Goal: Transaction & Acquisition: Purchase product/service

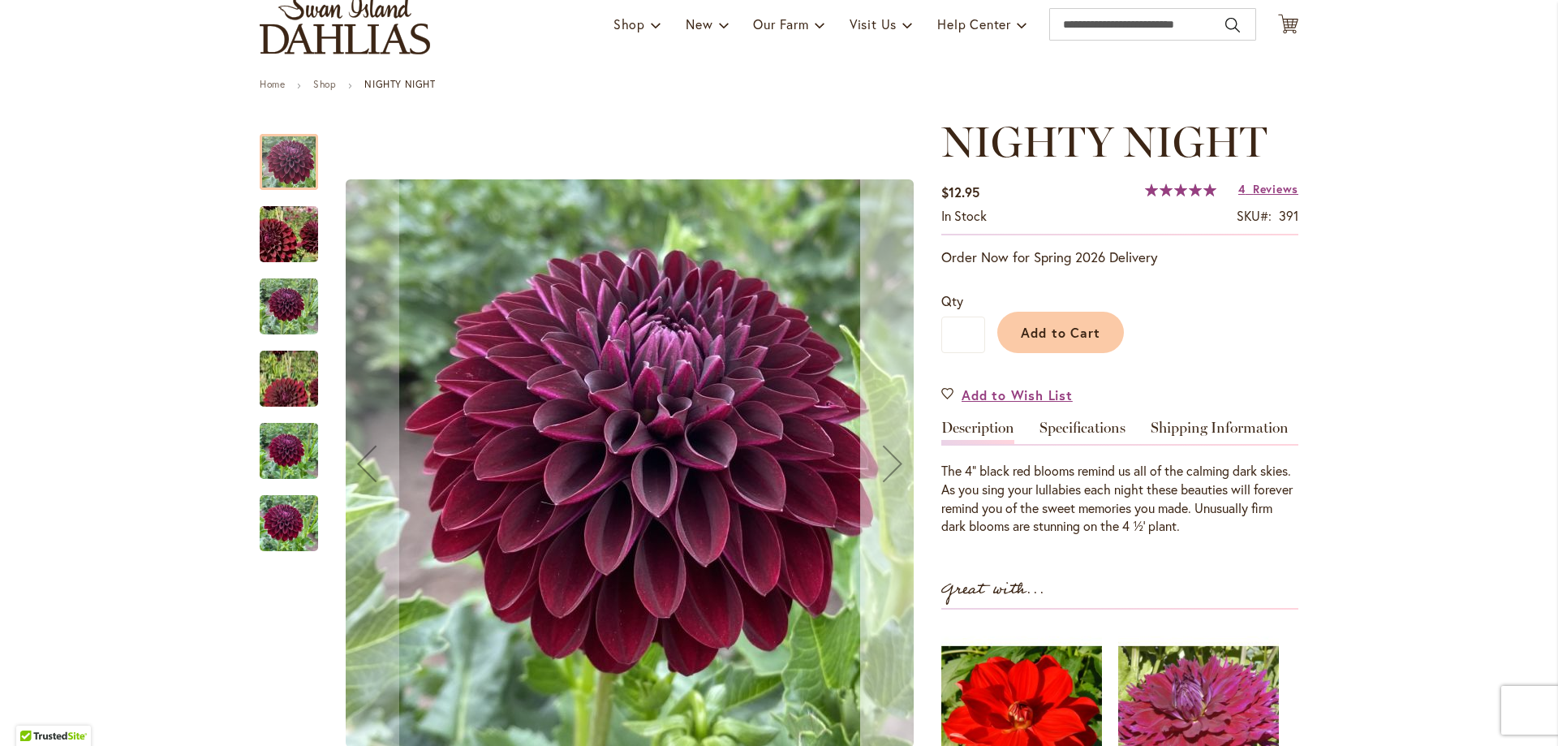
scroll to position [162, 0]
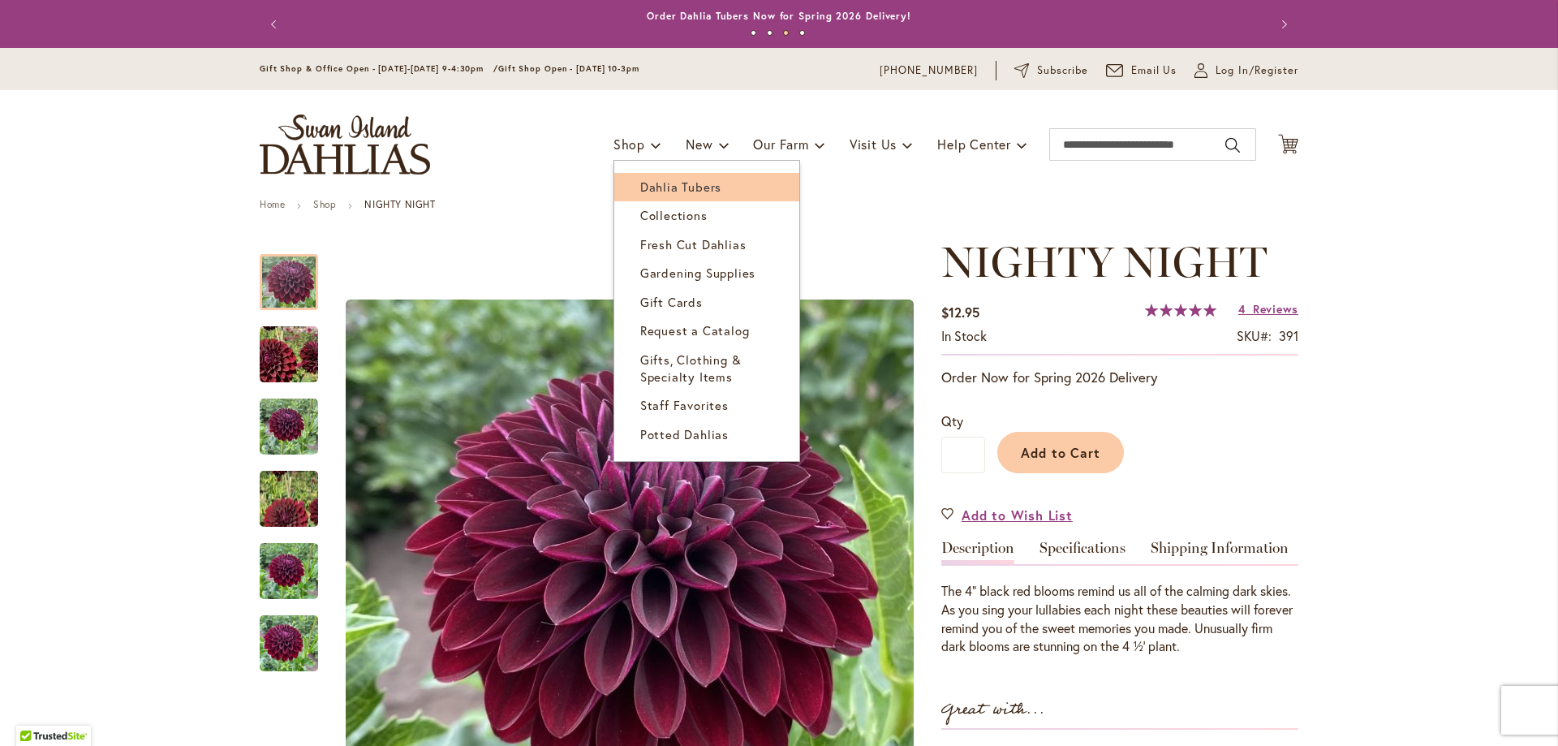
click at [660, 187] on span "Dahlia Tubers" at bounding box center [680, 186] width 81 height 16
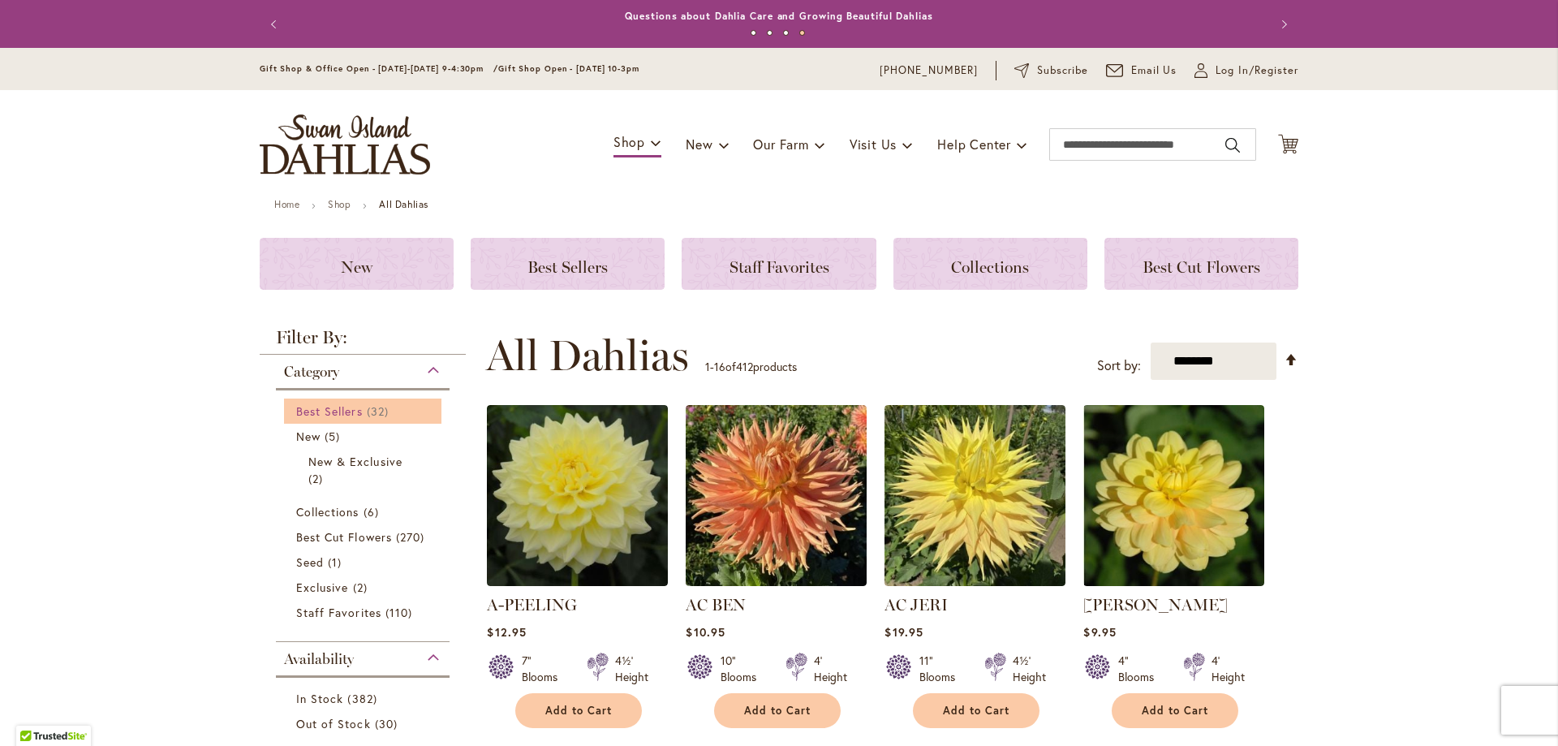
click at [322, 410] on span "Best Sellers" at bounding box center [329, 410] width 67 height 15
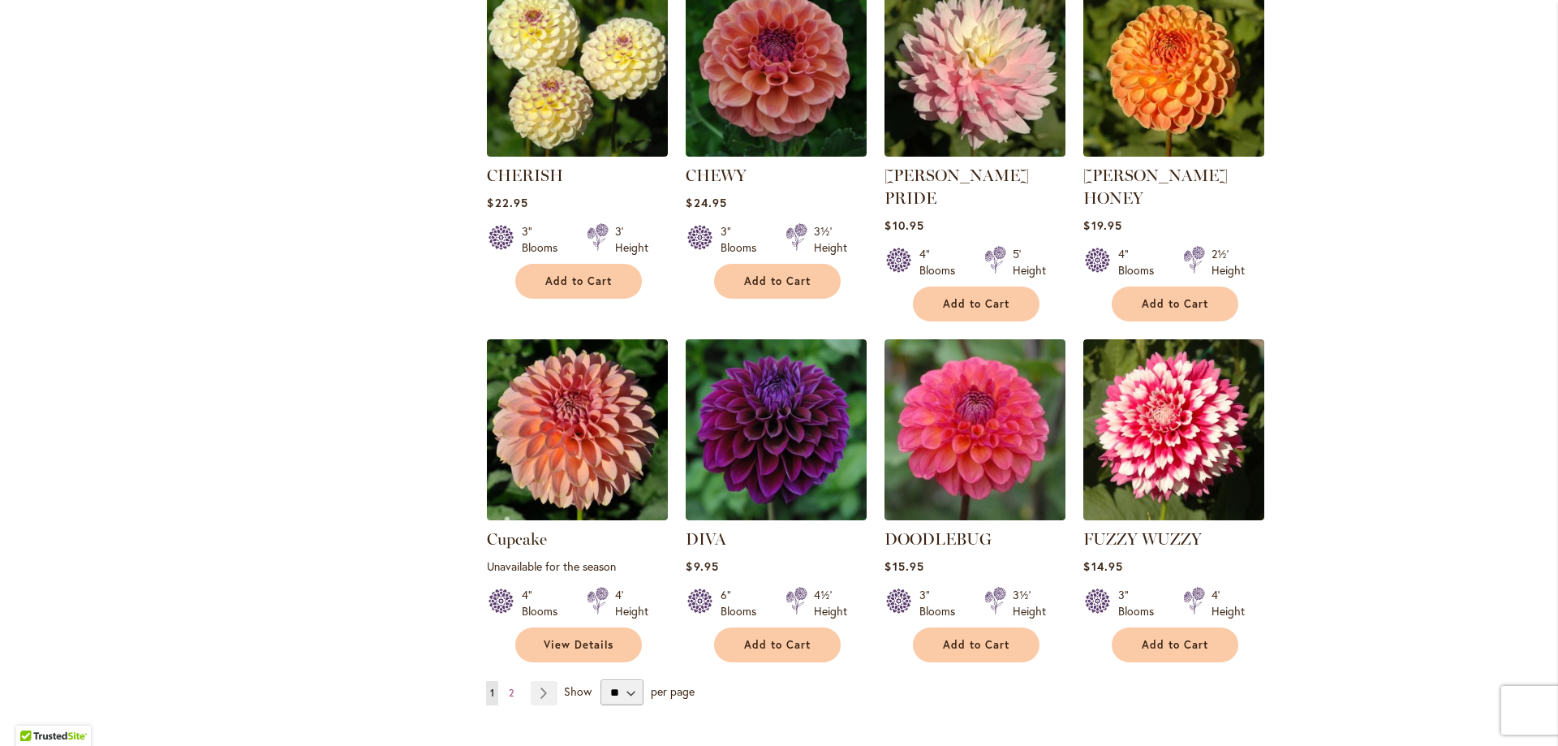
scroll to position [1298, 0]
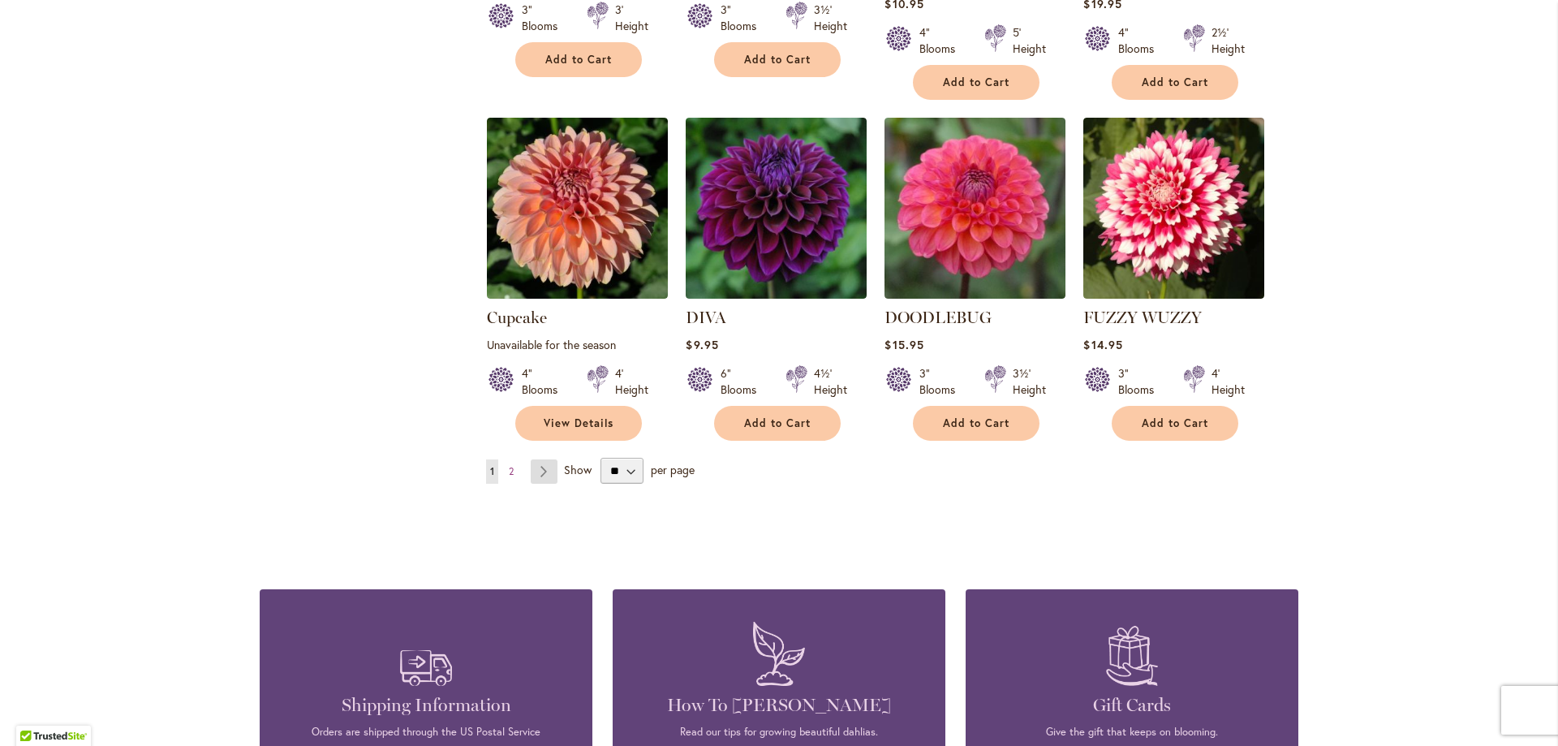
click at [539, 459] on link "Page Next" at bounding box center [544, 471] width 27 height 24
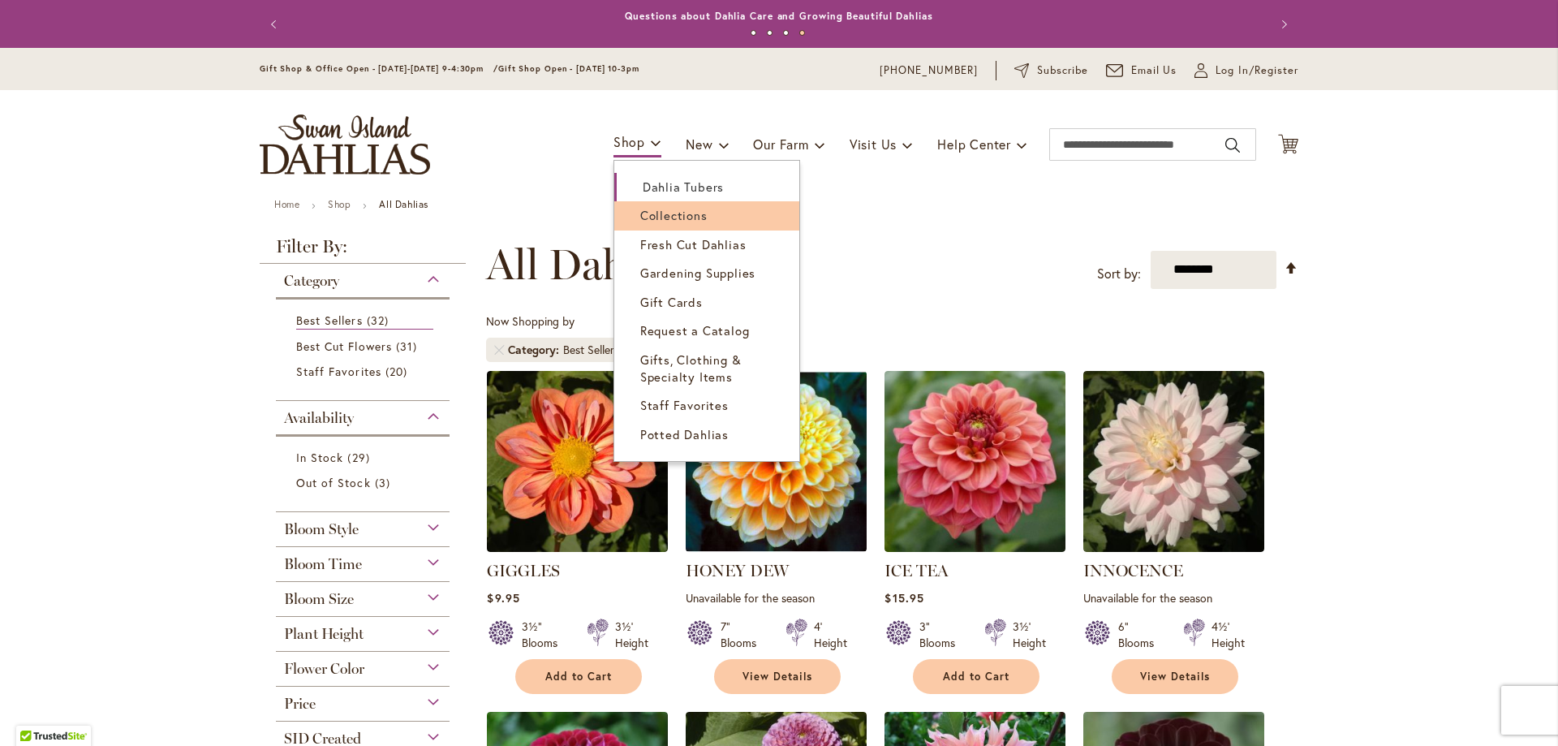
click at [647, 221] on span "Collections" at bounding box center [673, 215] width 67 height 16
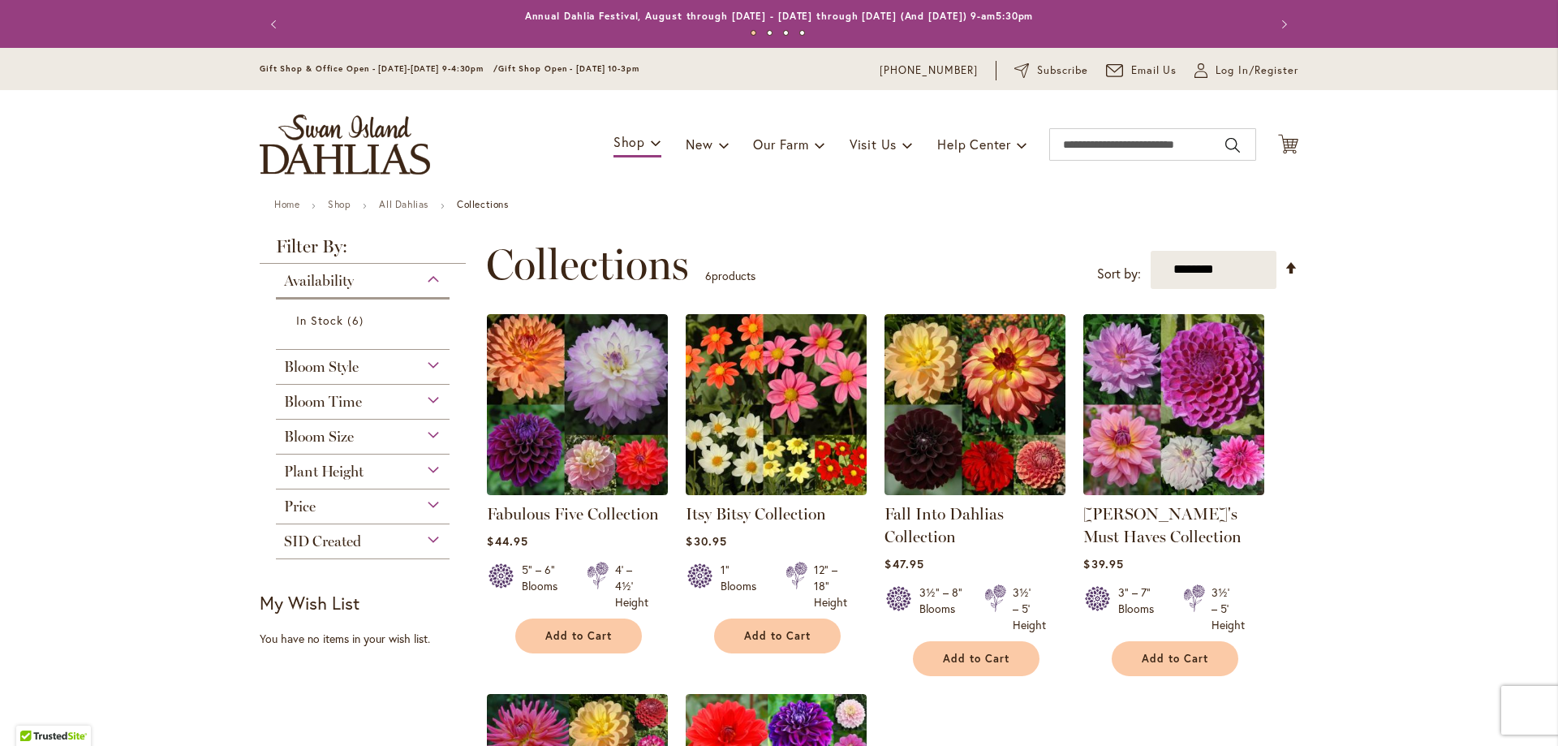
scroll to position [243, 0]
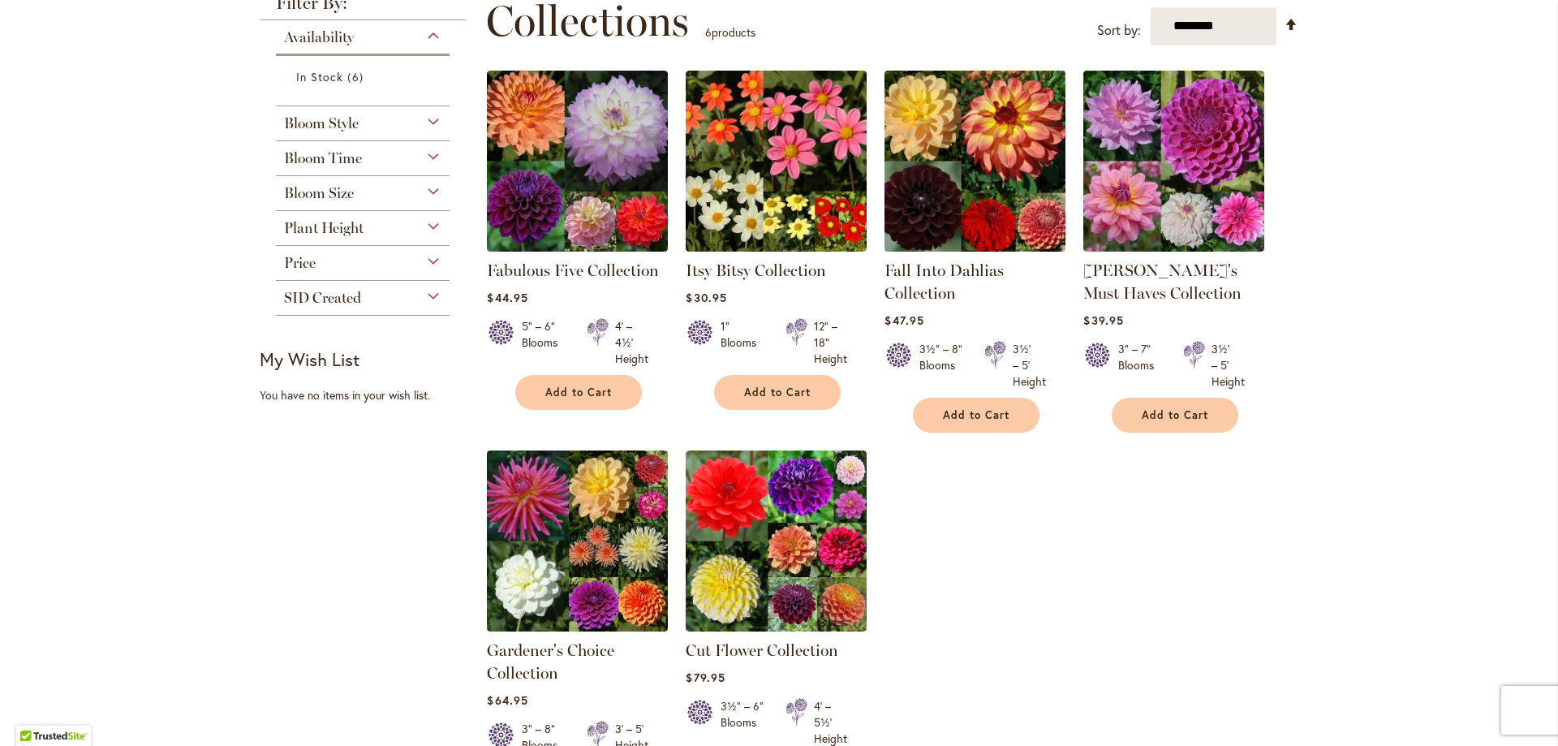
click at [957, 224] on img at bounding box center [975, 161] width 190 height 190
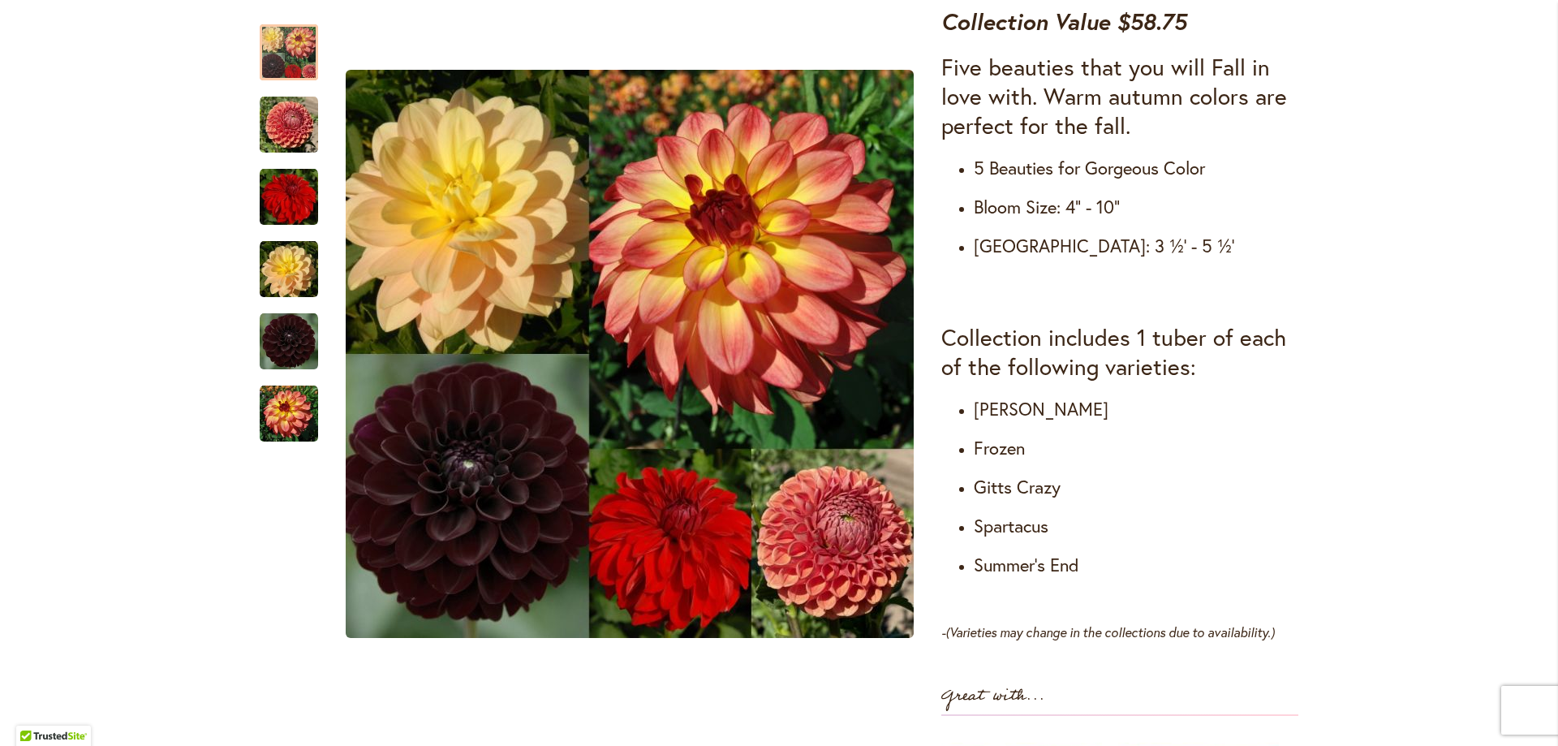
scroll to position [649, 0]
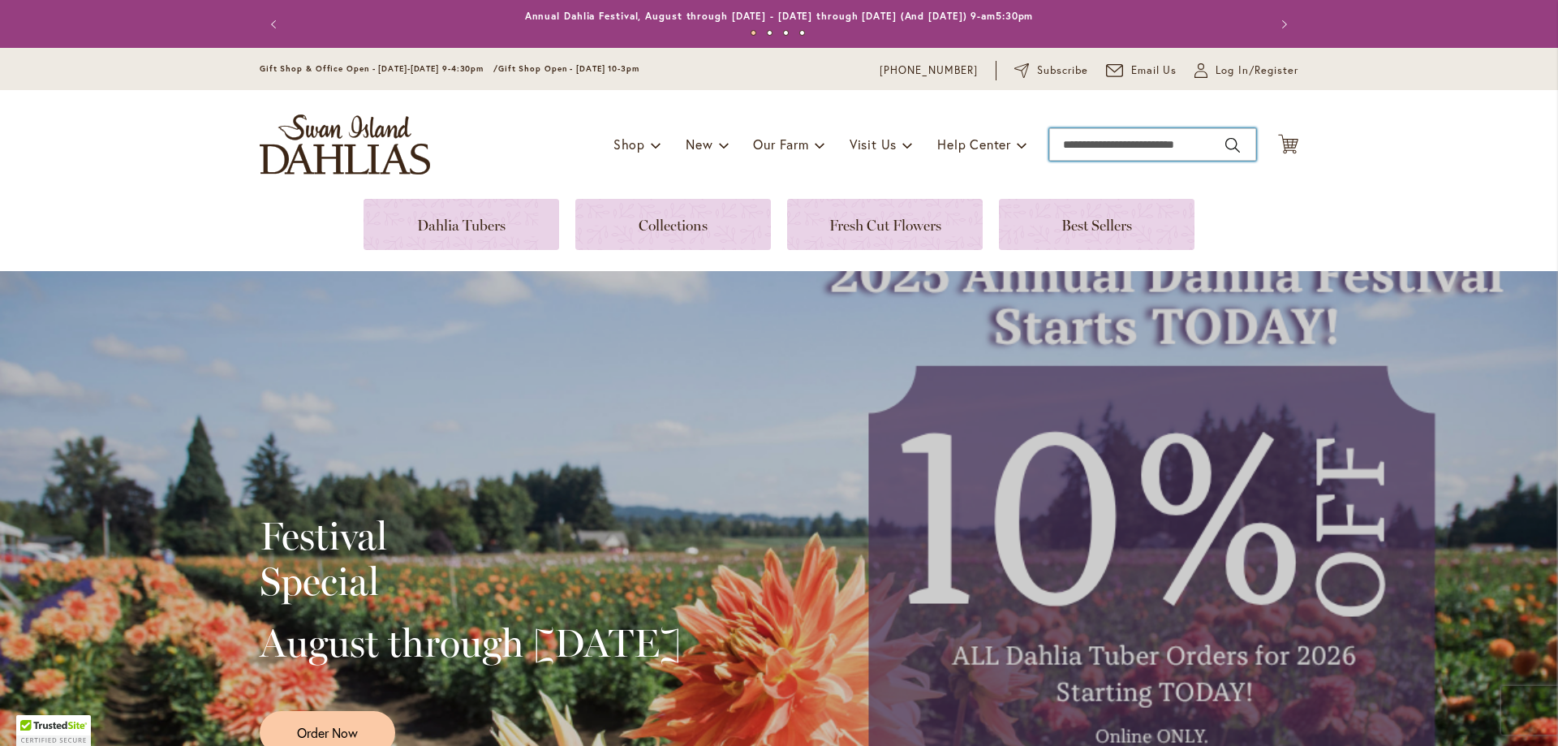
click at [1128, 149] on input "Search" at bounding box center [1152, 144] width 207 height 32
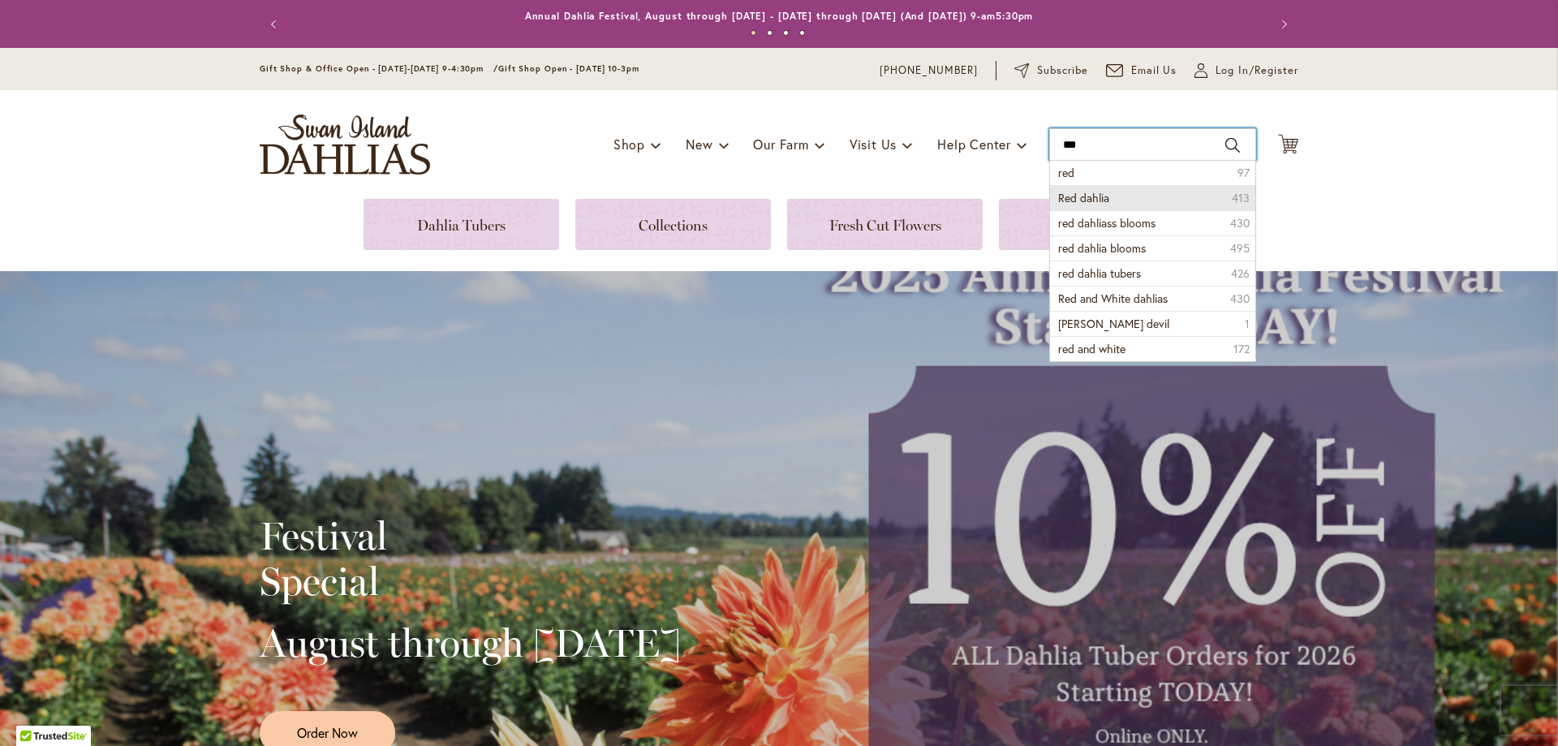
type input "***"
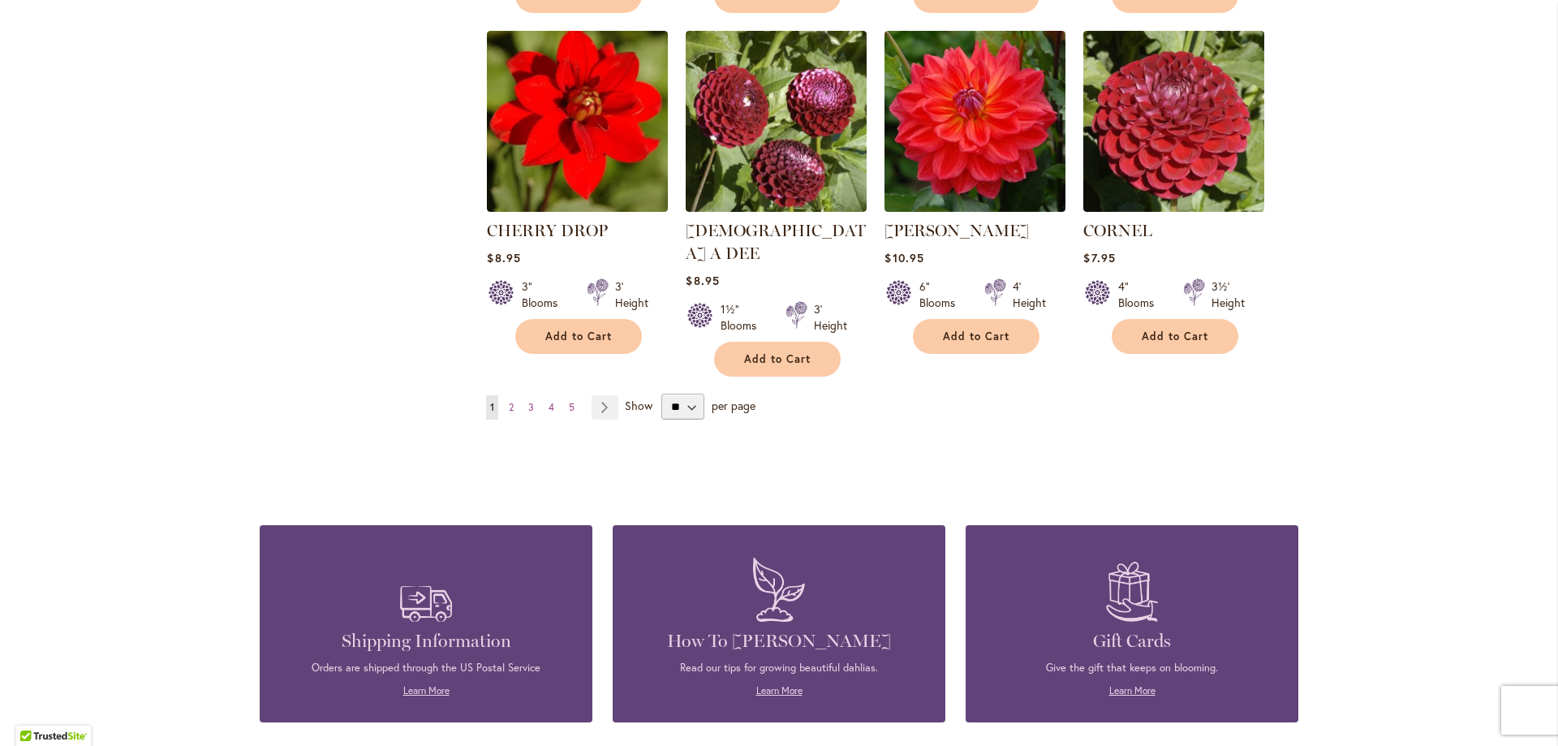
scroll to position [1379, 0]
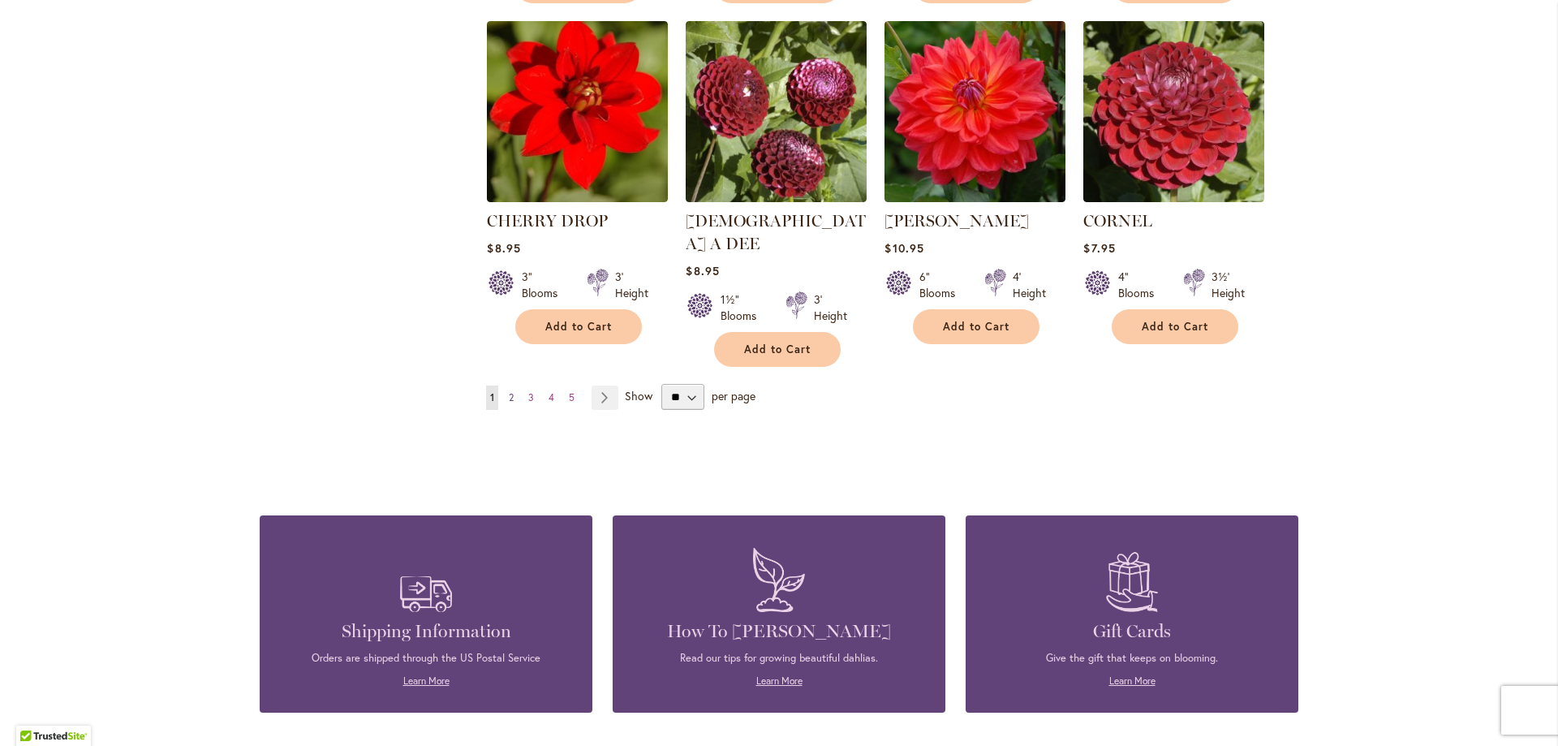
click at [505, 385] on link "Page 2" at bounding box center [511, 397] width 13 height 24
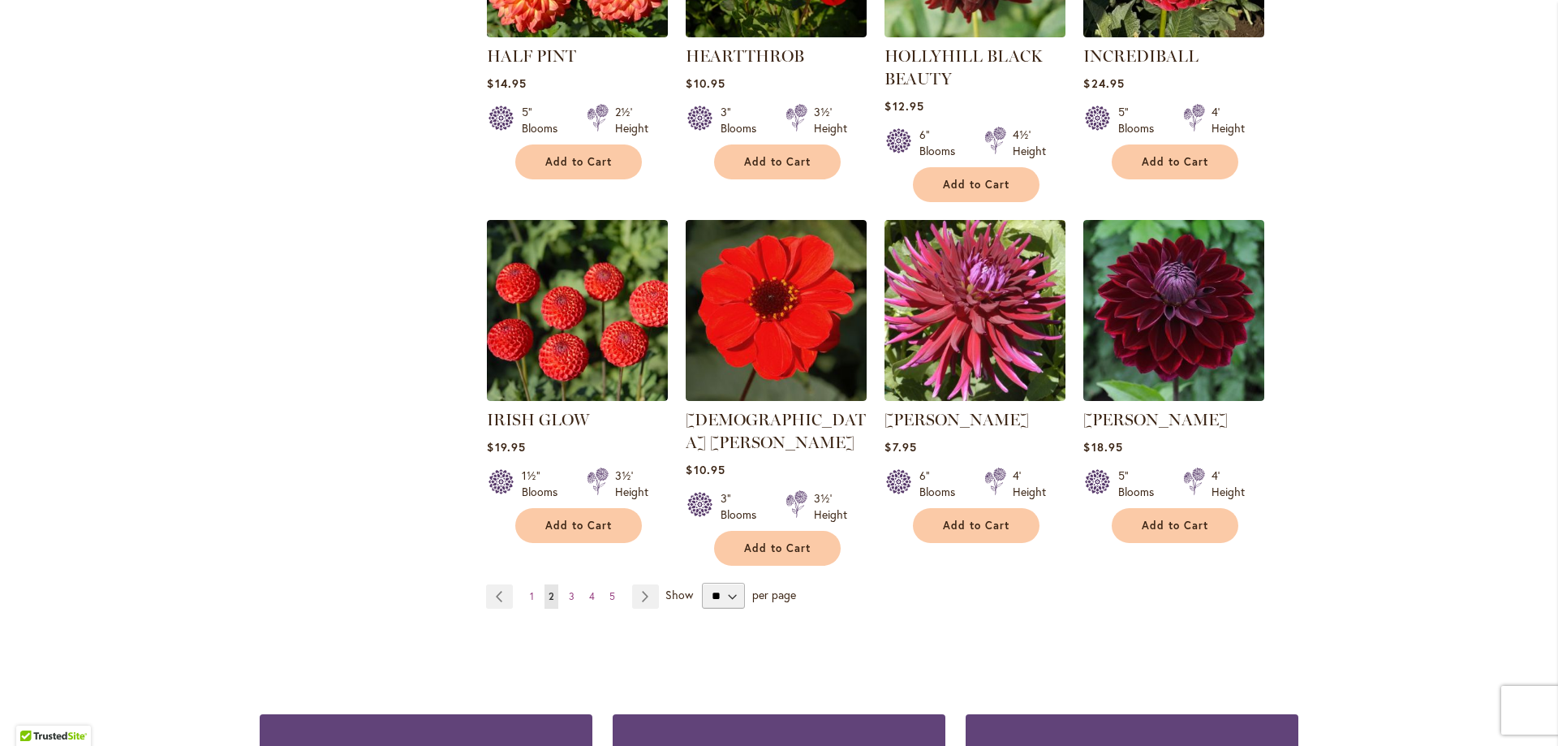
scroll to position [1298, 0]
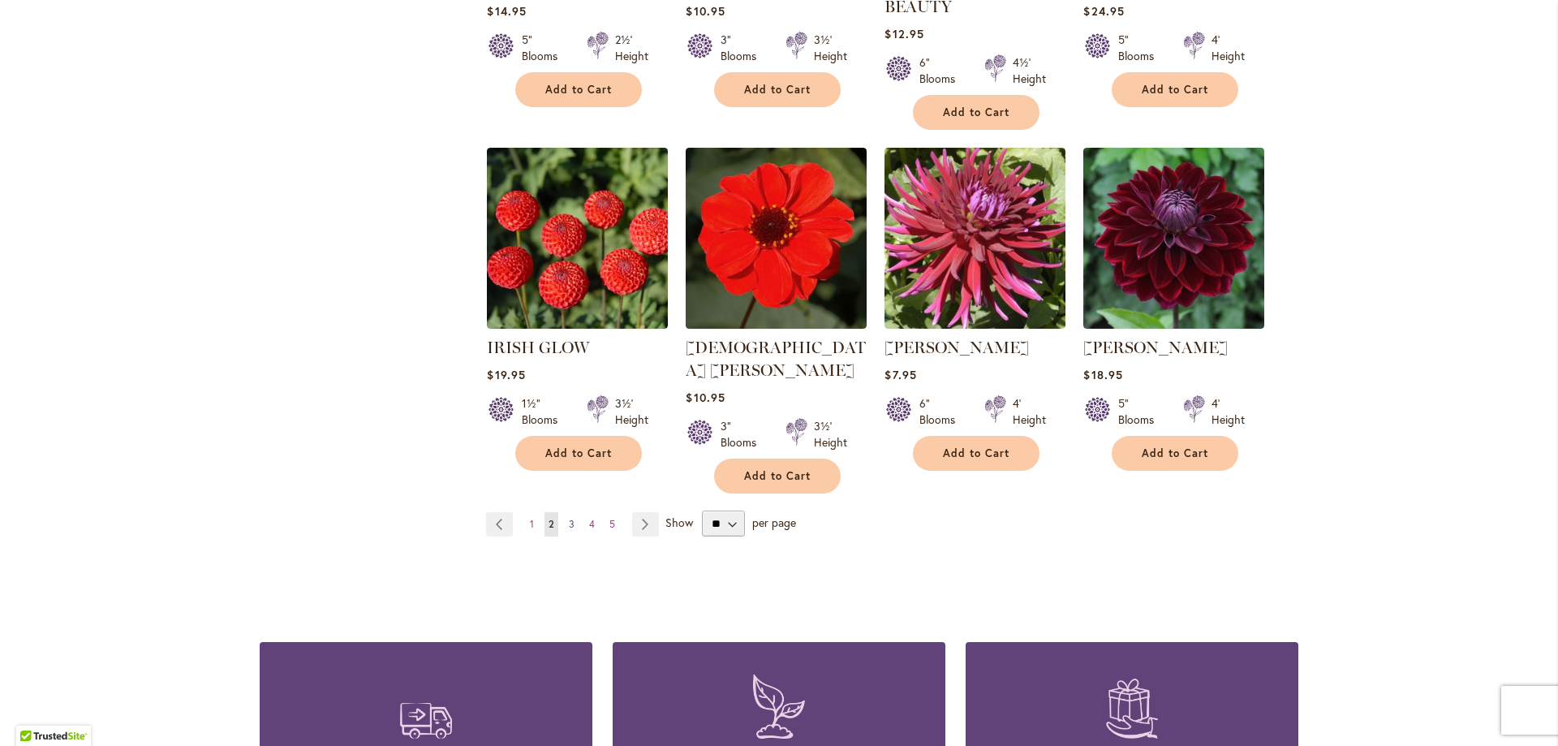
click at [565, 512] on link "Page 3" at bounding box center [572, 524] width 14 height 24
click at [569, 518] on span "3" at bounding box center [572, 524] width 6 height 12
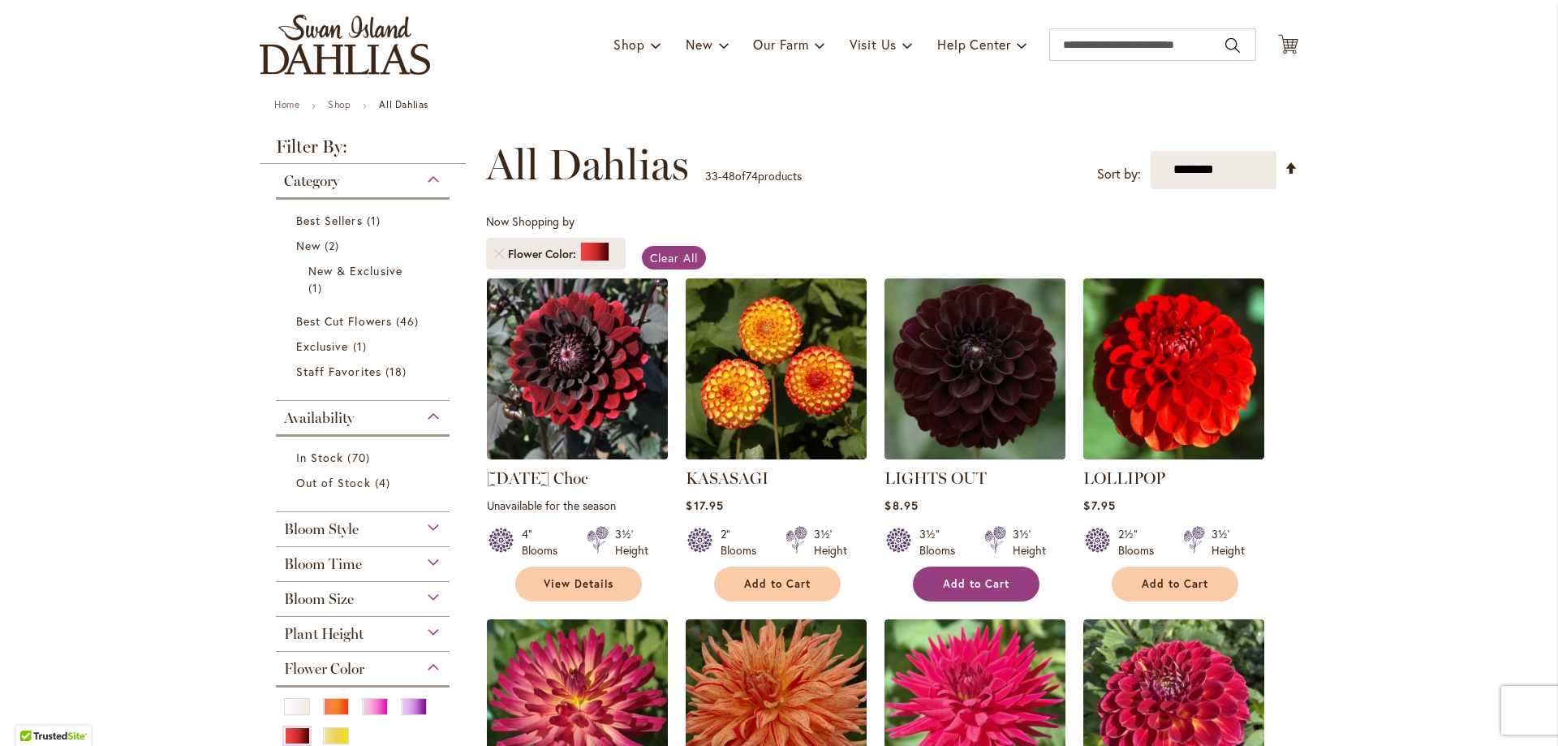
scroll to position [243, 0]
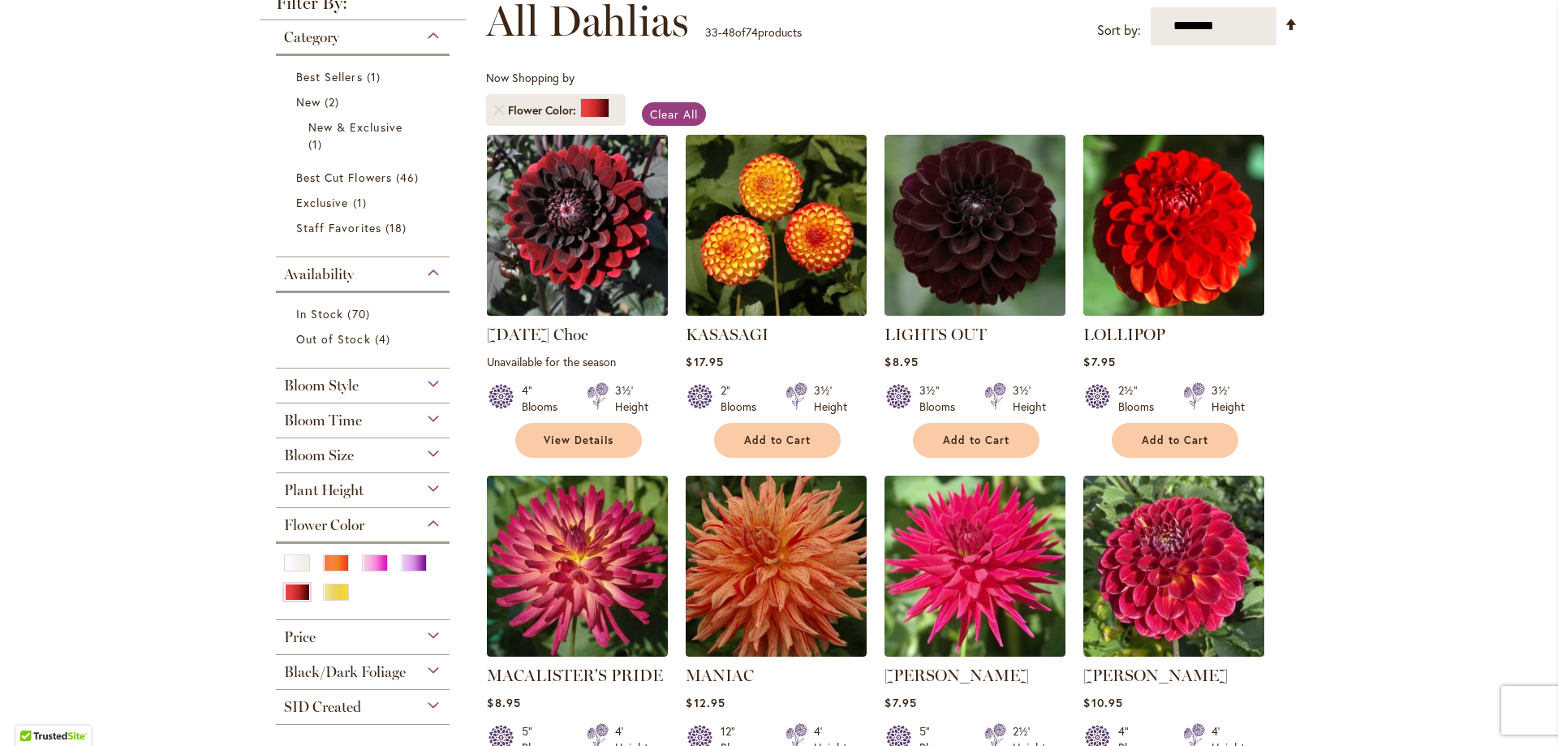
click at [582, 226] on img at bounding box center [578, 225] width 190 height 190
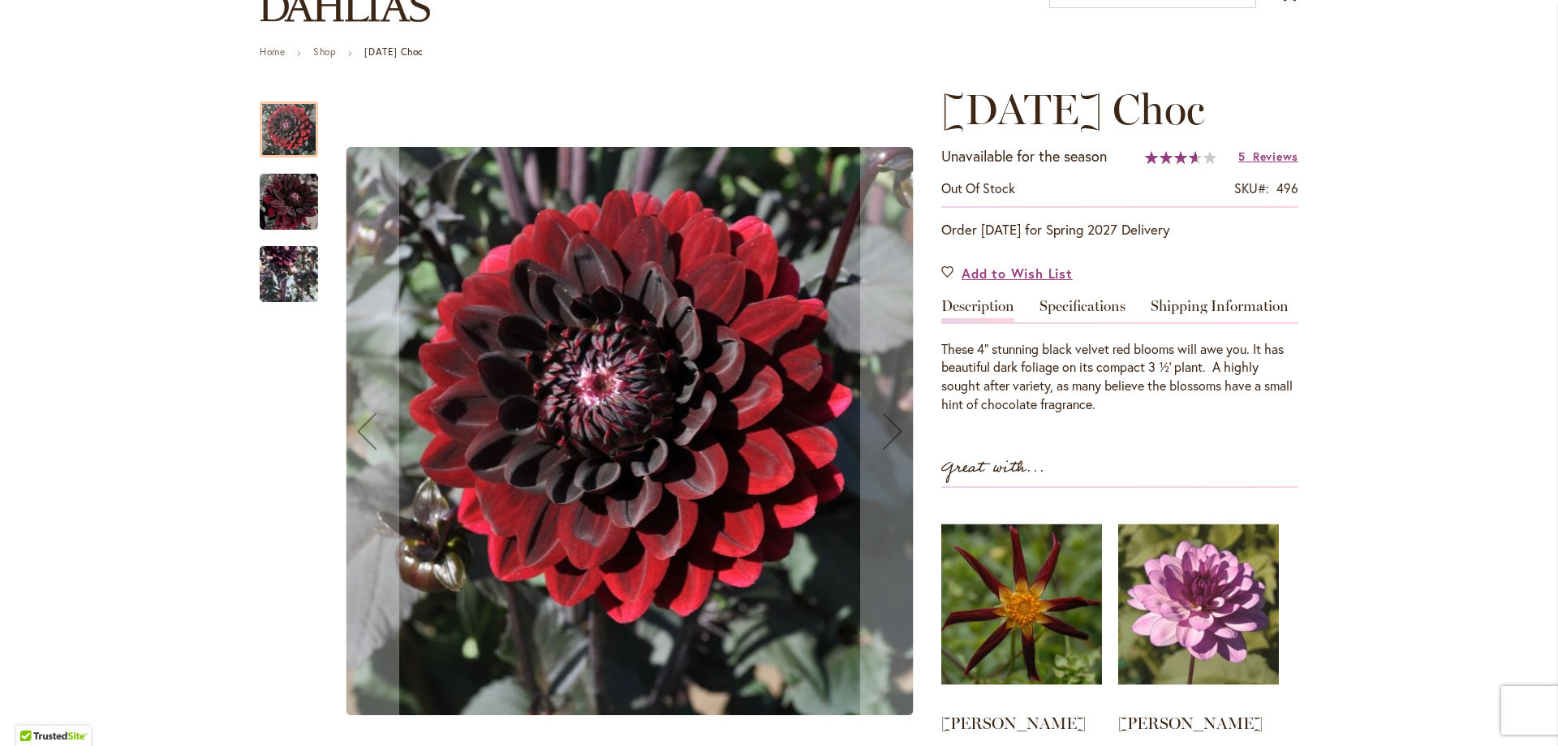
scroll to position [243, 0]
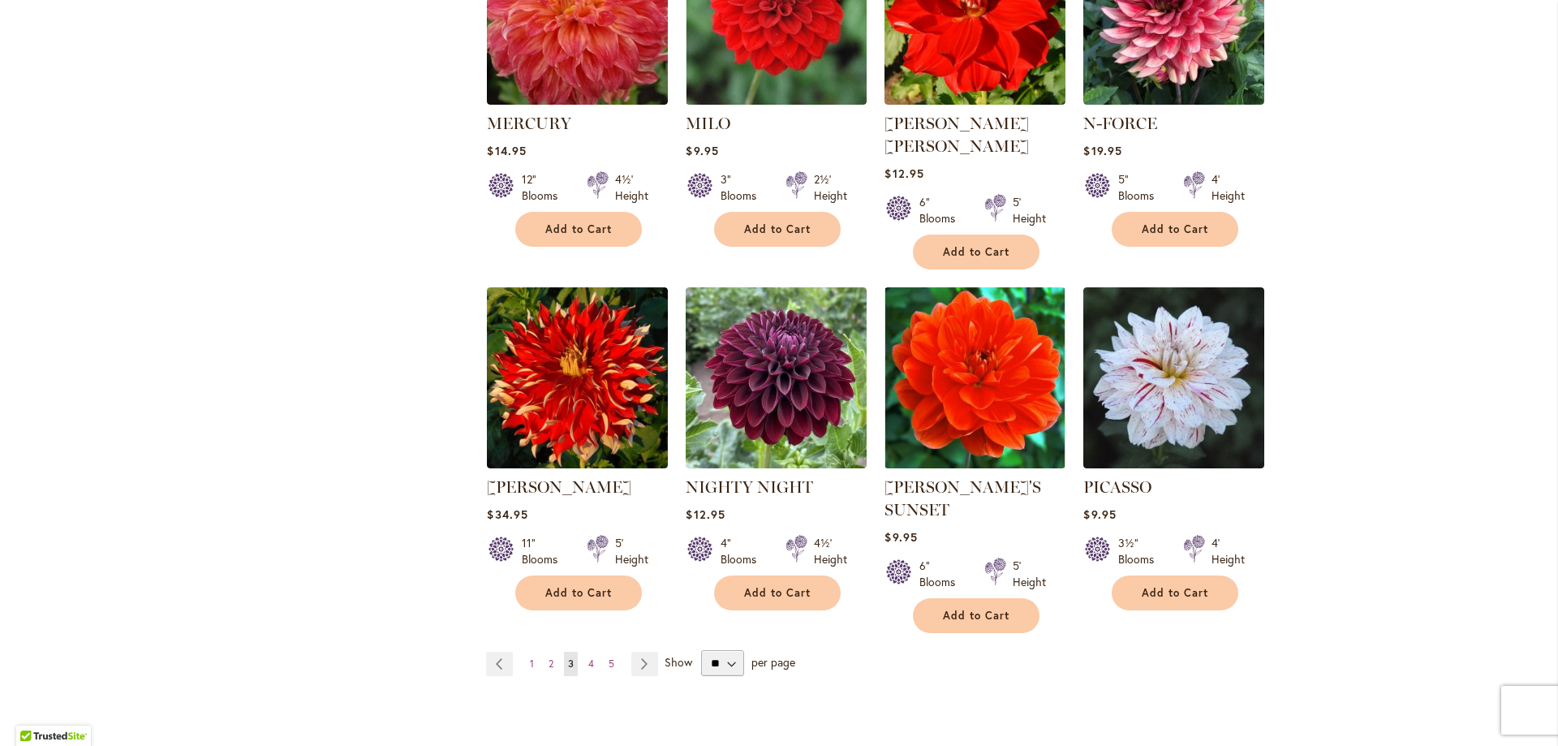
scroll to position [1298, 0]
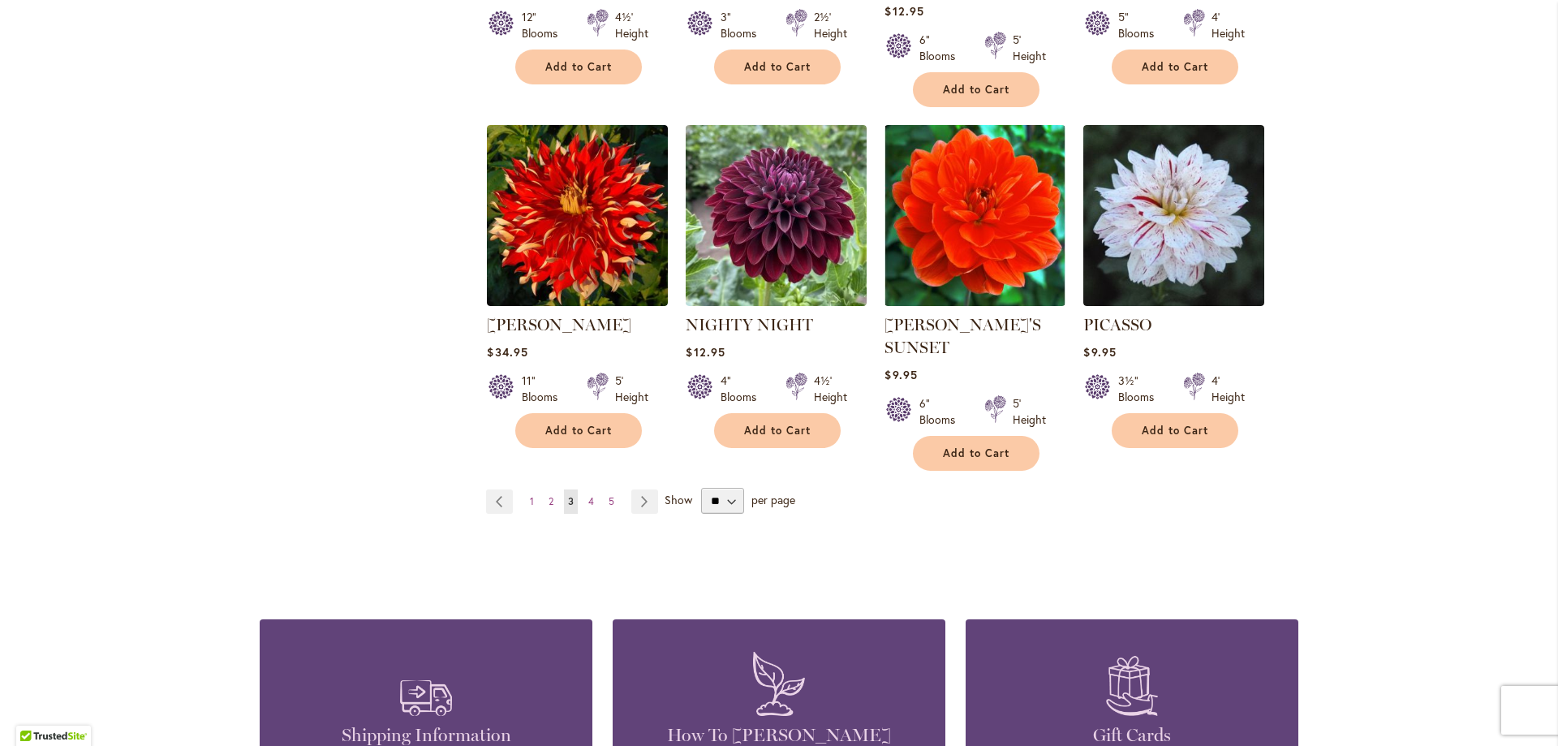
click at [578, 489] on ul "Page Previous Page 1 Page 2 You're currently reading page 3 Page 4 Page 5 Page …" at bounding box center [575, 501] width 178 height 24
click at [588, 495] on span "4" at bounding box center [591, 501] width 6 height 12
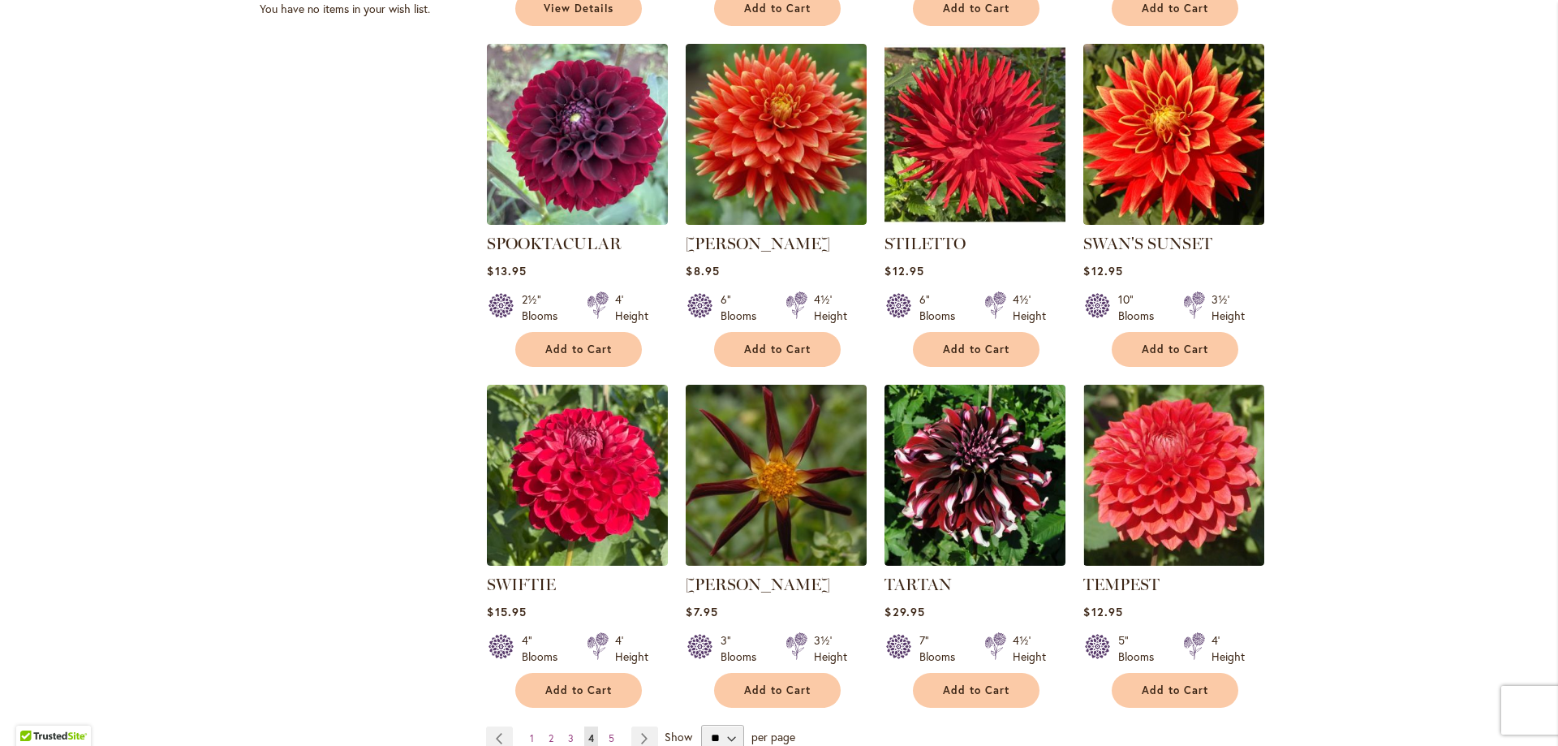
scroll to position [1055, 0]
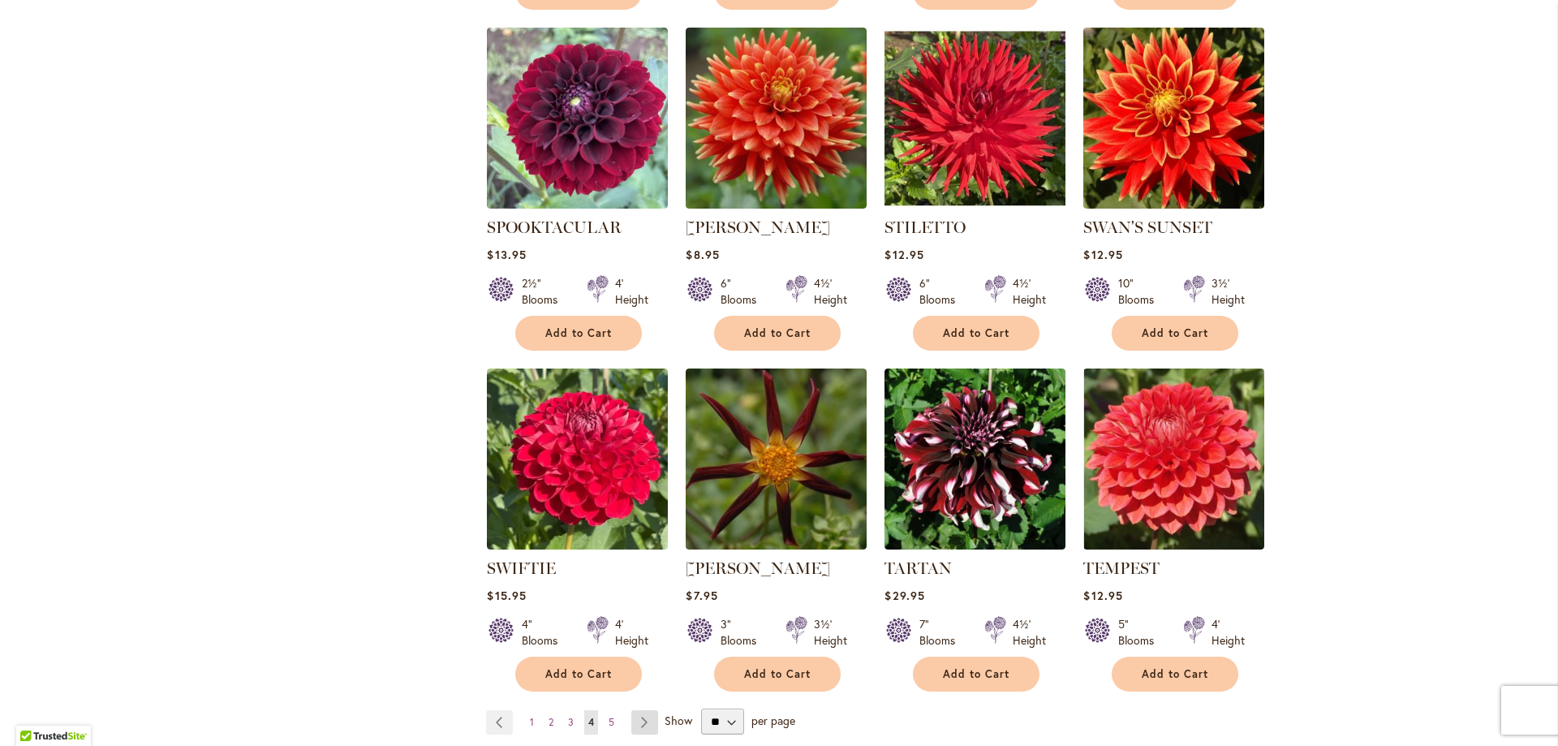
click at [643, 710] on link "Page Next" at bounding box center [644, 722] width 27 height 24
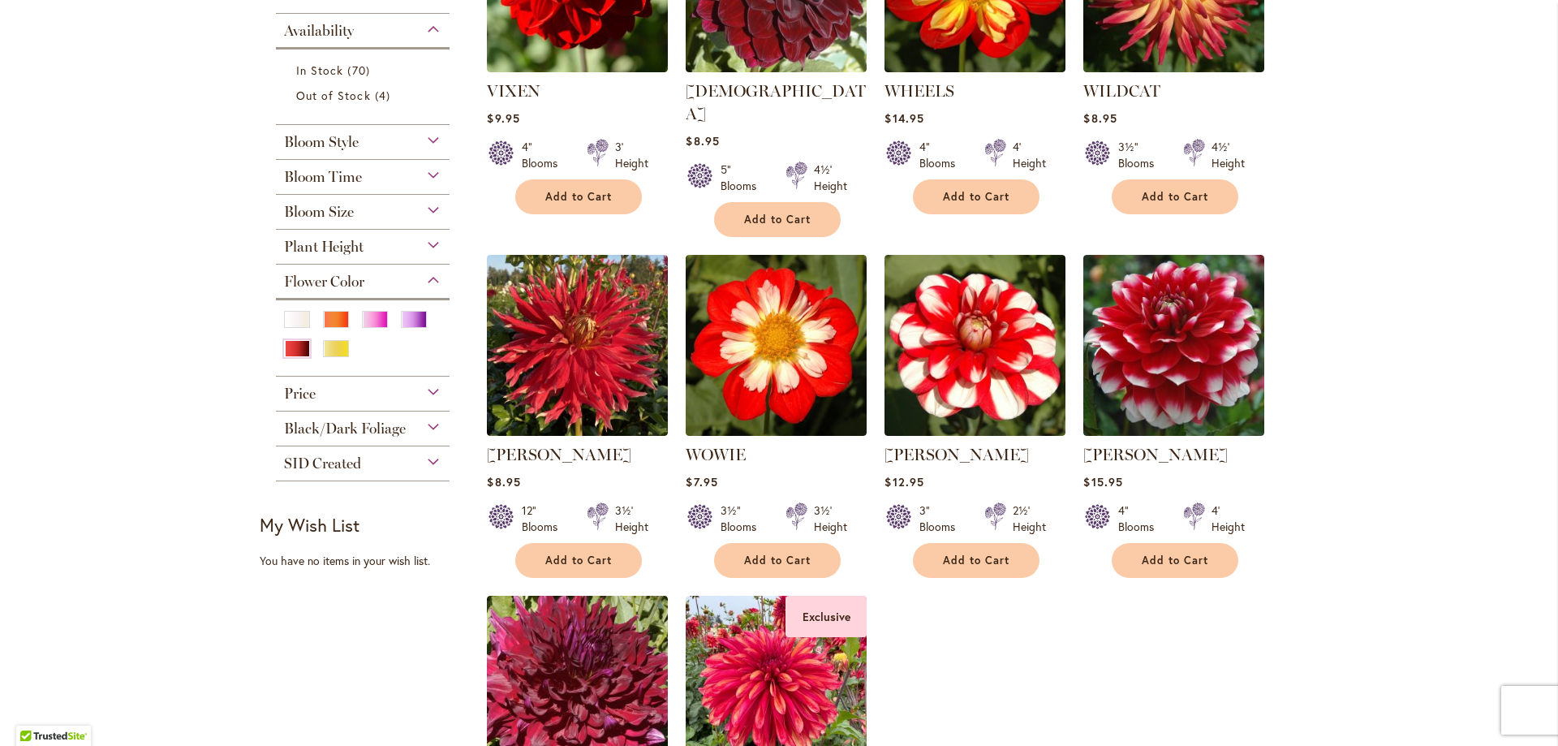
scroll to position [243, 0]
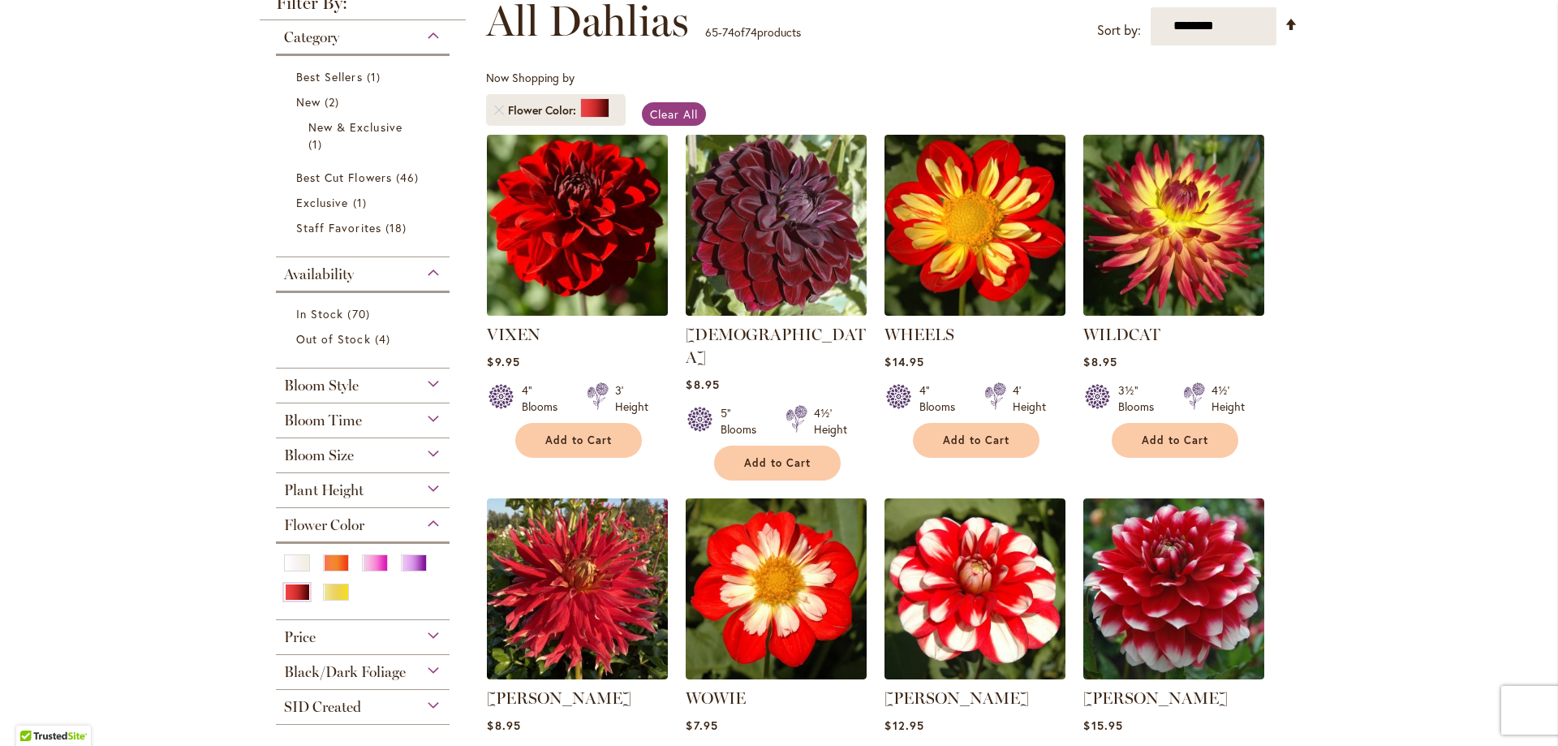
click at [548, 278] on img at bounding box center [578, 225] width 190 height 190
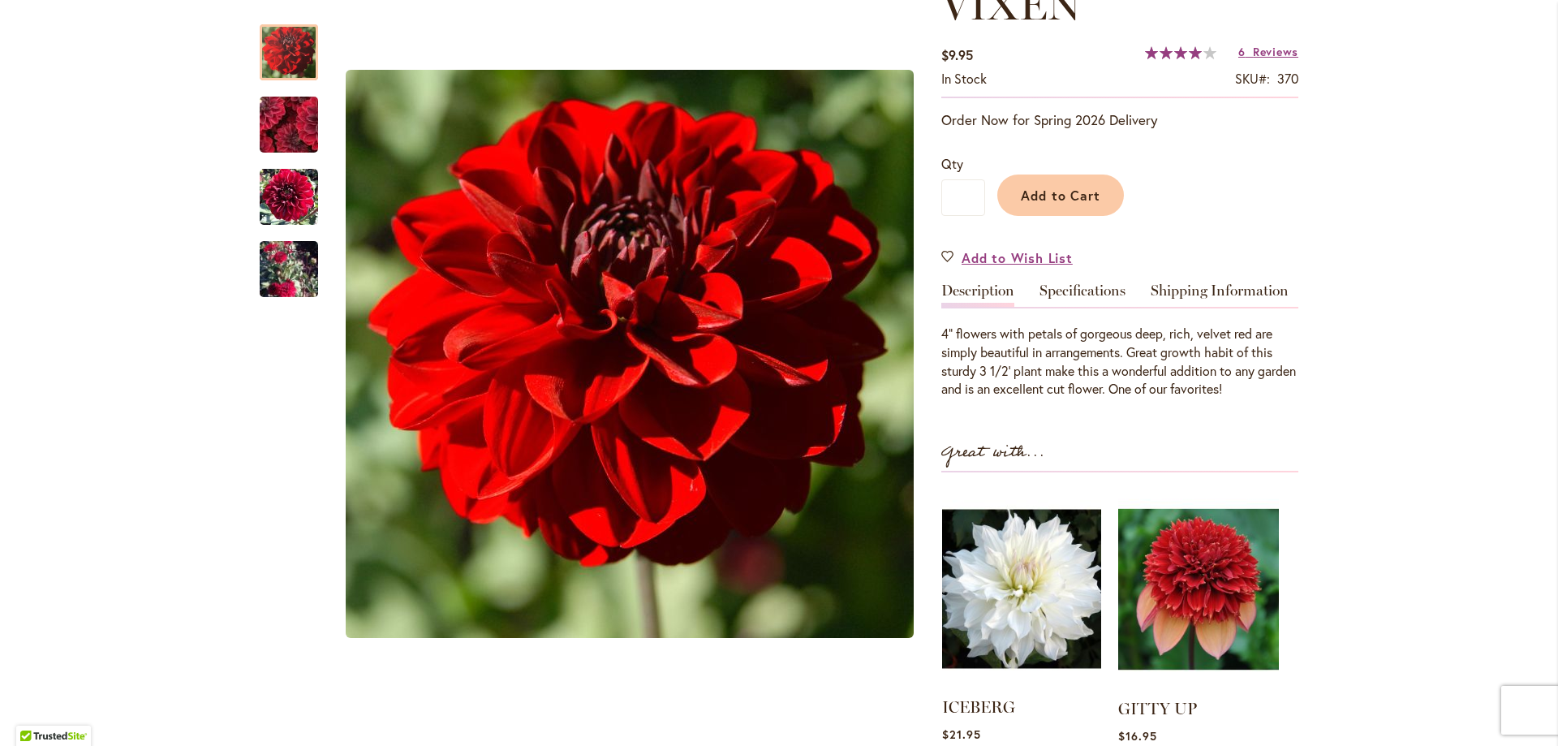
scroll to position [406, 0]
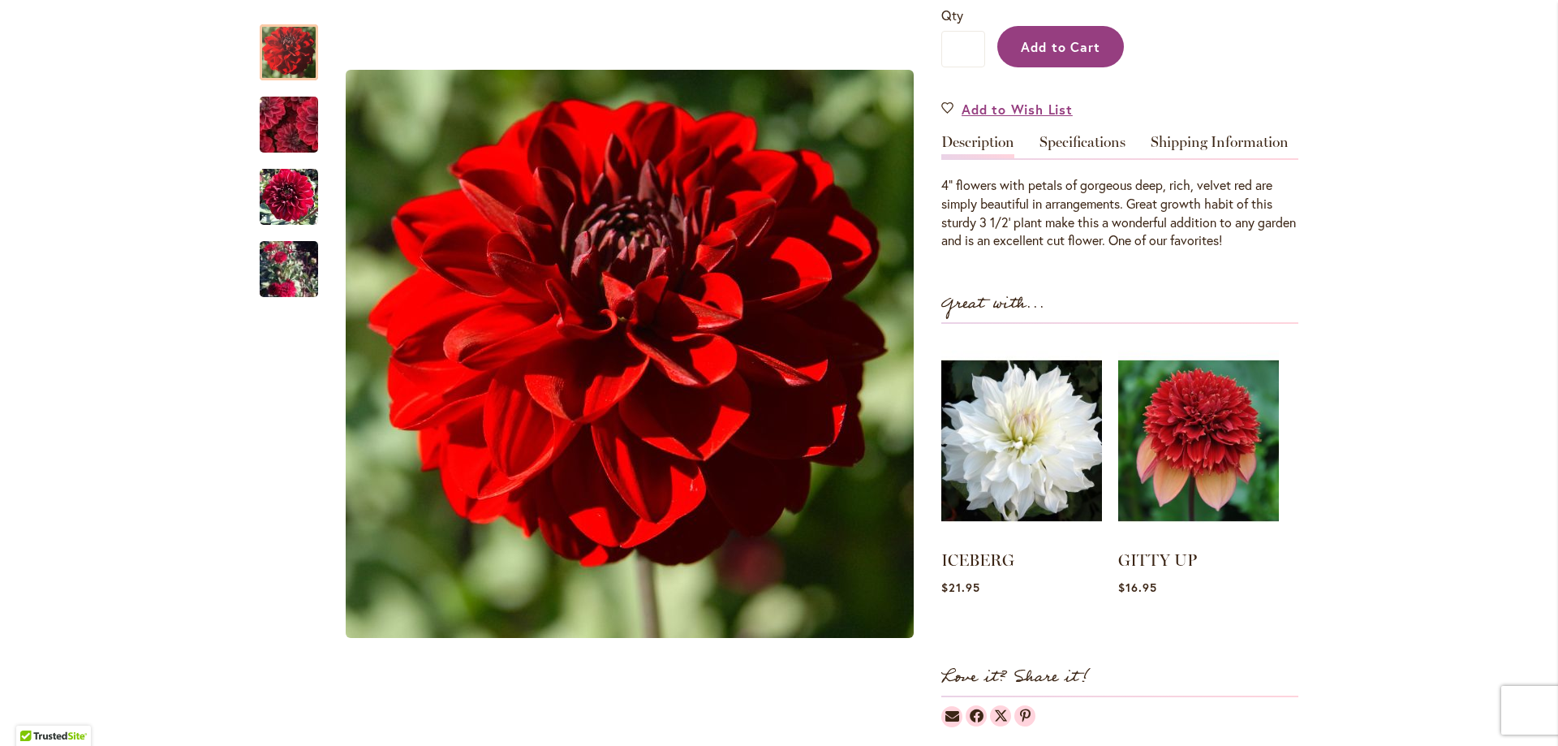
click at [1067, 49] on span "Add to Cart" at bounding box center [1061, 46] width 80 height 17
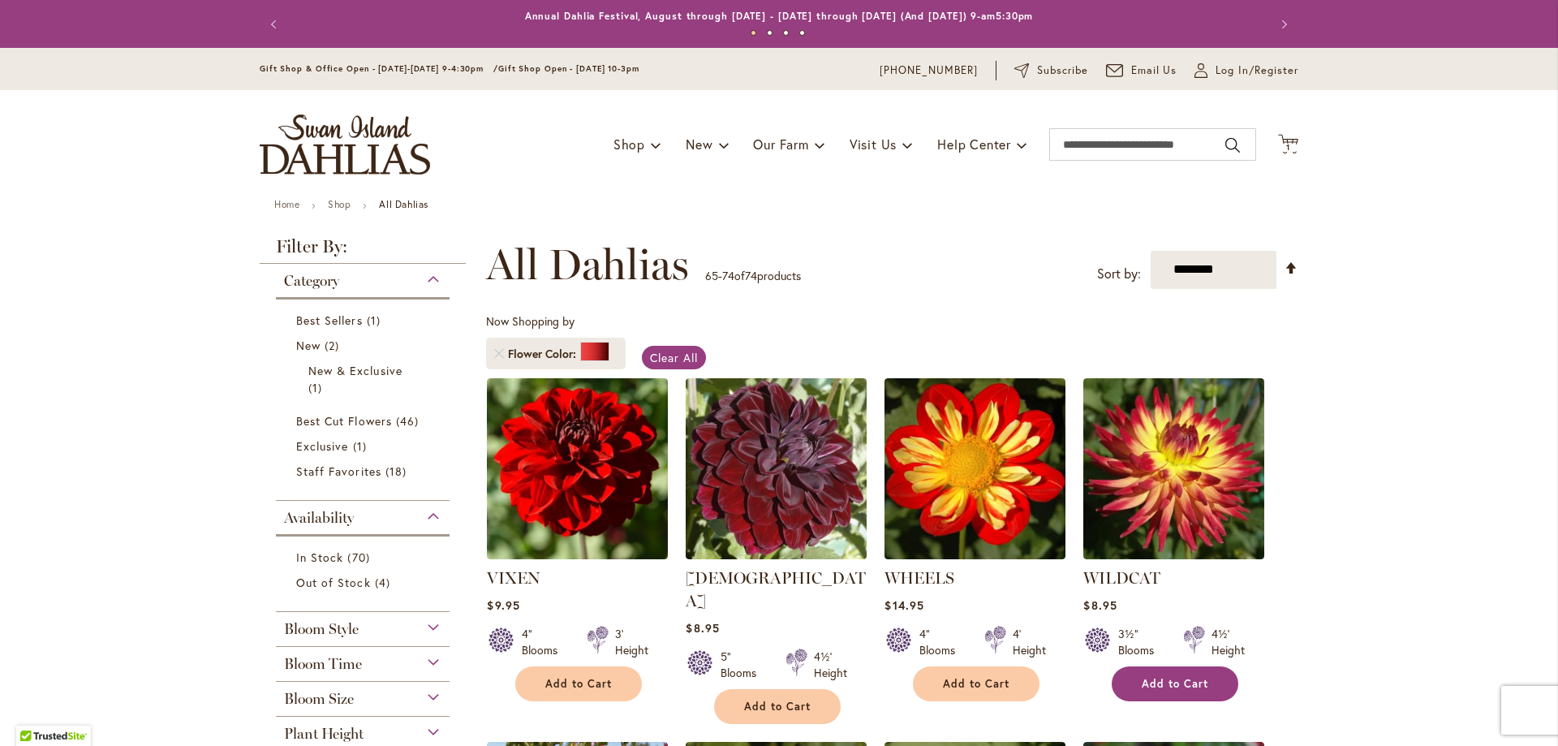
click at [1146, 677] on span "Add to Cart" at bounding box center [1174, 684] width 67 height 14
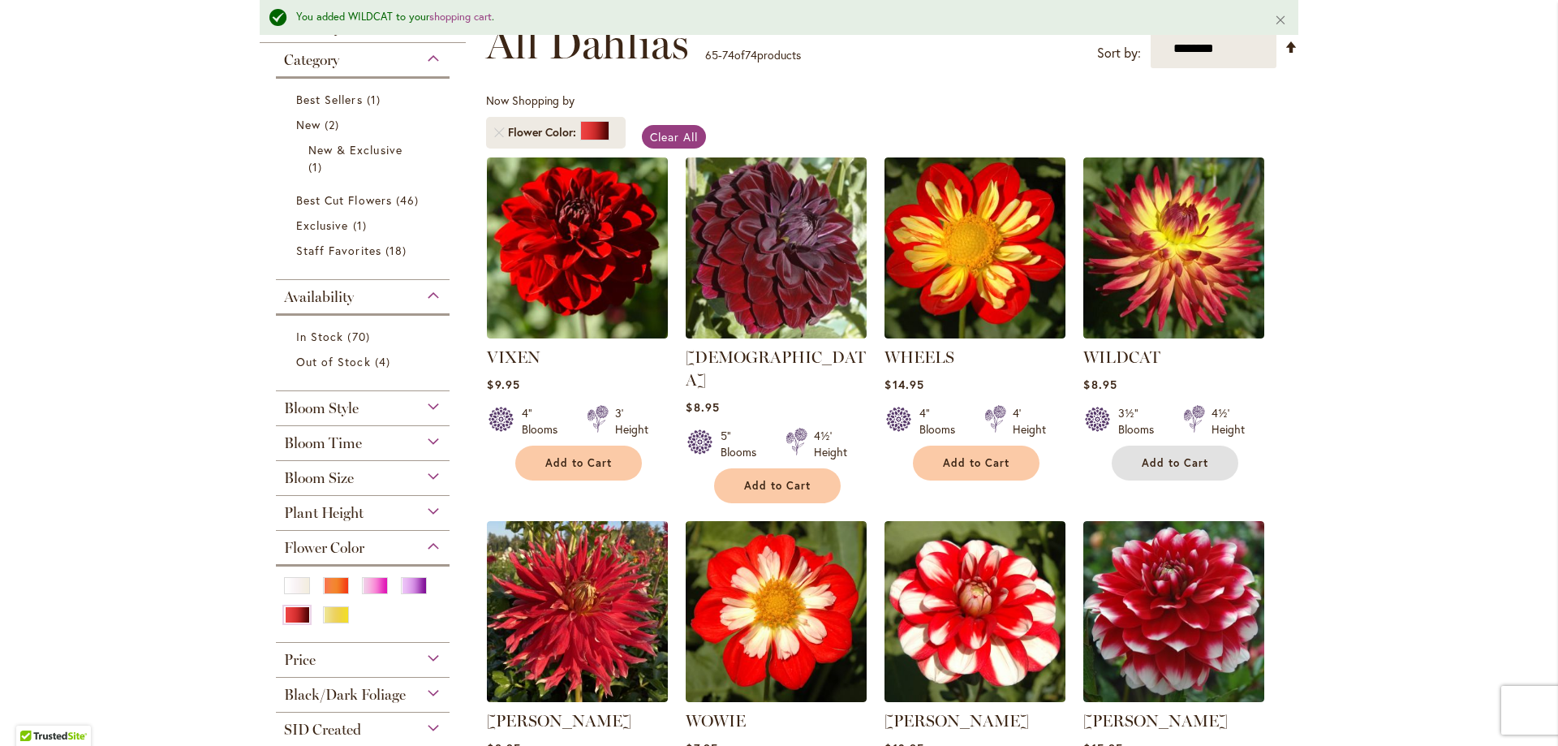
scroll to position [43, 0]
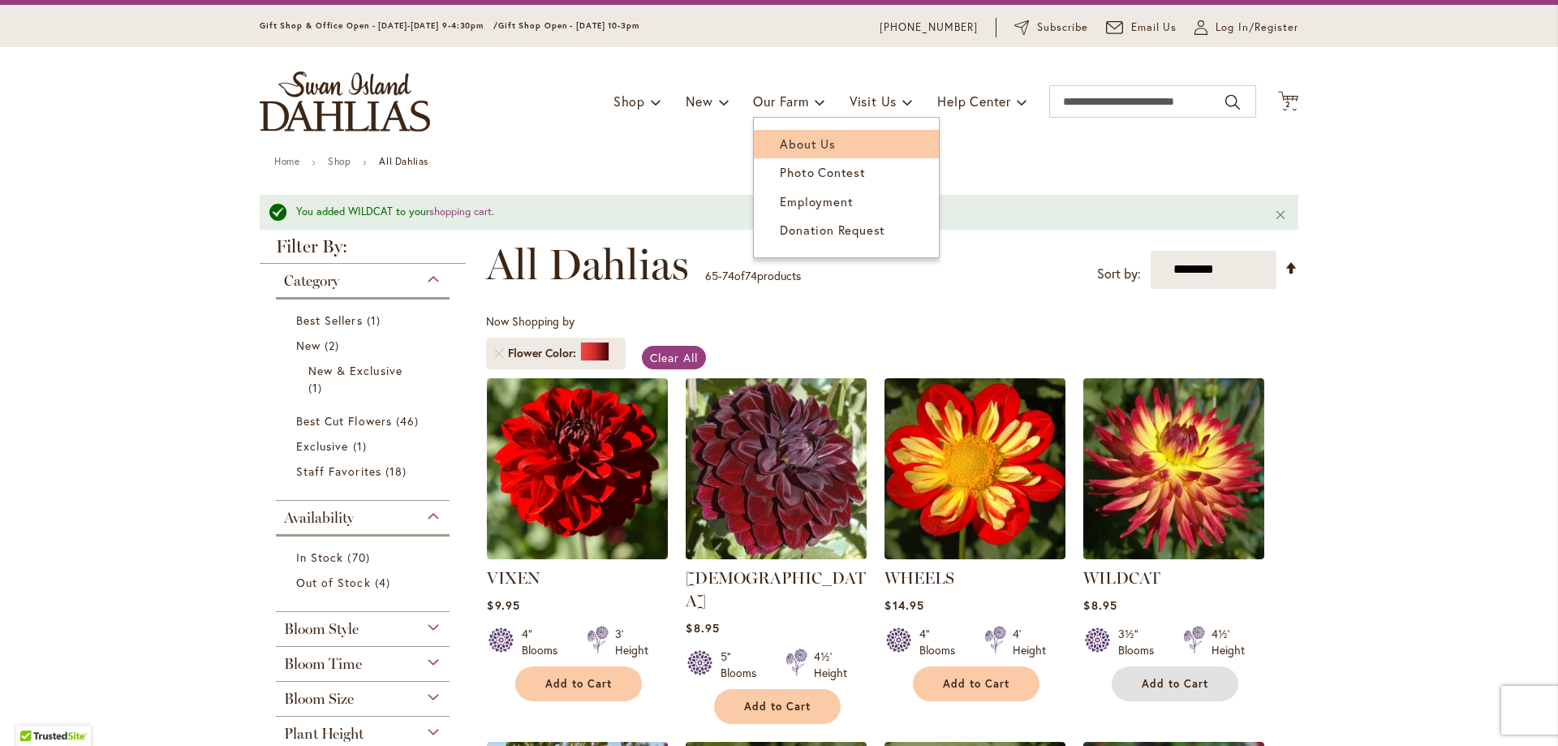
click at [797, 149] on span "About Us" at bounding box center [807, 143] width 55 height 16
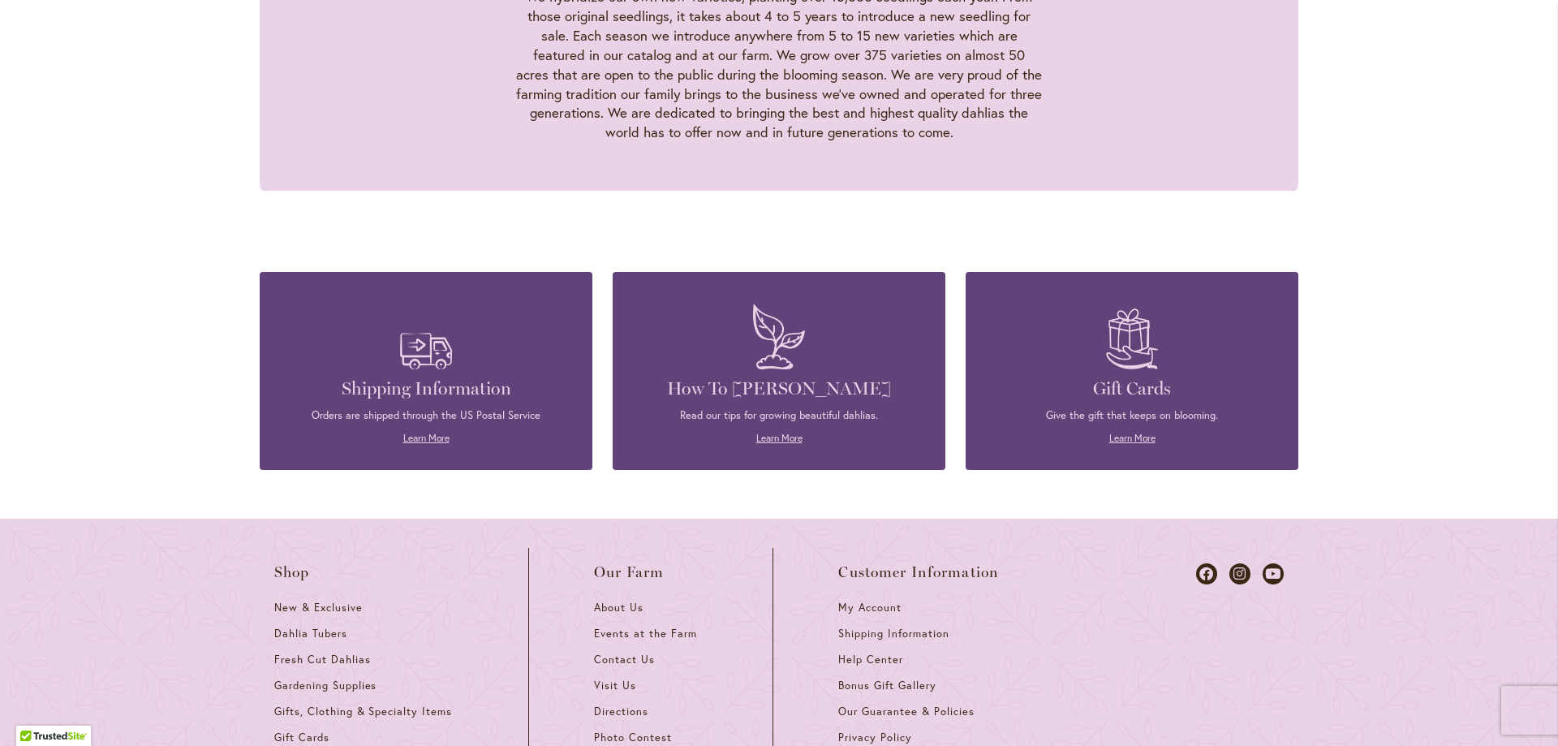
scroll to position [1620, 0]
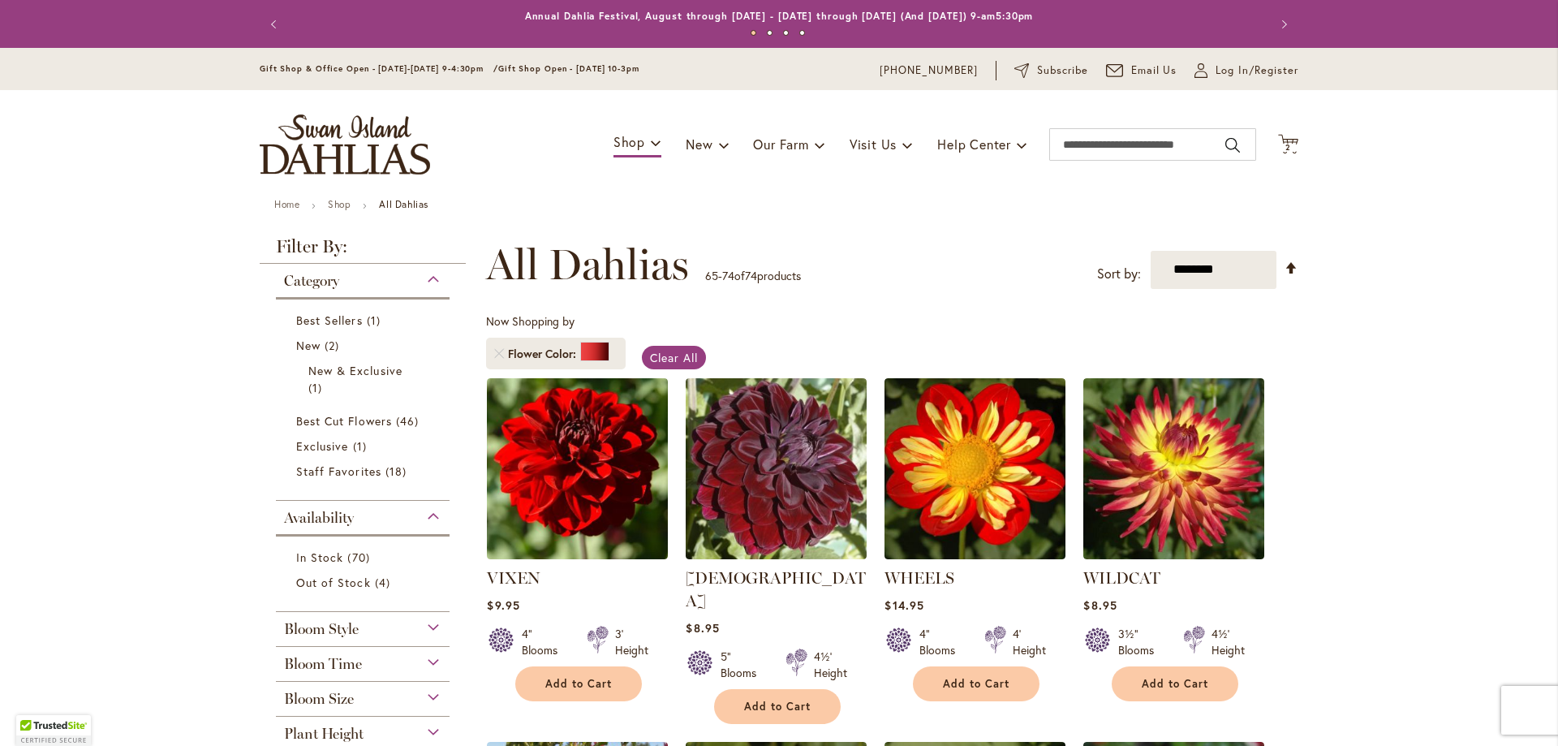
click at [373, 147] on img "store logo" at bounding box center [345, 144] width 170 height 60
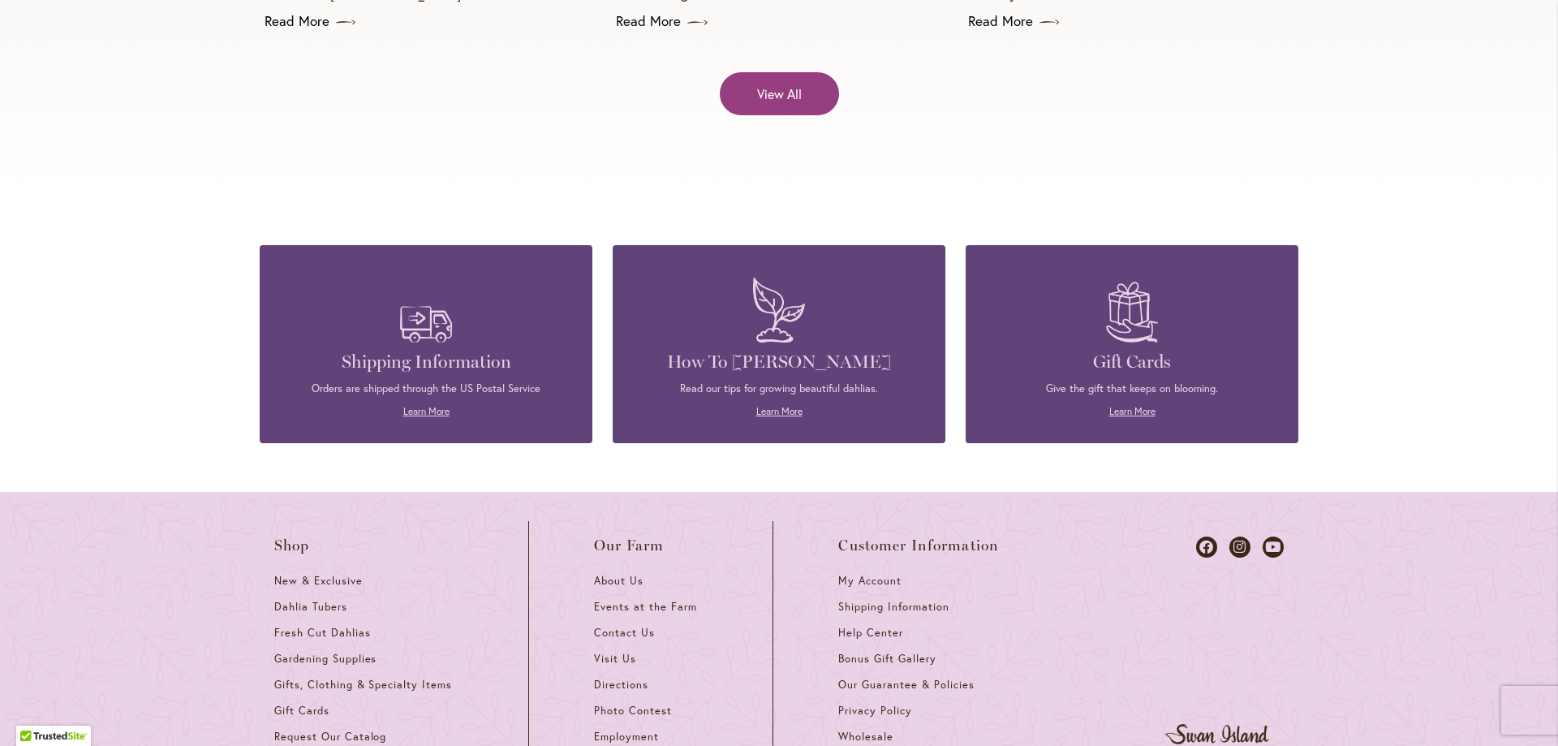
scroll to position [6922, 0]
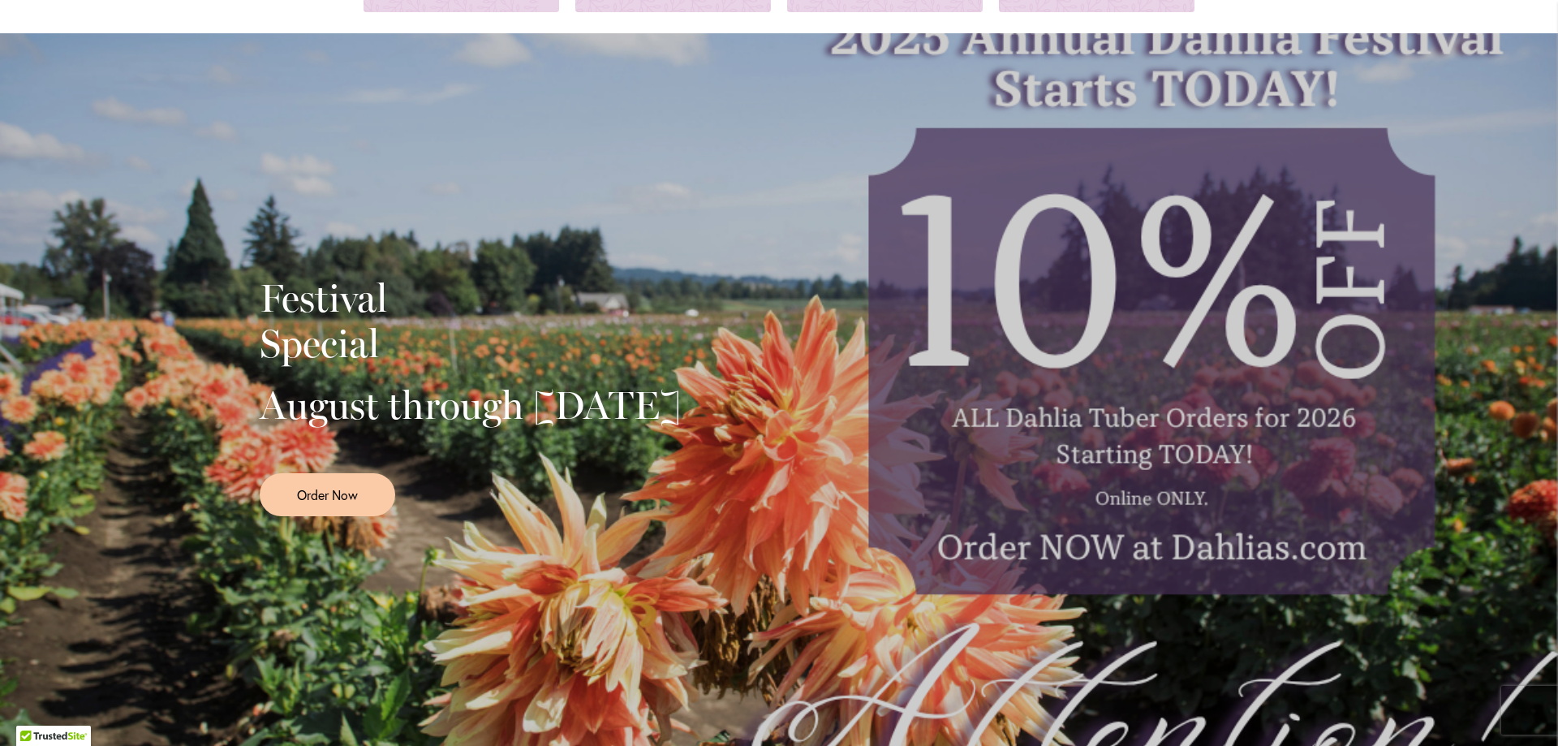
scroll to position [243, 0]
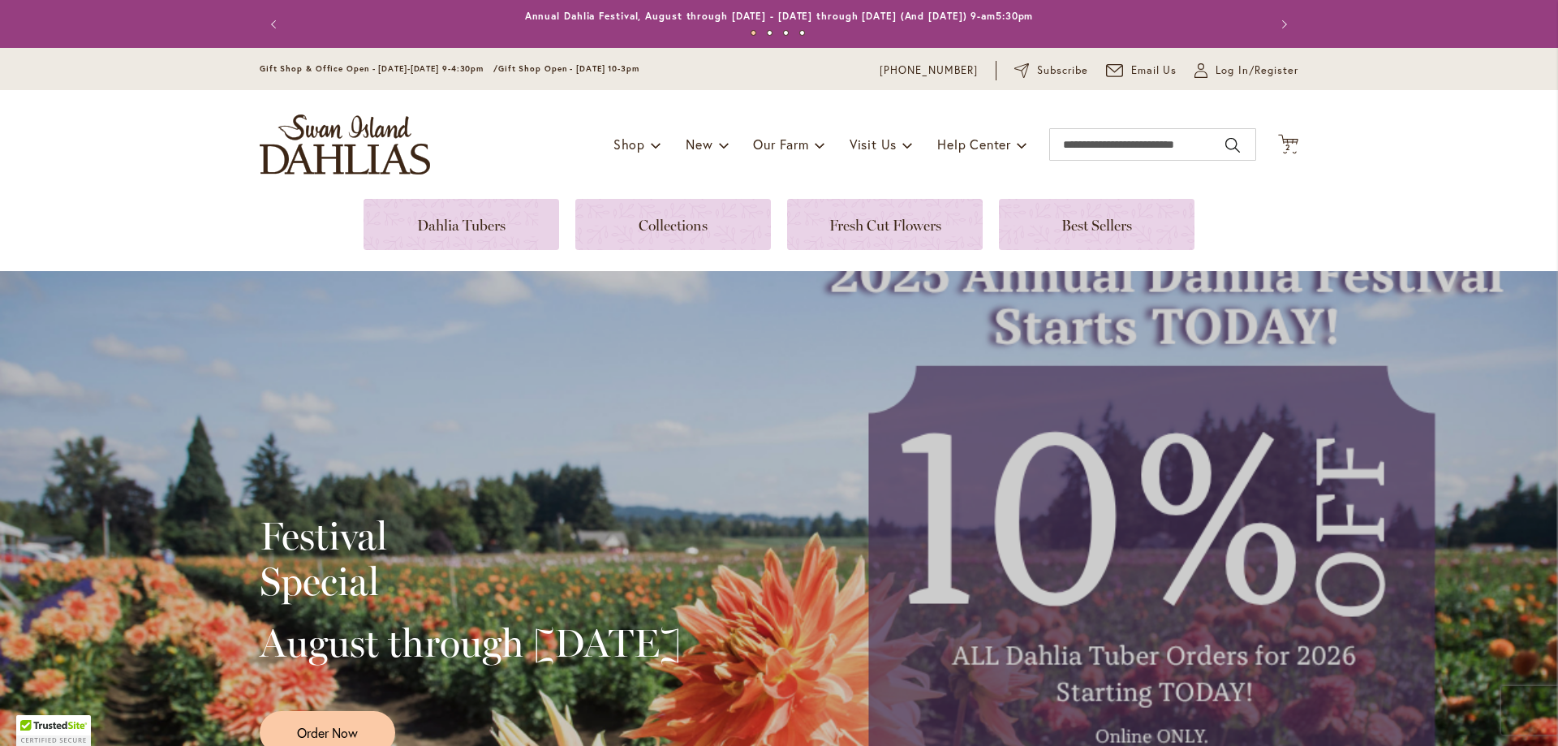
click at [1109, 121] on div "Toggle Nav Shop Dahlia Tubers Collections Fresh Cut Dahlias Gardening Supplies …" at bounding box center [778, 144] width 1071 height 109
click at [1107, 150] on input "Search" at bounding box center [1152, 144] width 207 height 32
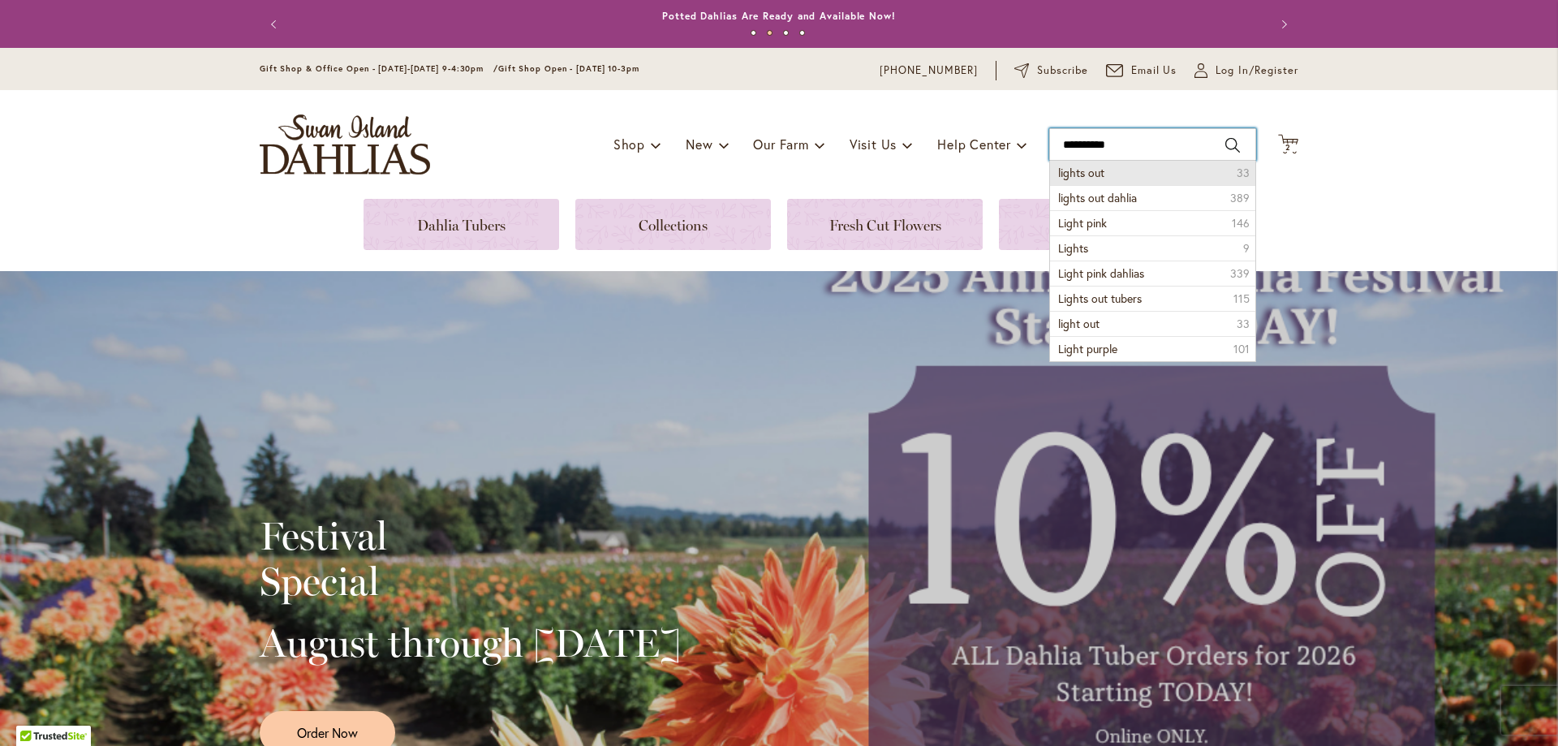
type input "**********"
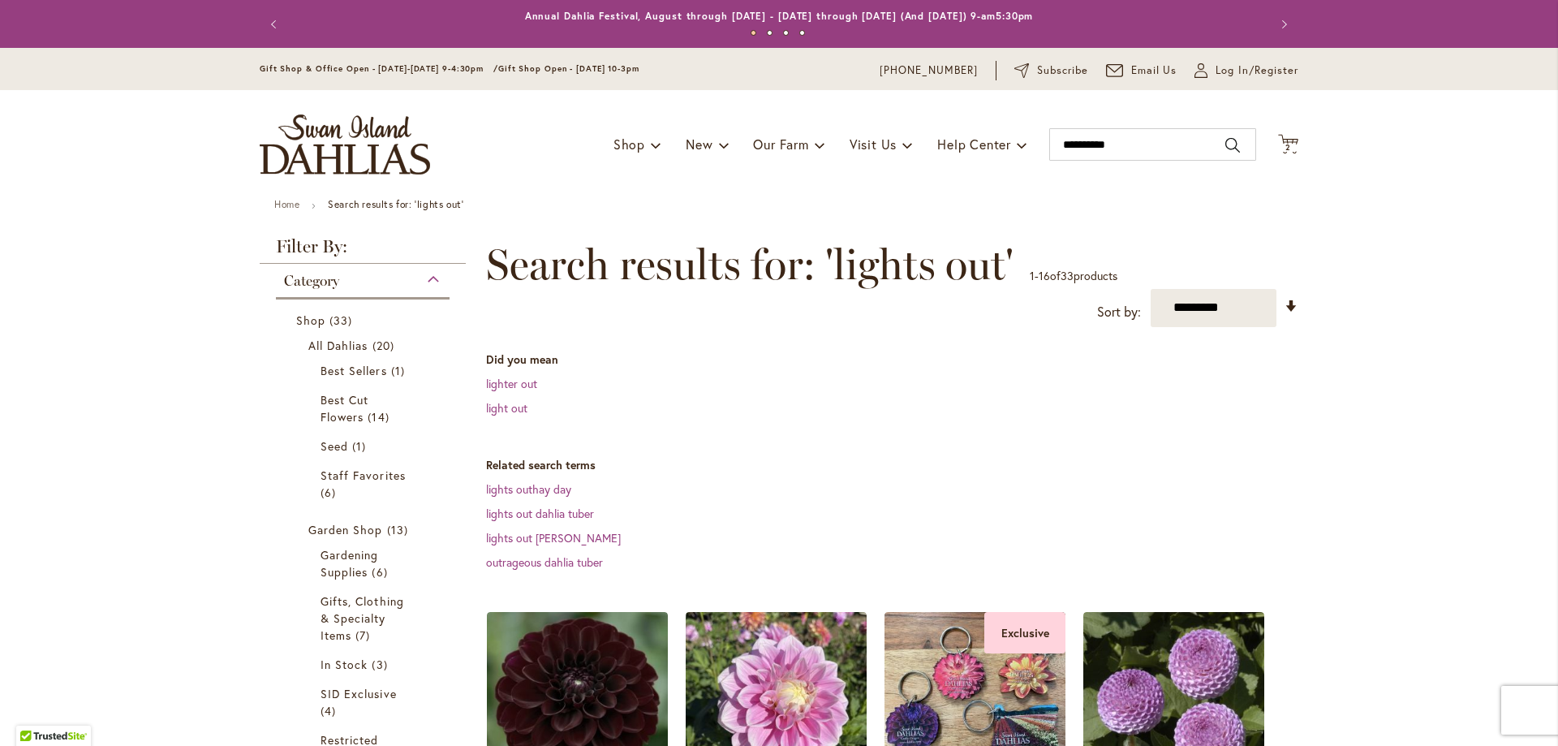
scroll to position [243, 0]
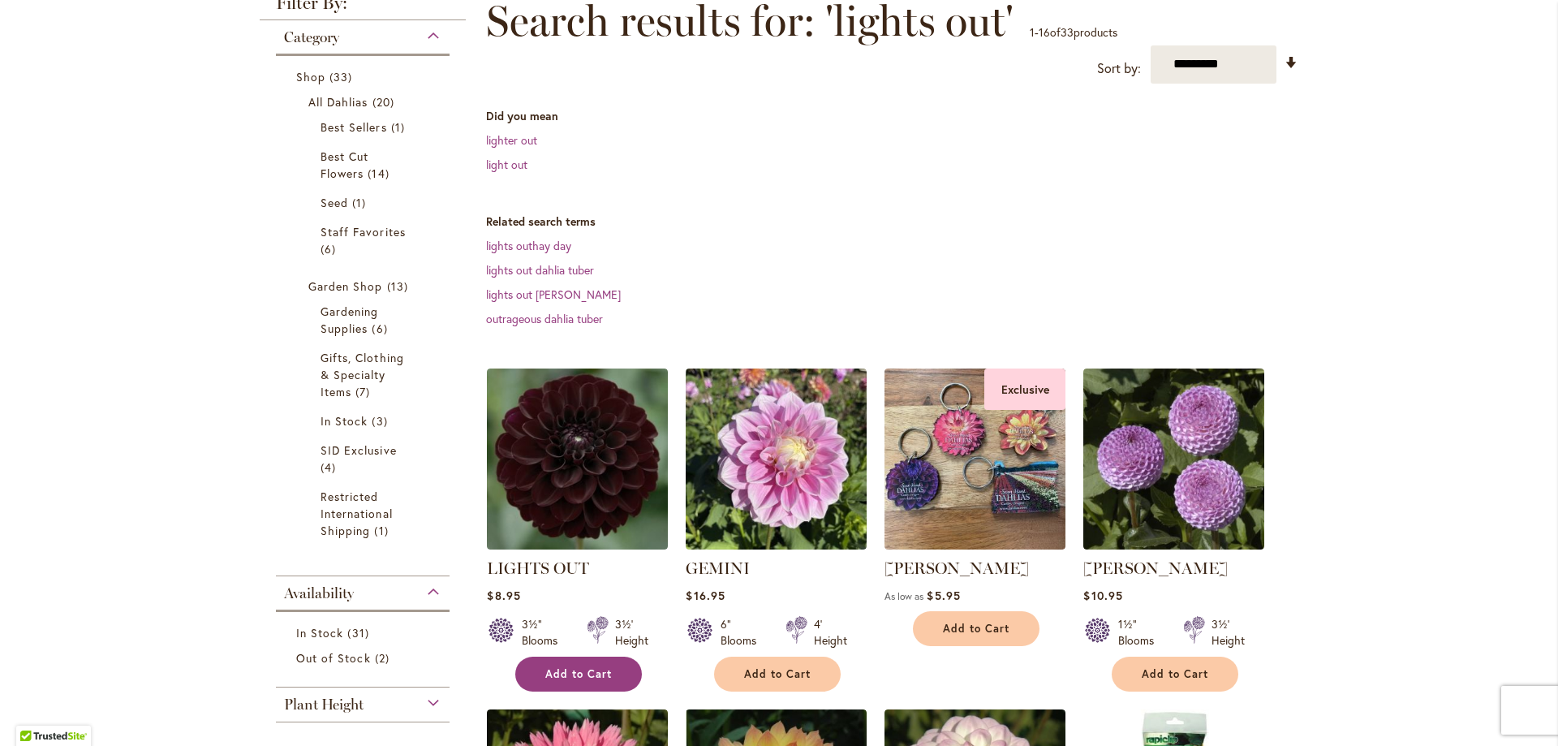
click at [591, 674] on span "Add to Cart" at bounding box center [578, 674] width 67 height 14
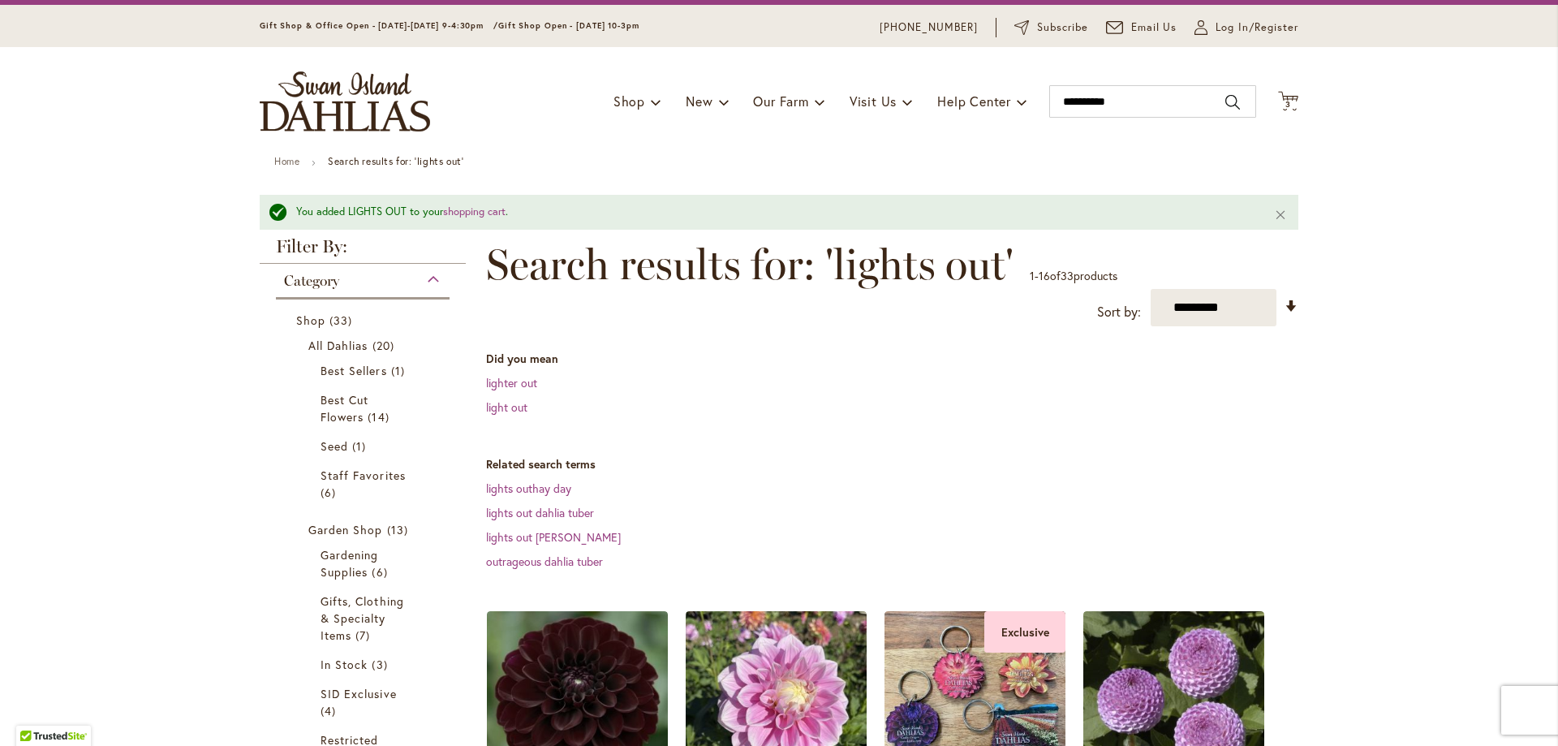
scroll to position [0, 0]
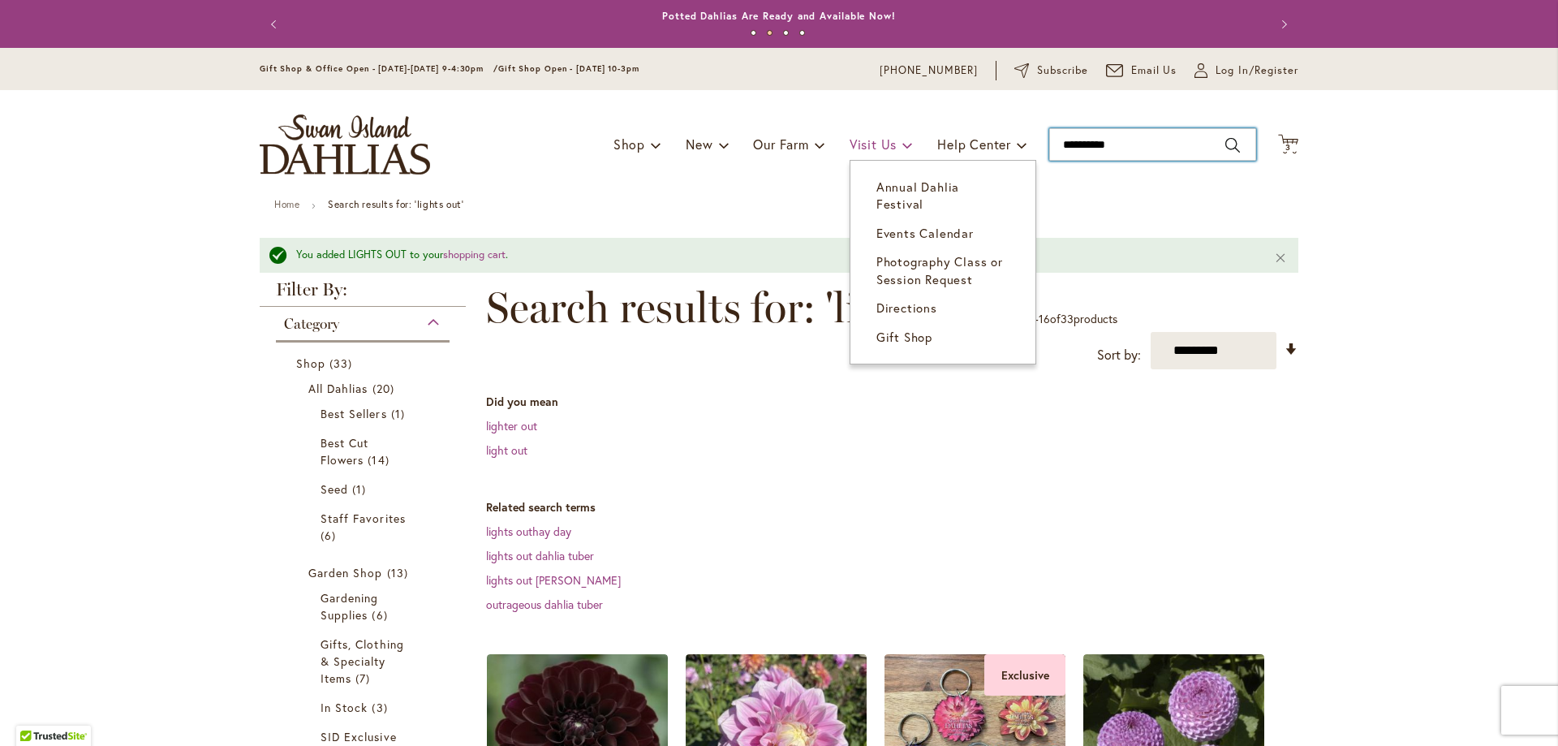
drag, startPoint x: 1127, startPoint y: 150, endPoint x: 885, endPoint y: 138, distance: 242.1
click at [885, 138] on div "Toggle Nav Shop Dahlia Tubers Collections Fresh Cut Dahlias Gardening Supplies …" at bounding box center [778, 144] width 1071 height 109
type input "******"
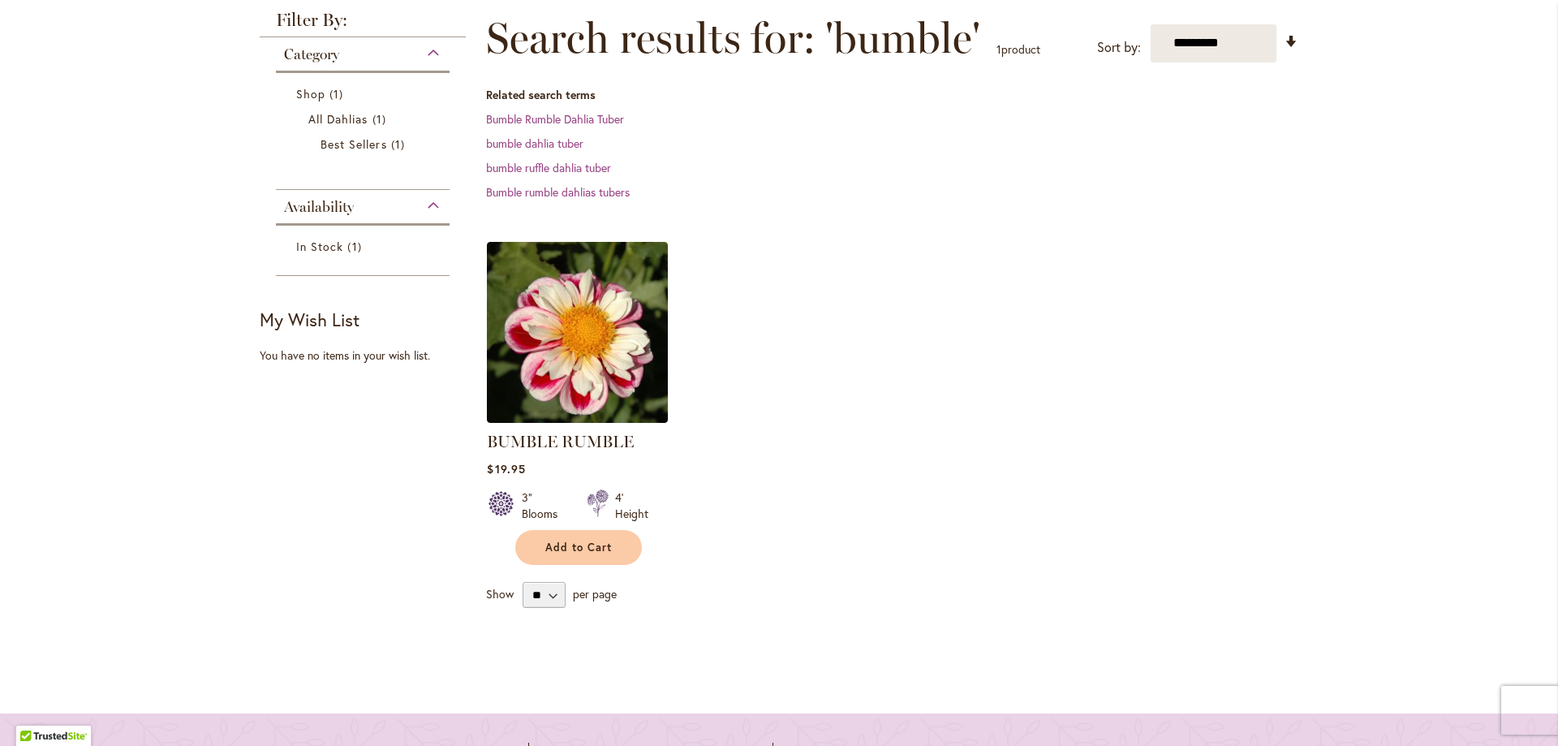
scroll to position [243, 0]
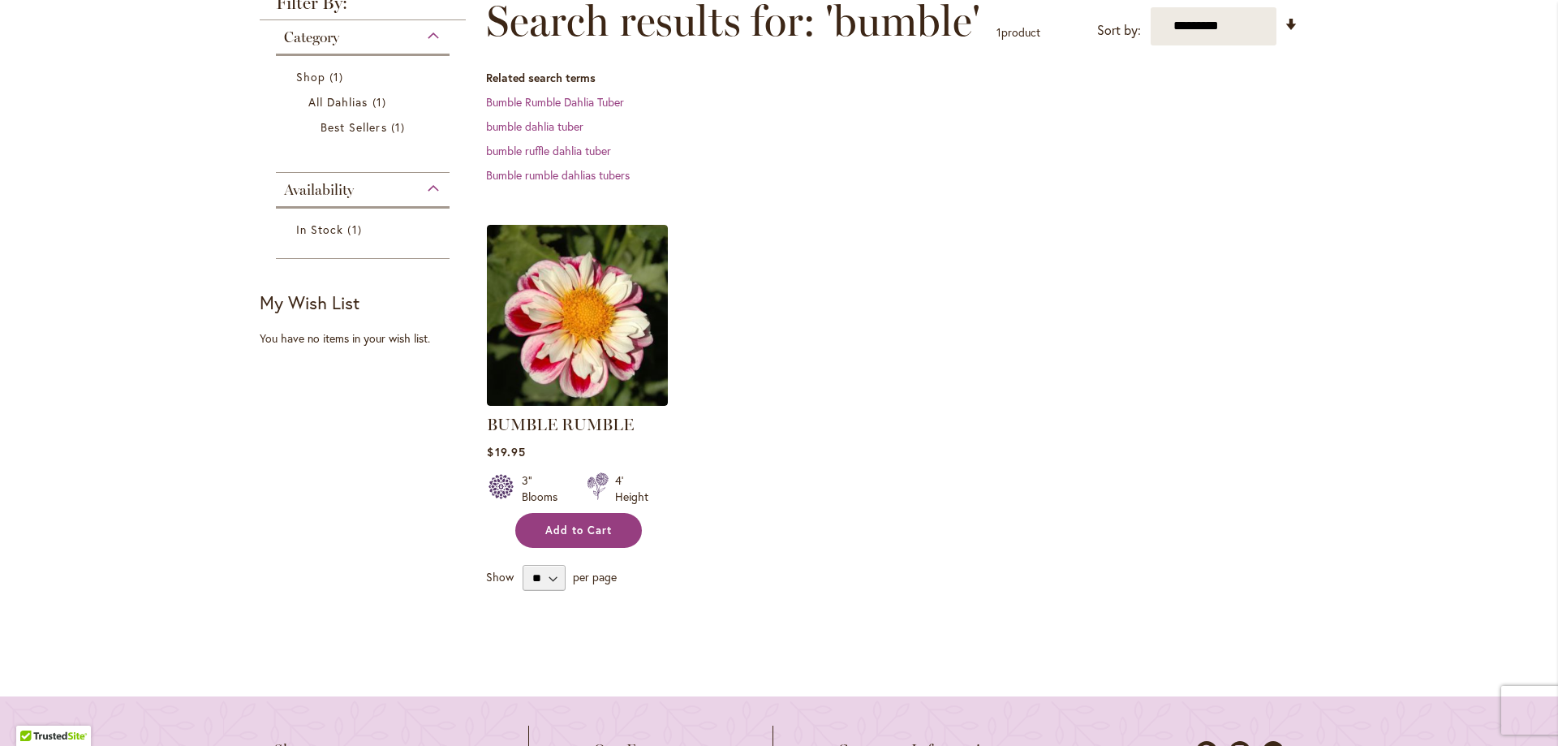
click at [589, 536] on span "Add to Cart" at bounding box center [578, 530] width 67 height 14
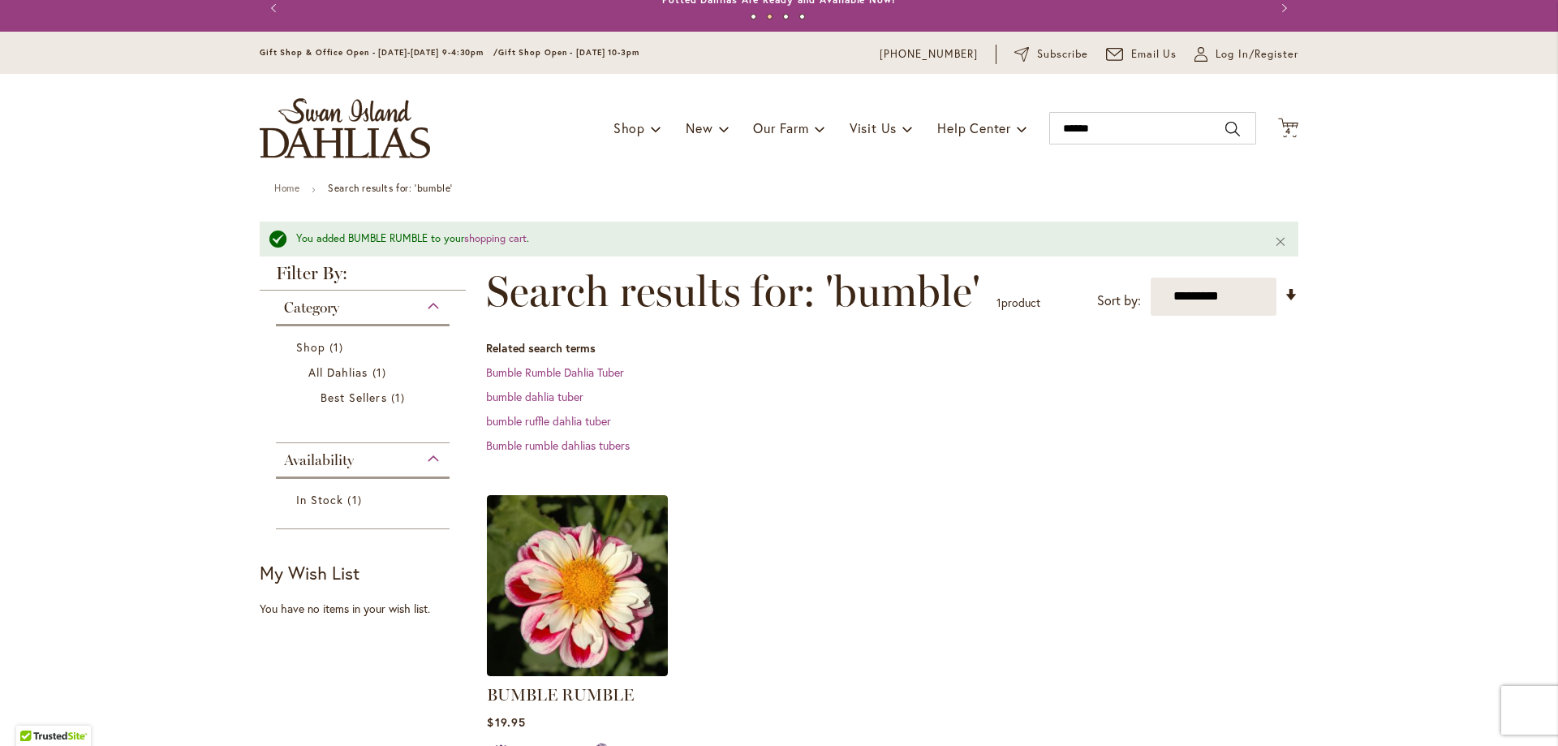
scroll to position [0, 0]
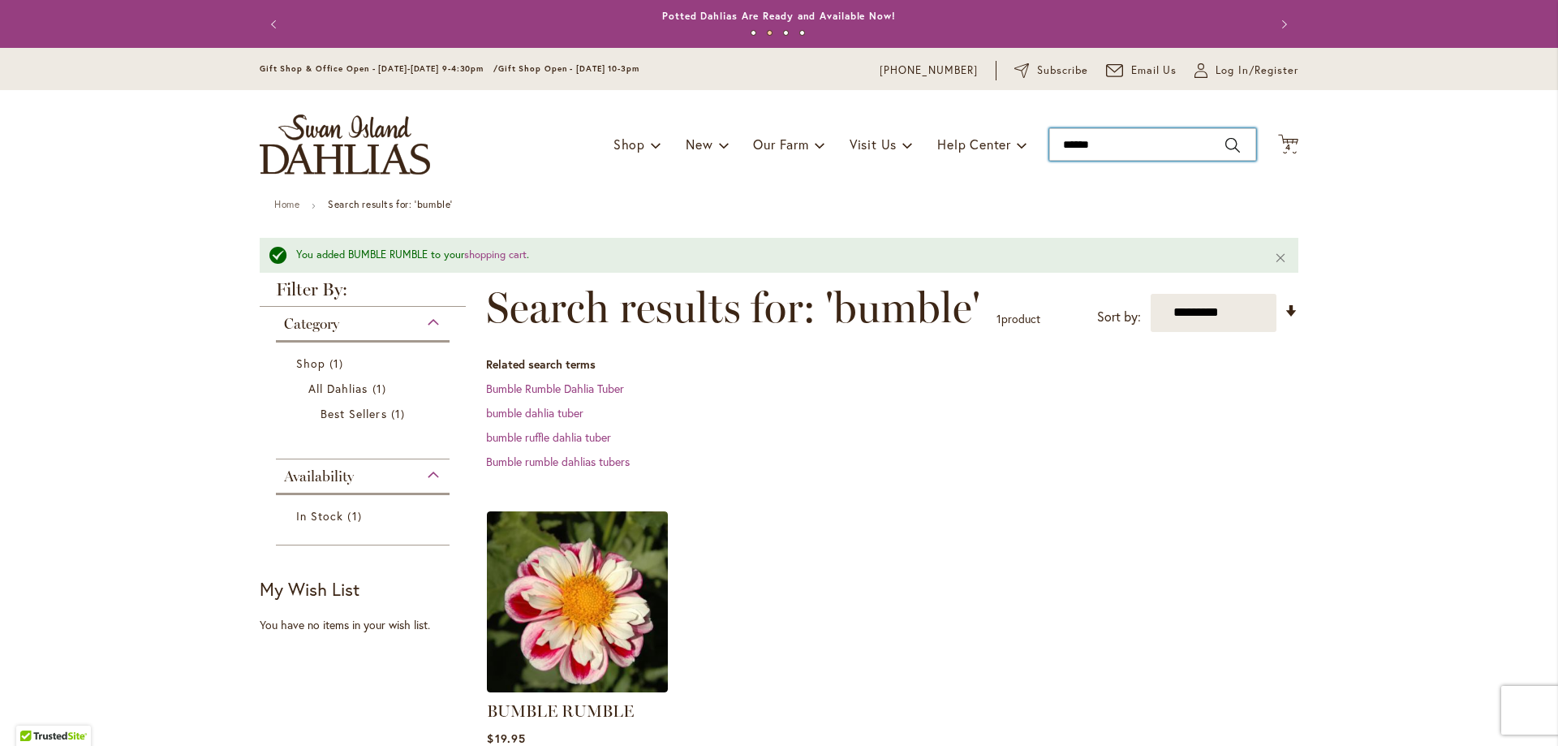
drag, startPoint x: 1146, startPoint y: 151, endPoint x: 834, endPoint y: 133, distance: 312.8
click at [844, 135] on div "Toggle Nav Shop Dahlia Tubers Collections Fresh Cut Dahlias Gardening Supplies …" at bounding box center [778, 144] width 1071 height 109
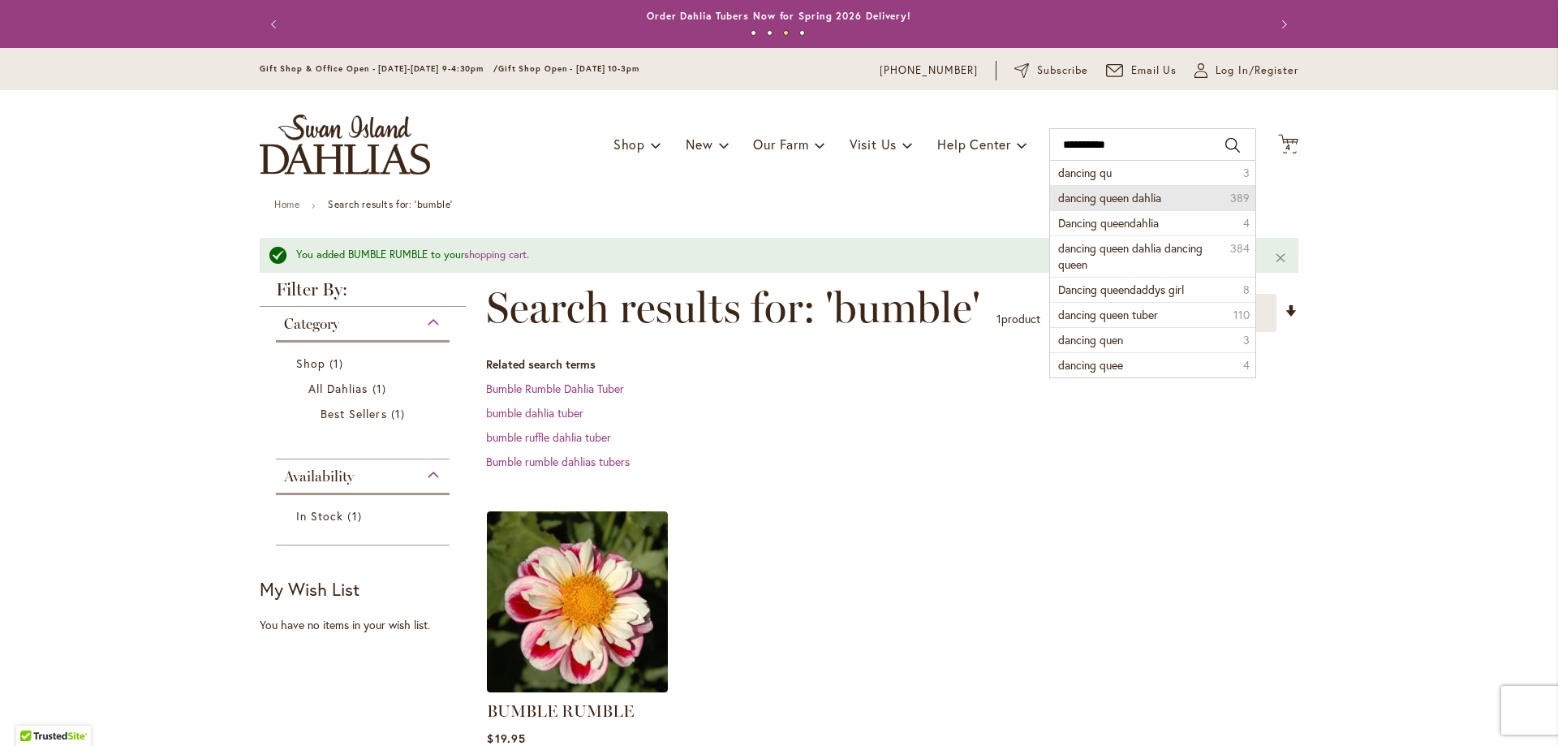
click at [1066, 191] on span "dancing queen dahlia" at bounding box center [1109, 197] width 103 height 15
type input "**********"
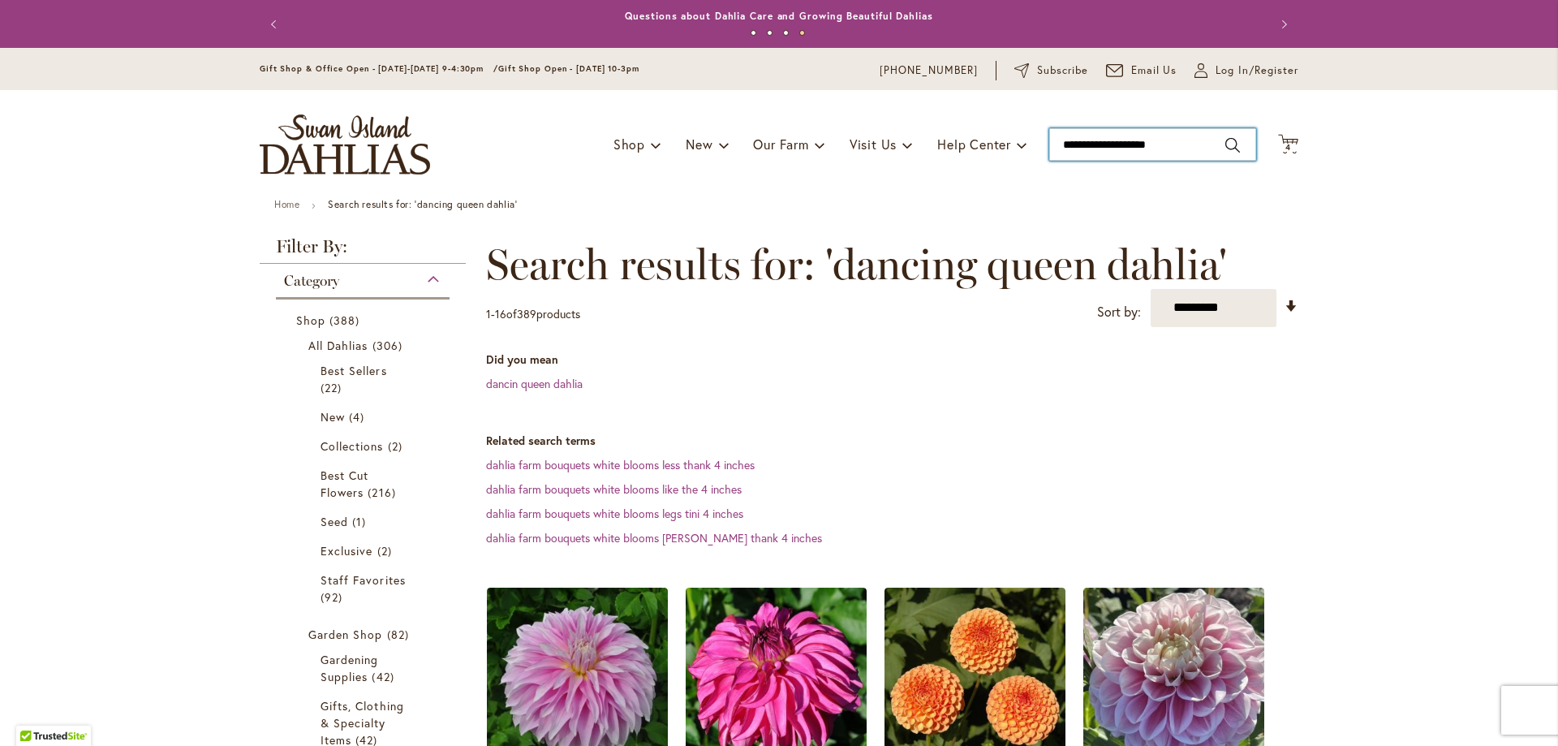
type input "**********"
drag, startPoint x: 1193, startPoint y: 145, endPoint x: 873, endPoint y: 148, distance: 320.5
click at [873, 153] on div "Toggle Nav Shop Dahlia Tubers Collections Fresh Cut Dahlias Gardening Supplies …" at bounding box center [778, 144] width 1071 height 109
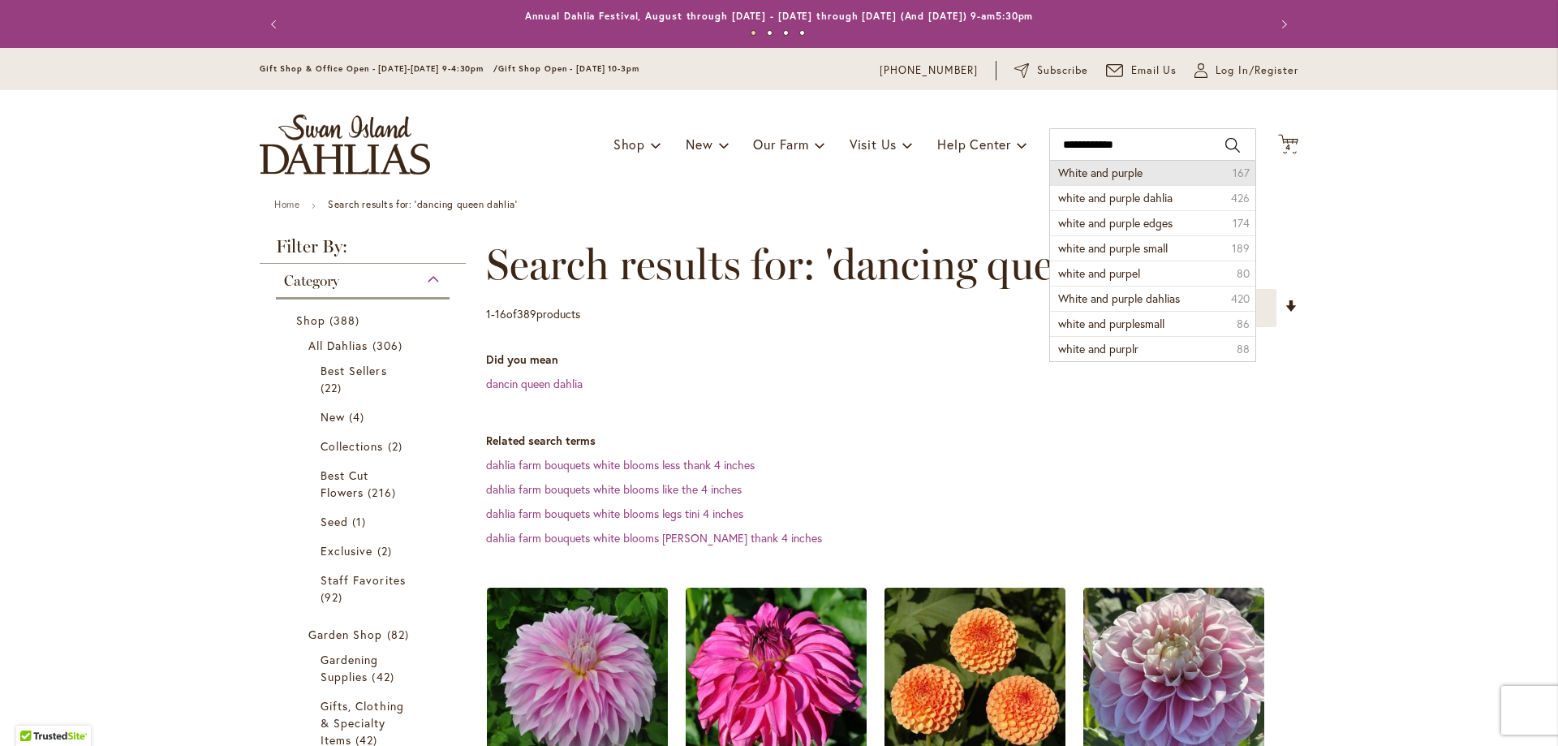
click at [1100, 168] on span "White and purple" at bounding box center [1100, 172] width 84 height 15
type input "**********"
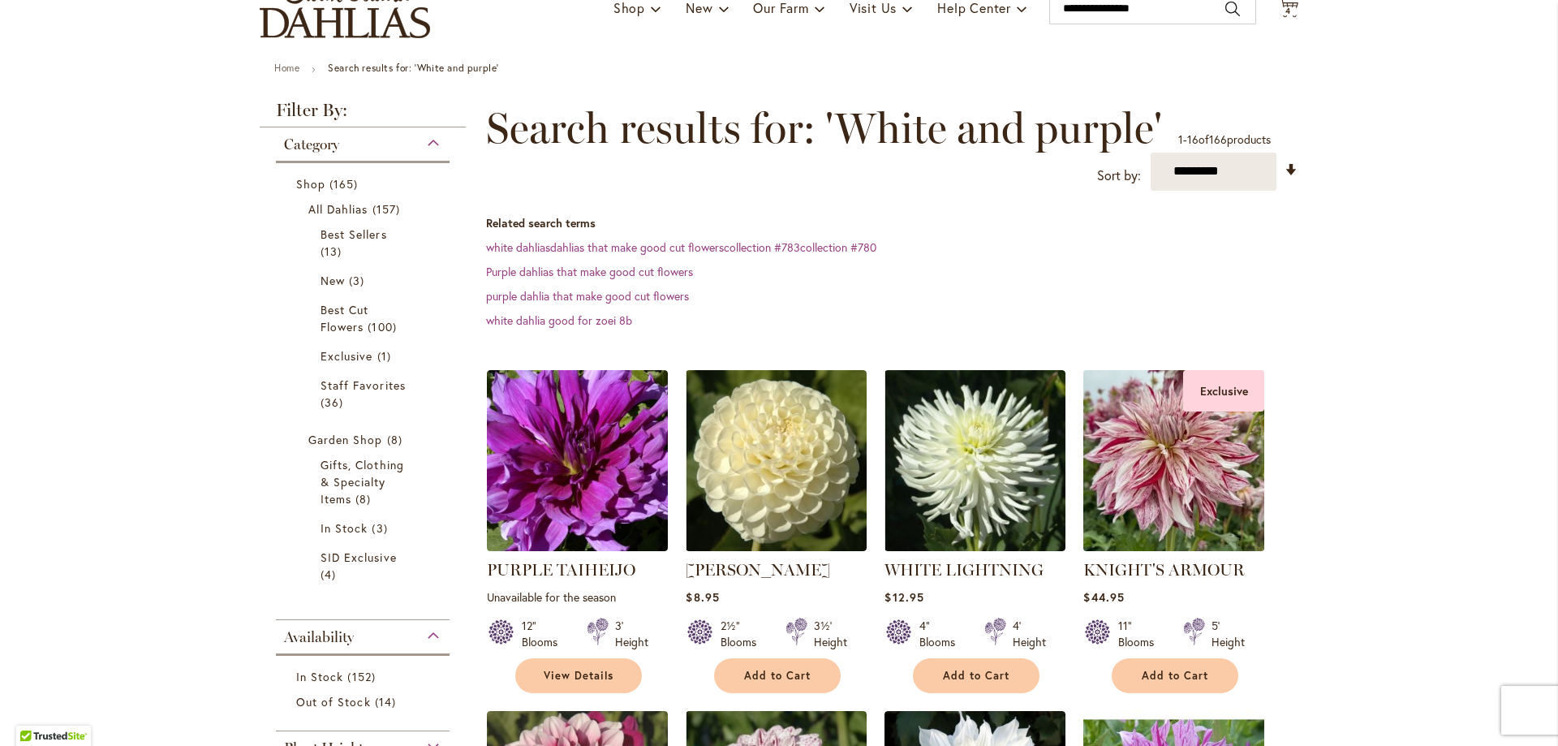
scroll to position [162, 0]
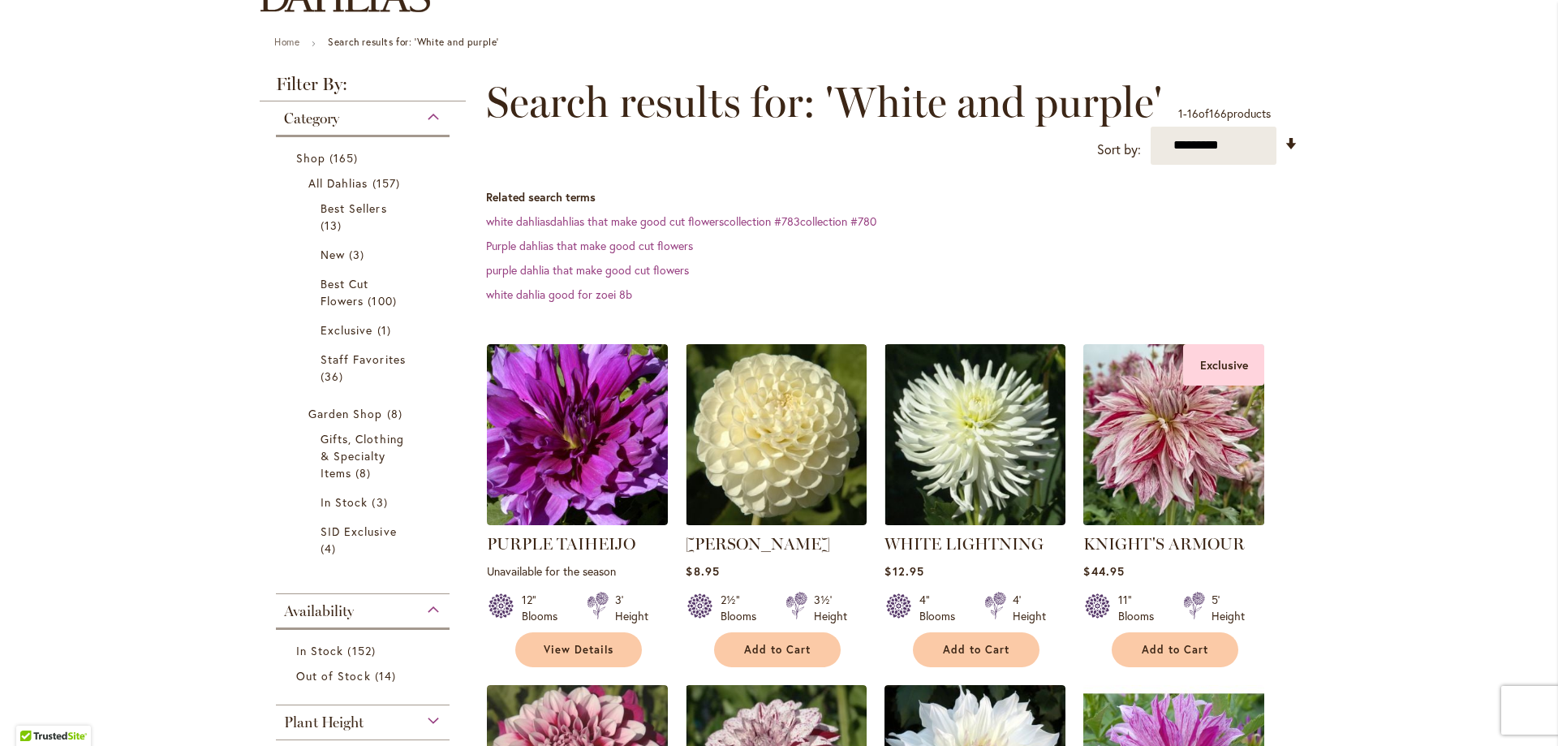
click at [1182, 492] on img at bounding box center [1174, 434] width 190 height 190
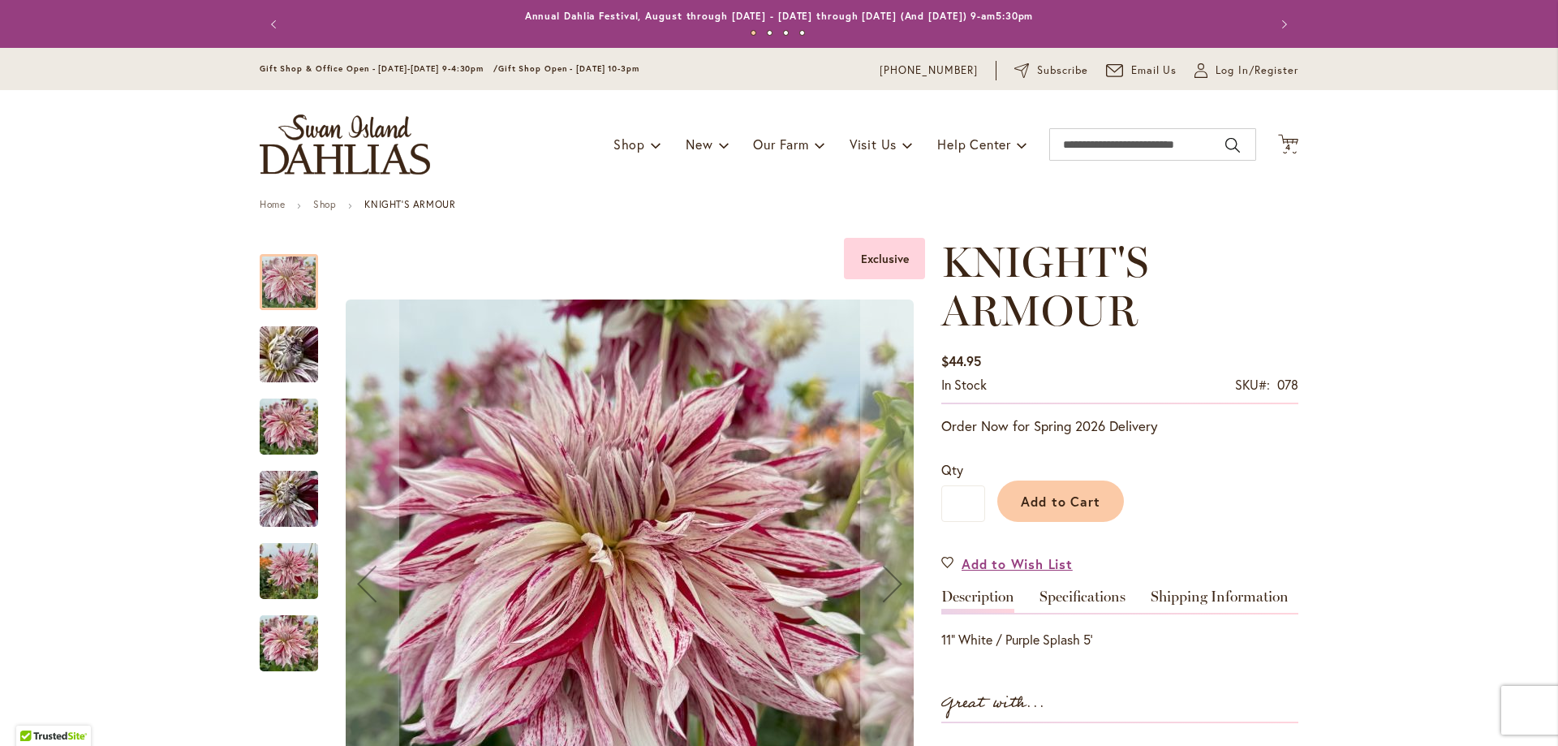
scroll to position [162, 0]
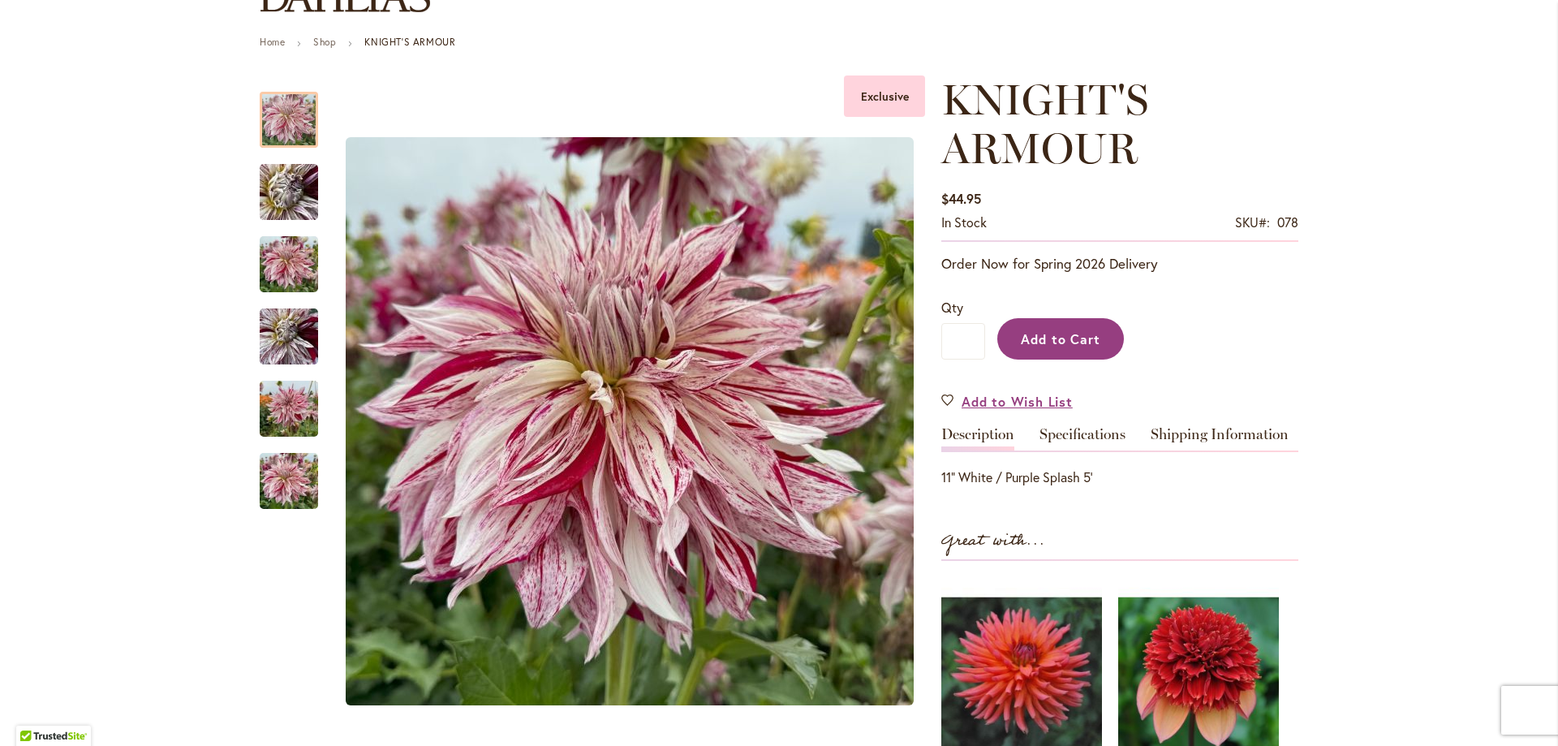
click at [1090, 353] on button "Add to Cart" at bounding box center [1060, 338] width 127 height 41
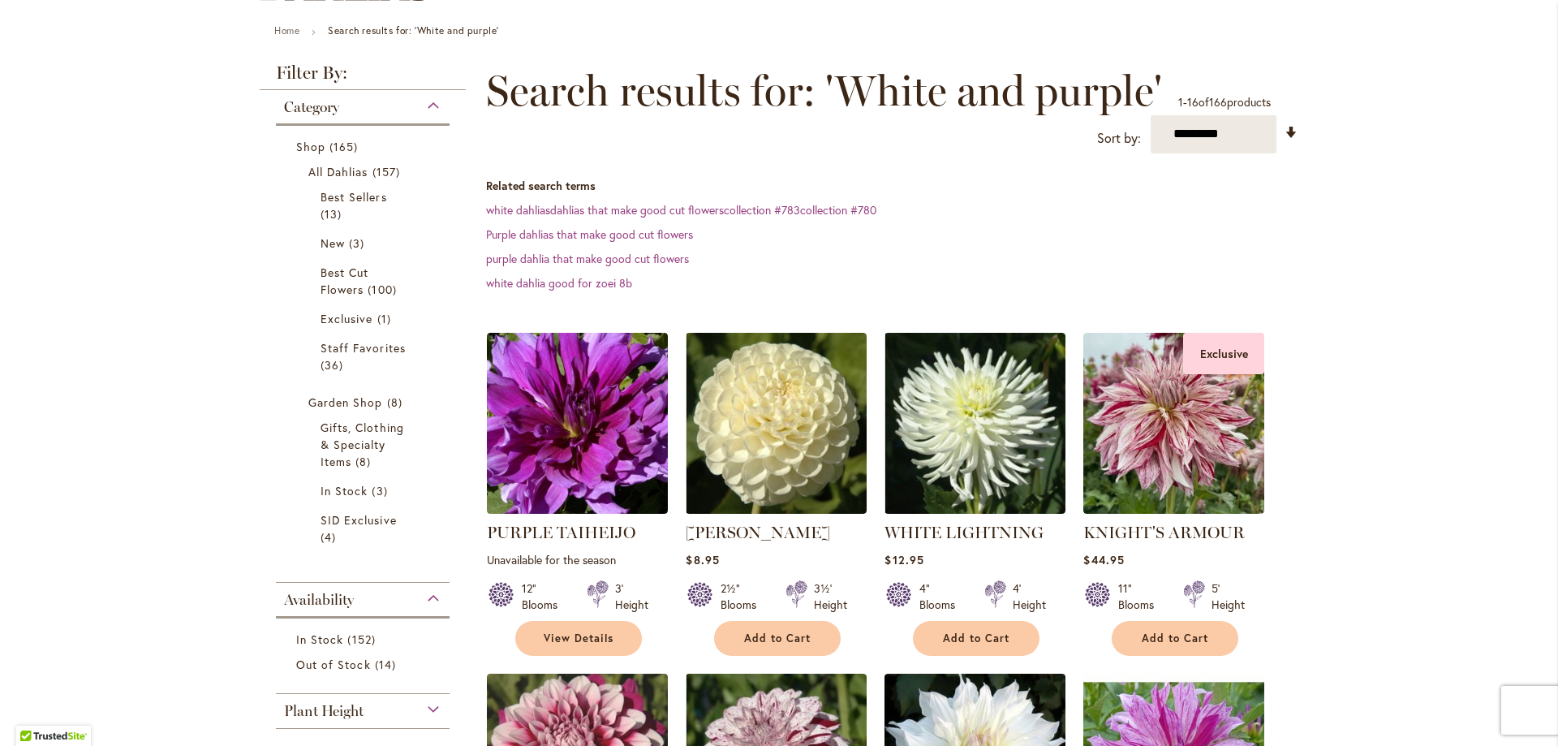
scroll to position [162, 0]
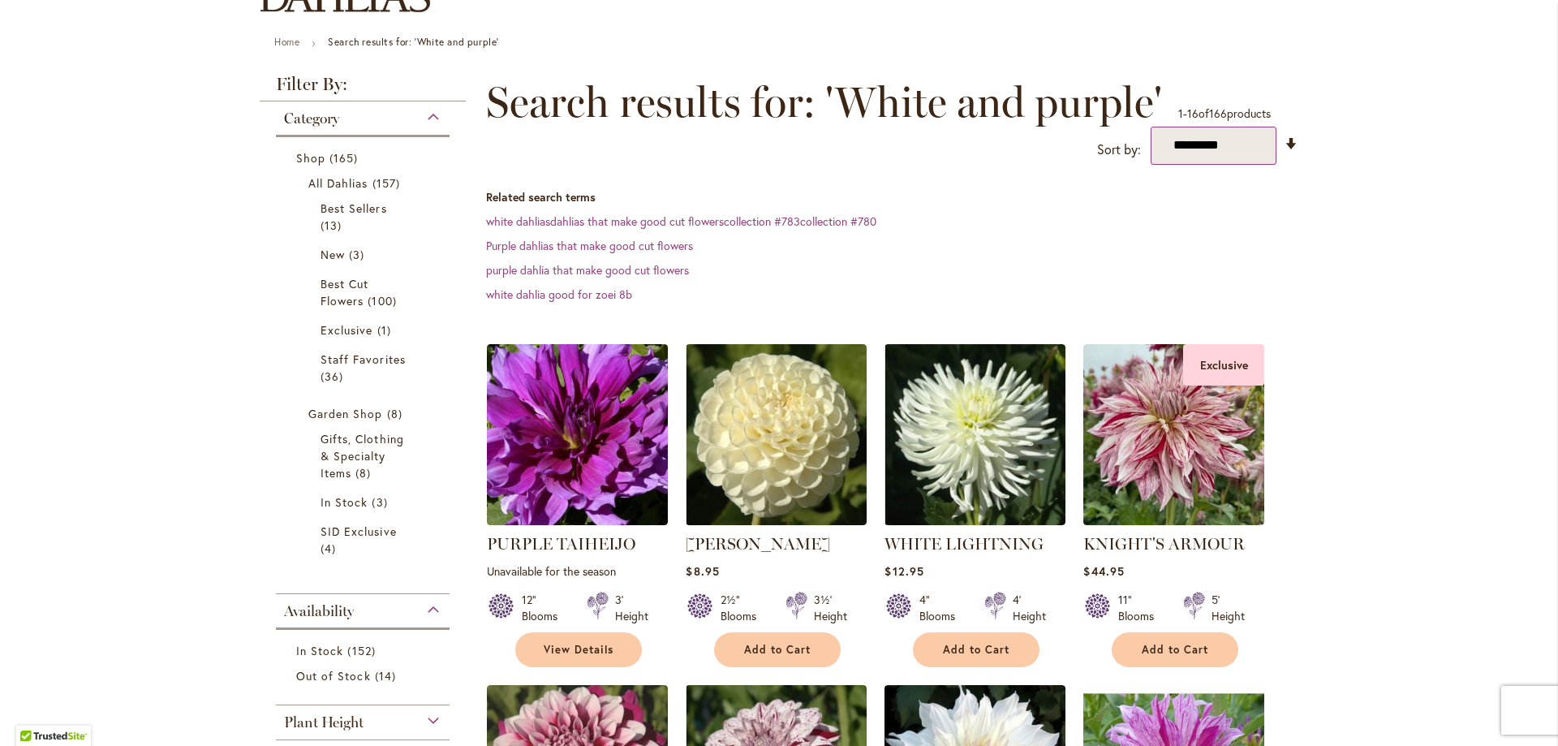
click at [1196, 148] on select "**********" at bounding box center [1213, 146] width 126 height 38
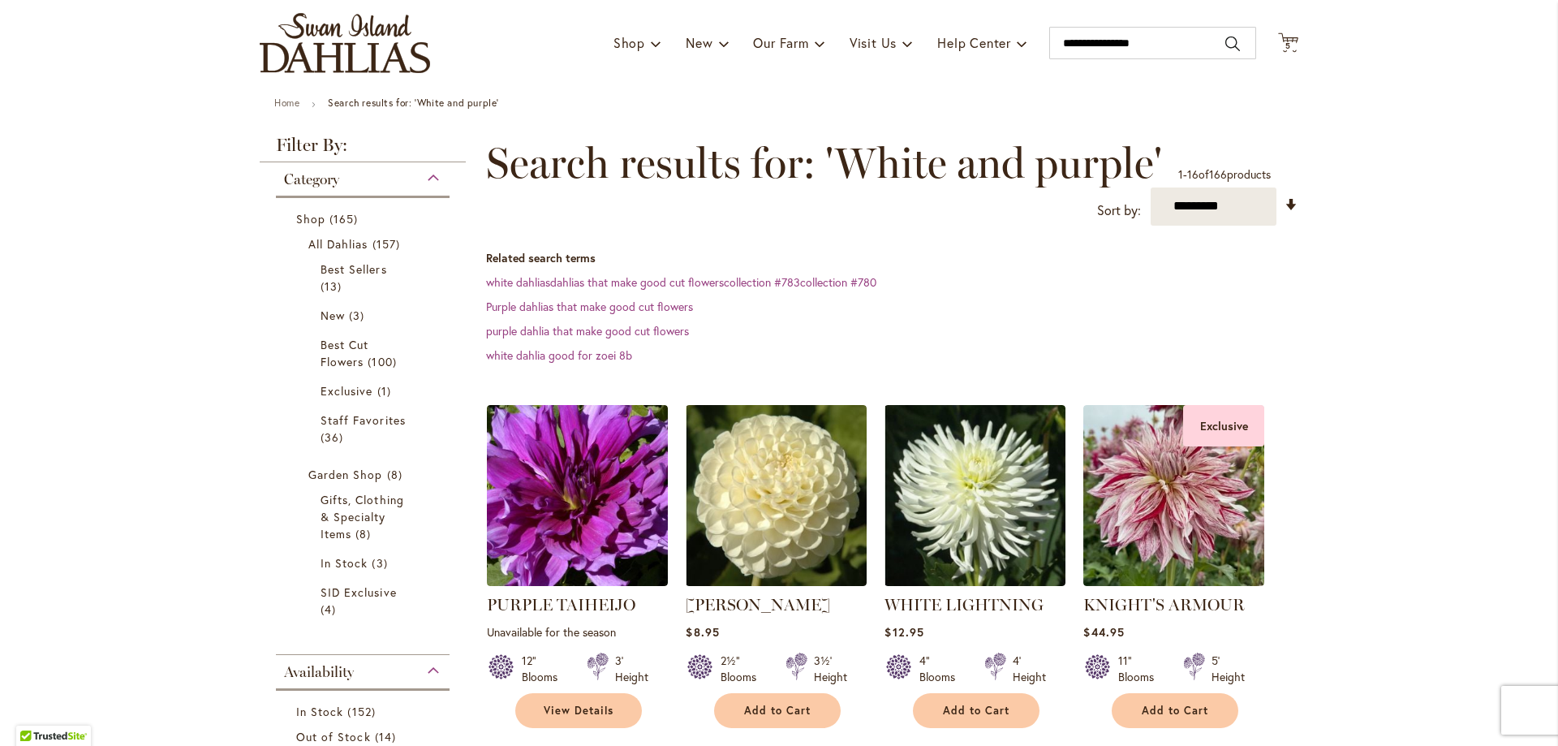
scroll to position [0, 0]
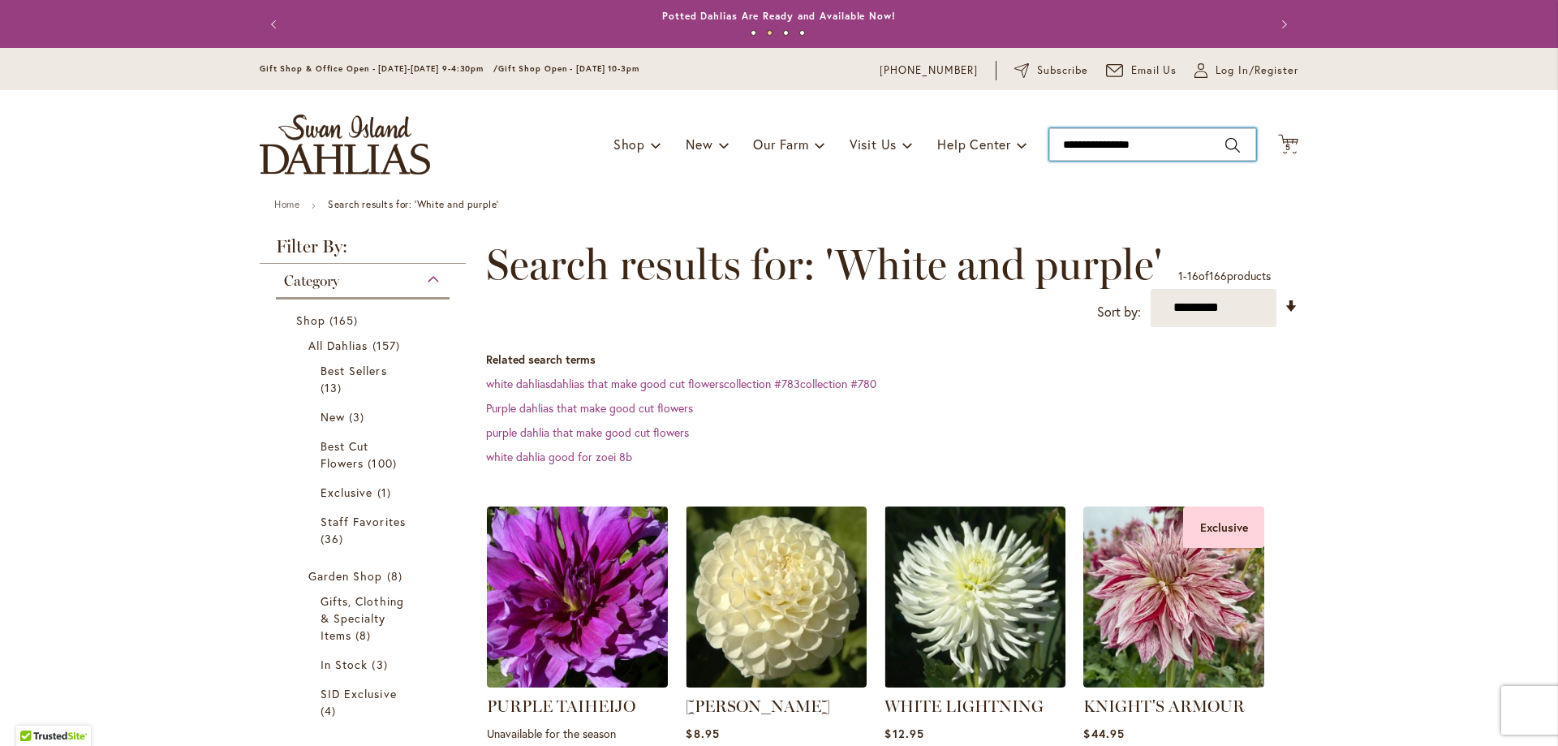
drag, startPoint x: 1157, startPoint y: 139, endPoint x: 597, endPoint y: 121, distance: 560.1
click at [598, 122] on div "Toggle Nav Shop Dahlia Tubers Collections Fresh Cut Dahlias Gardening Supplies …" at bounding box center [778, 144] width 1071 height 109
type input "*"
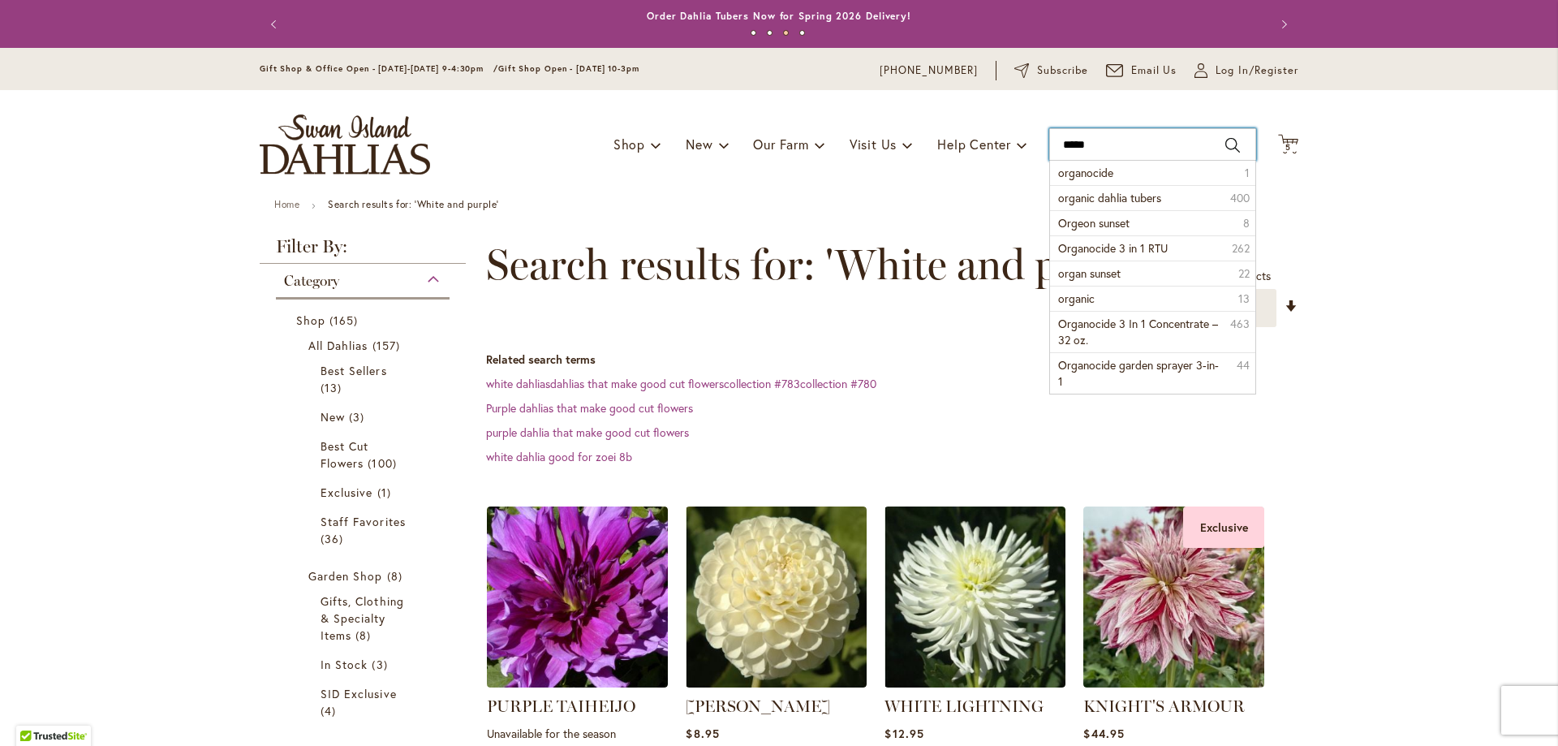
type input "******"
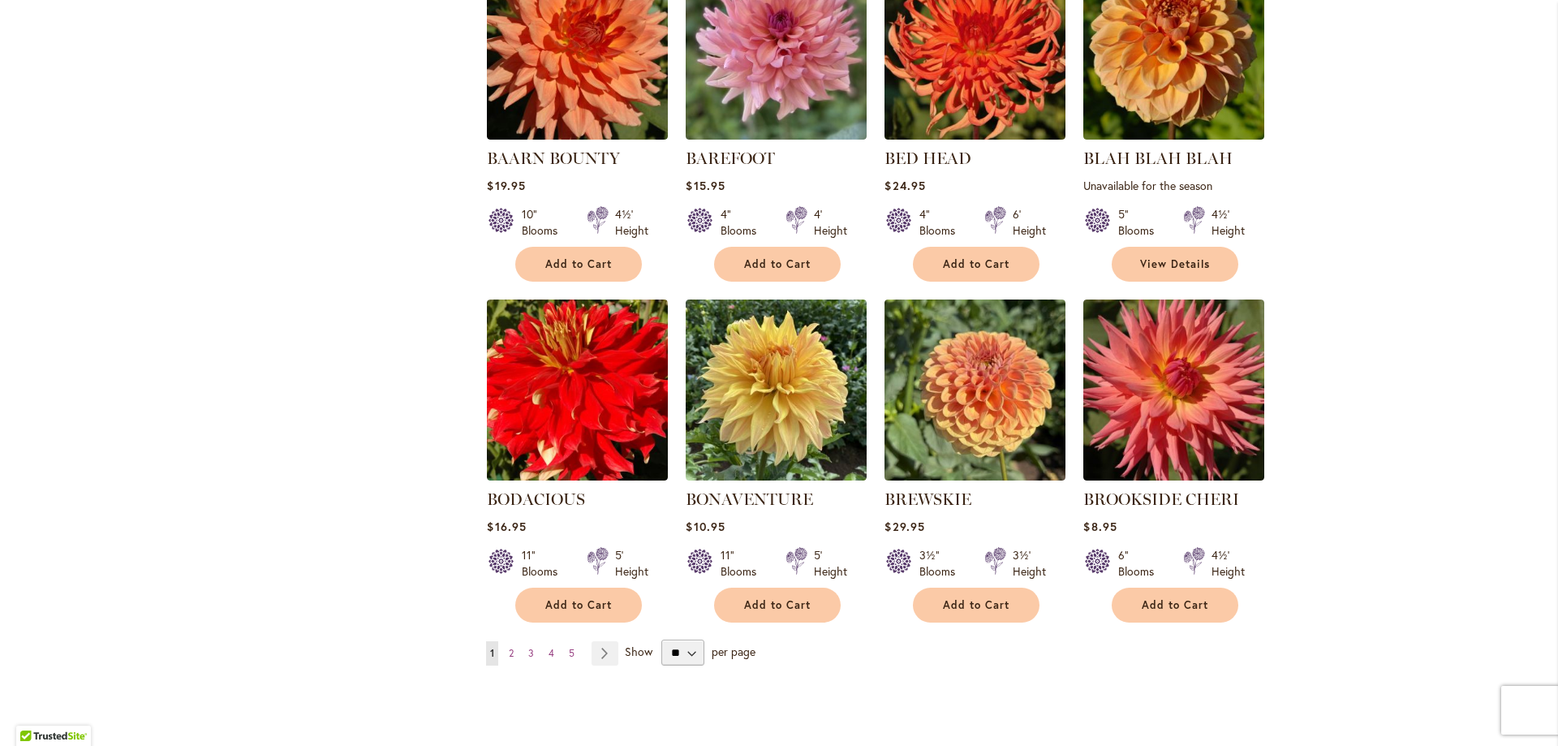
scroll to position [1136, 0]
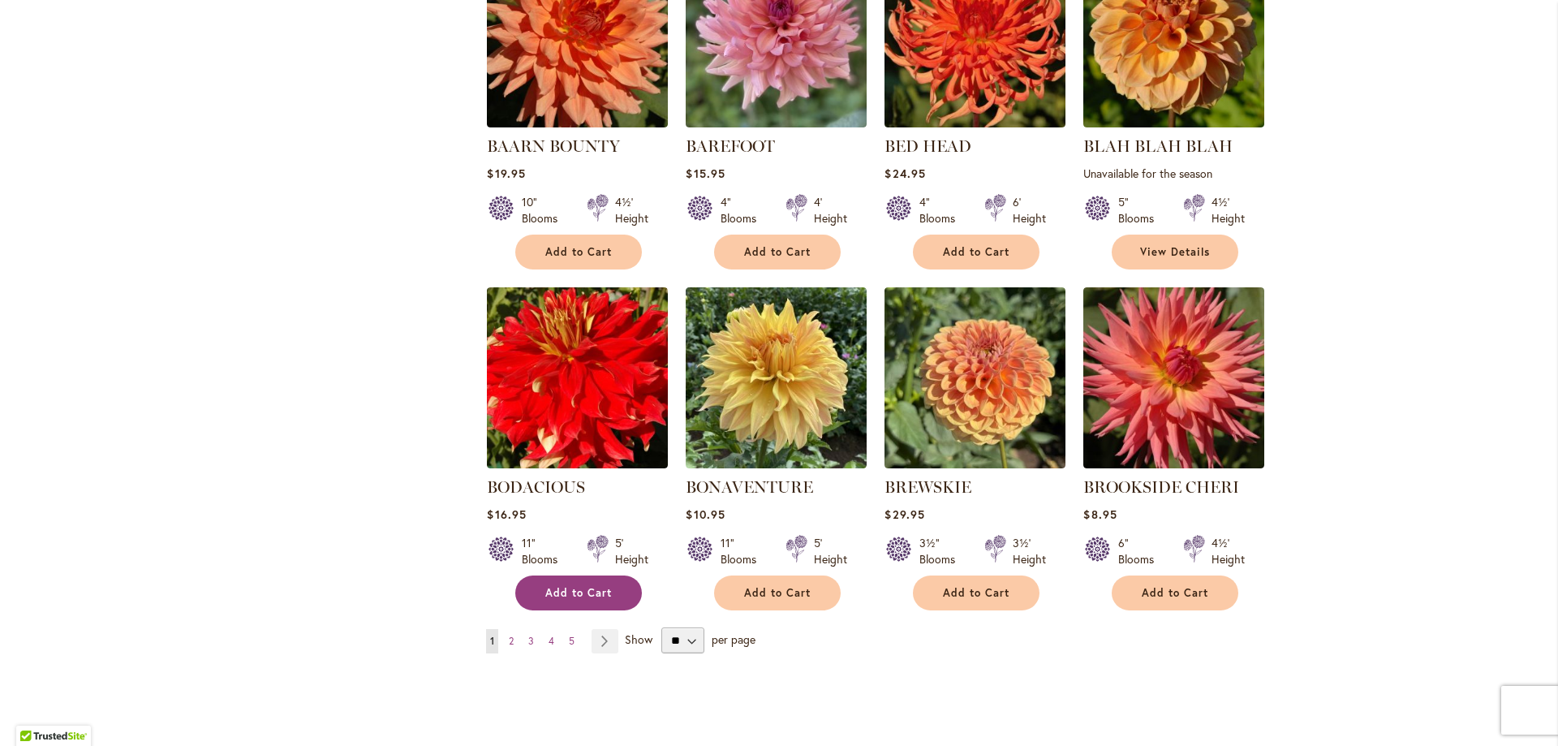
click at [573, 586] on span "Add to Cart" at bounding box center [578, 593] width 67 height 14
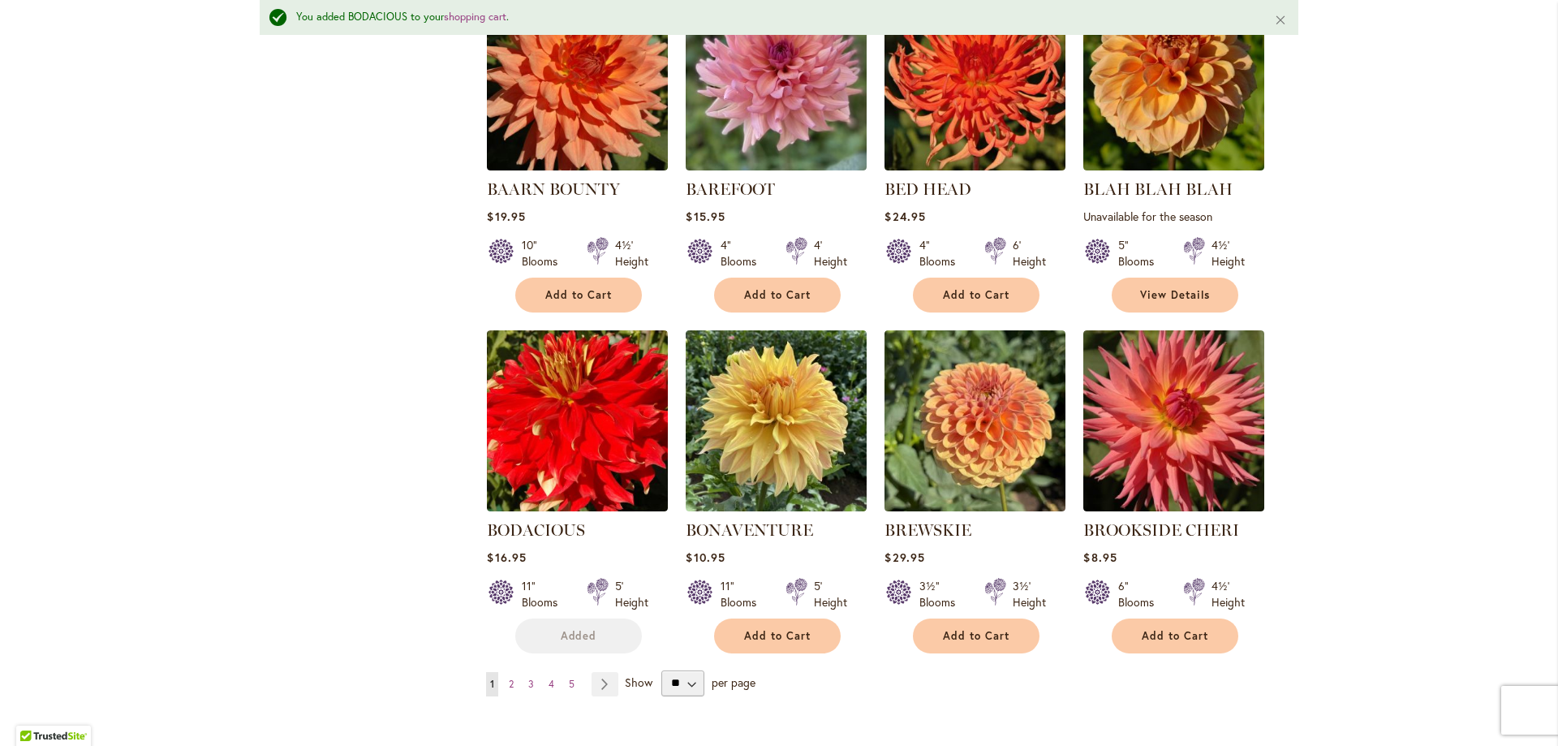
scroll to position [1179, 0]
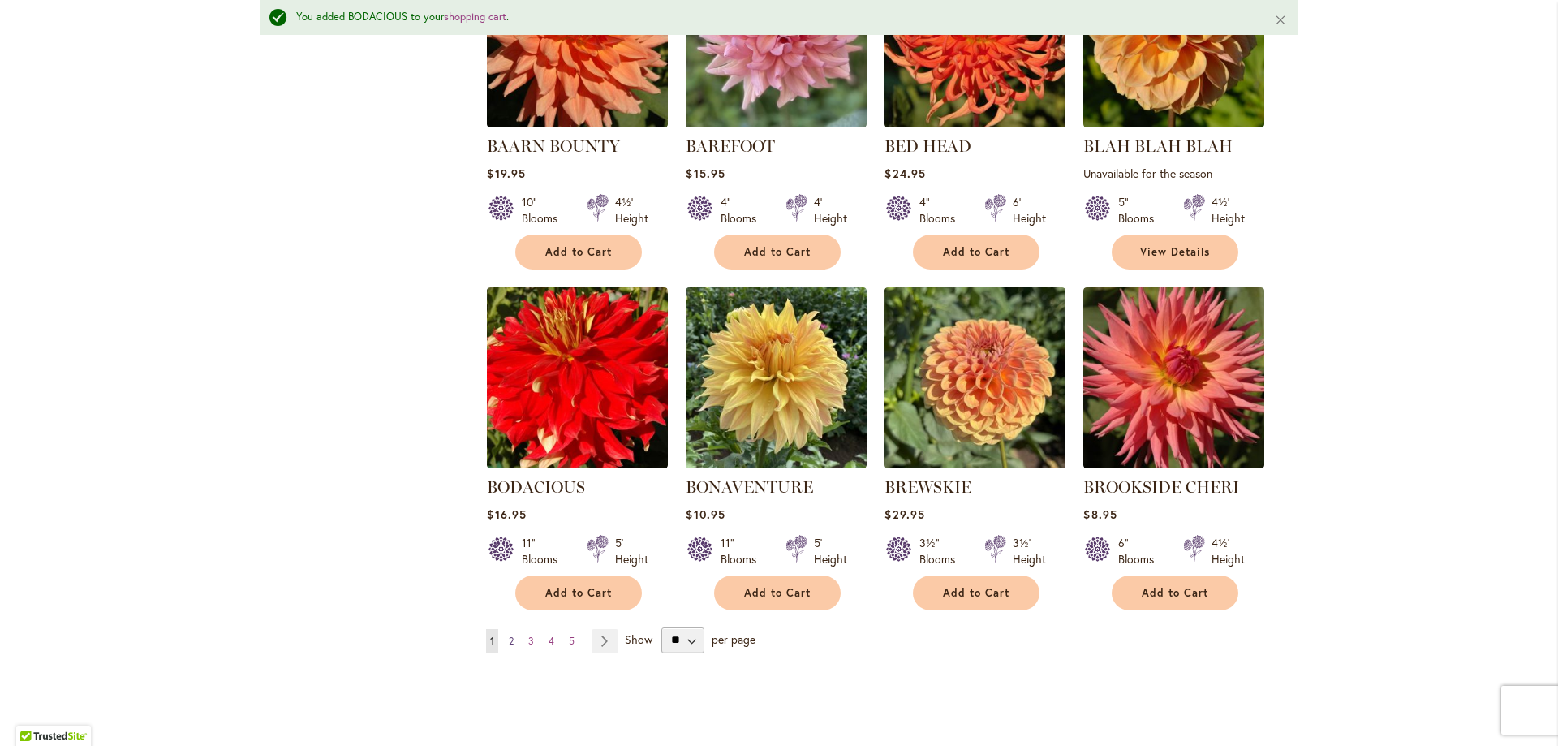
click at [509, 629] on link "Page 2" at bounding box center [511, 641] width 13 height 24
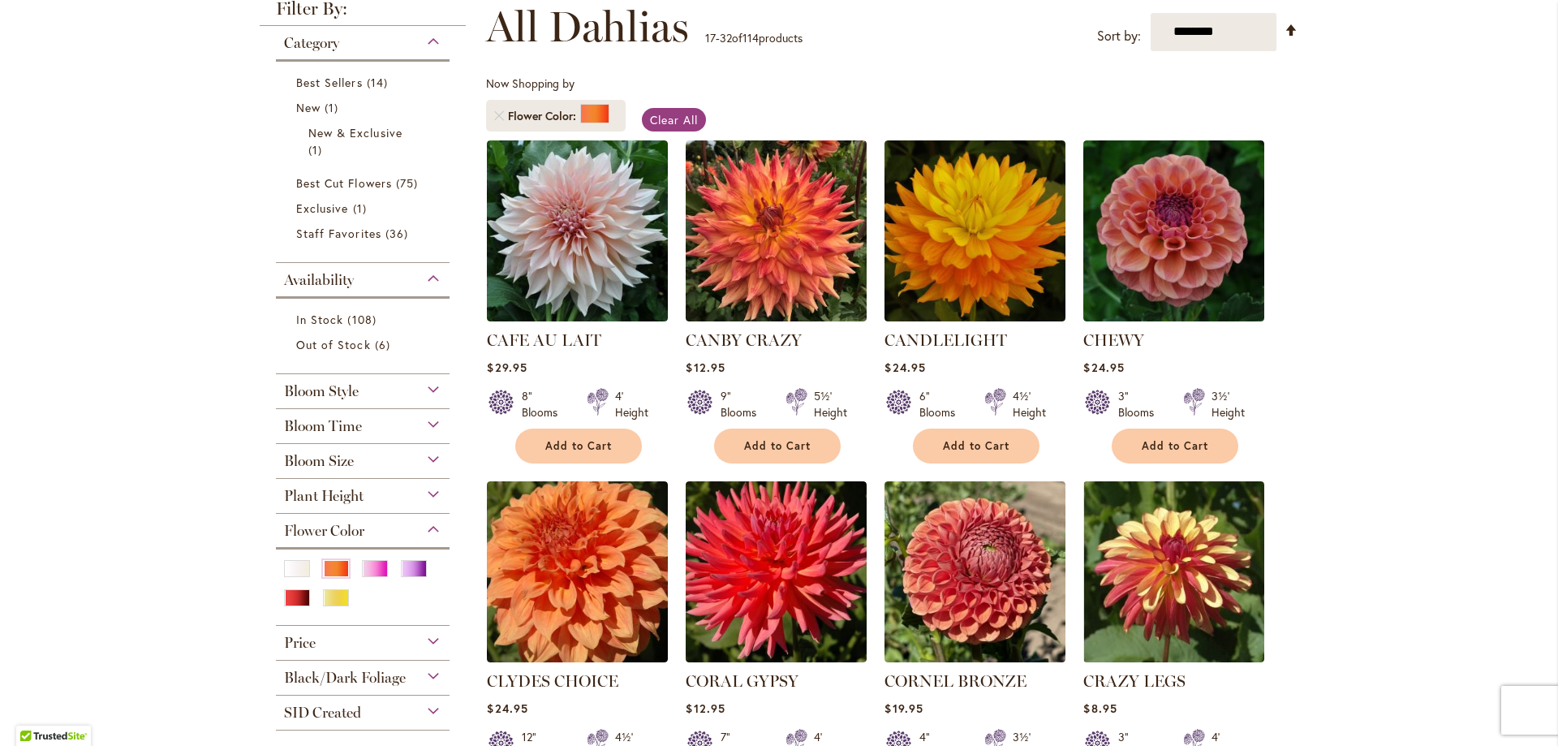
scroll to position [325, 0]
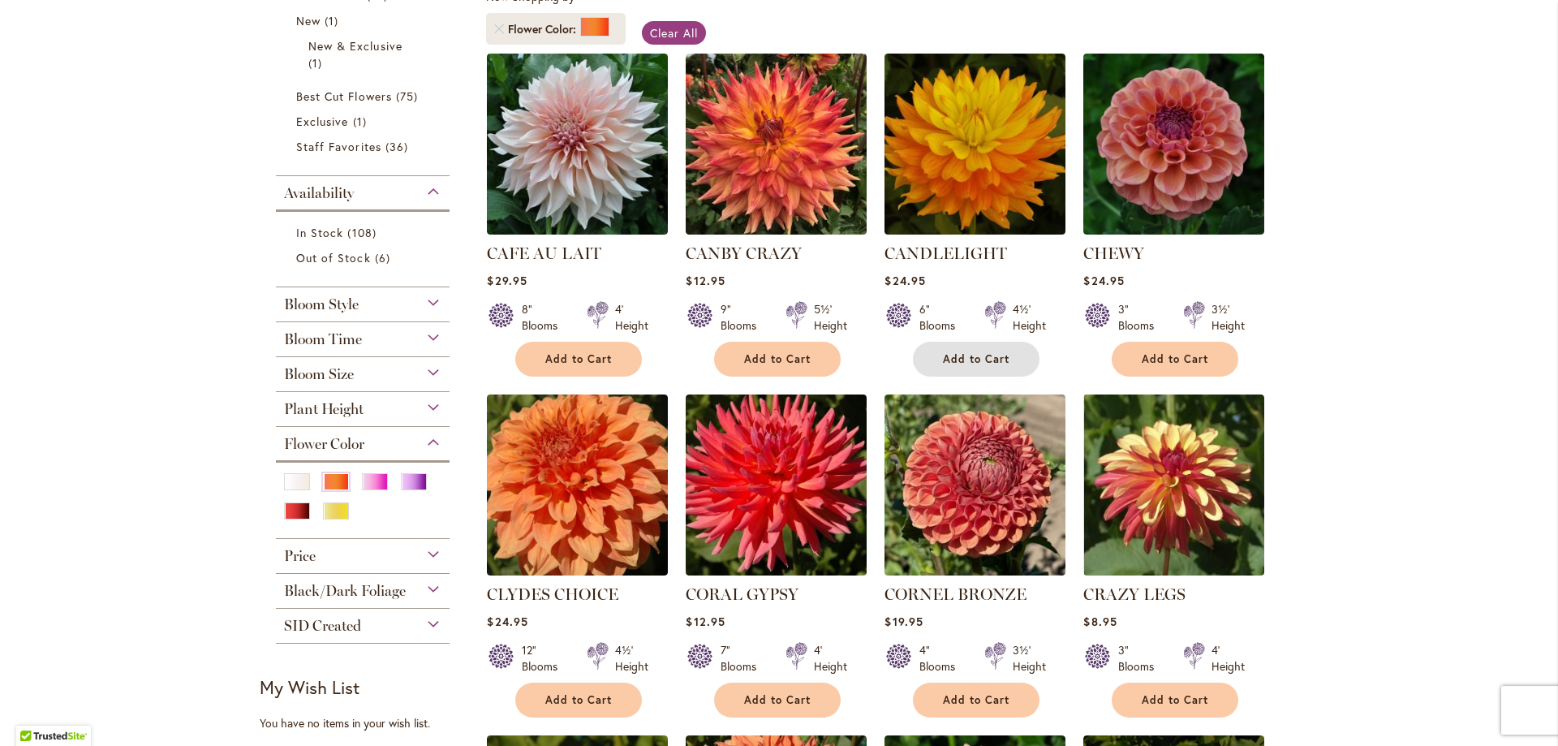
click at [987, 370] on button "Add to Cart" at bounding box center [976, 359] width 127 height 35
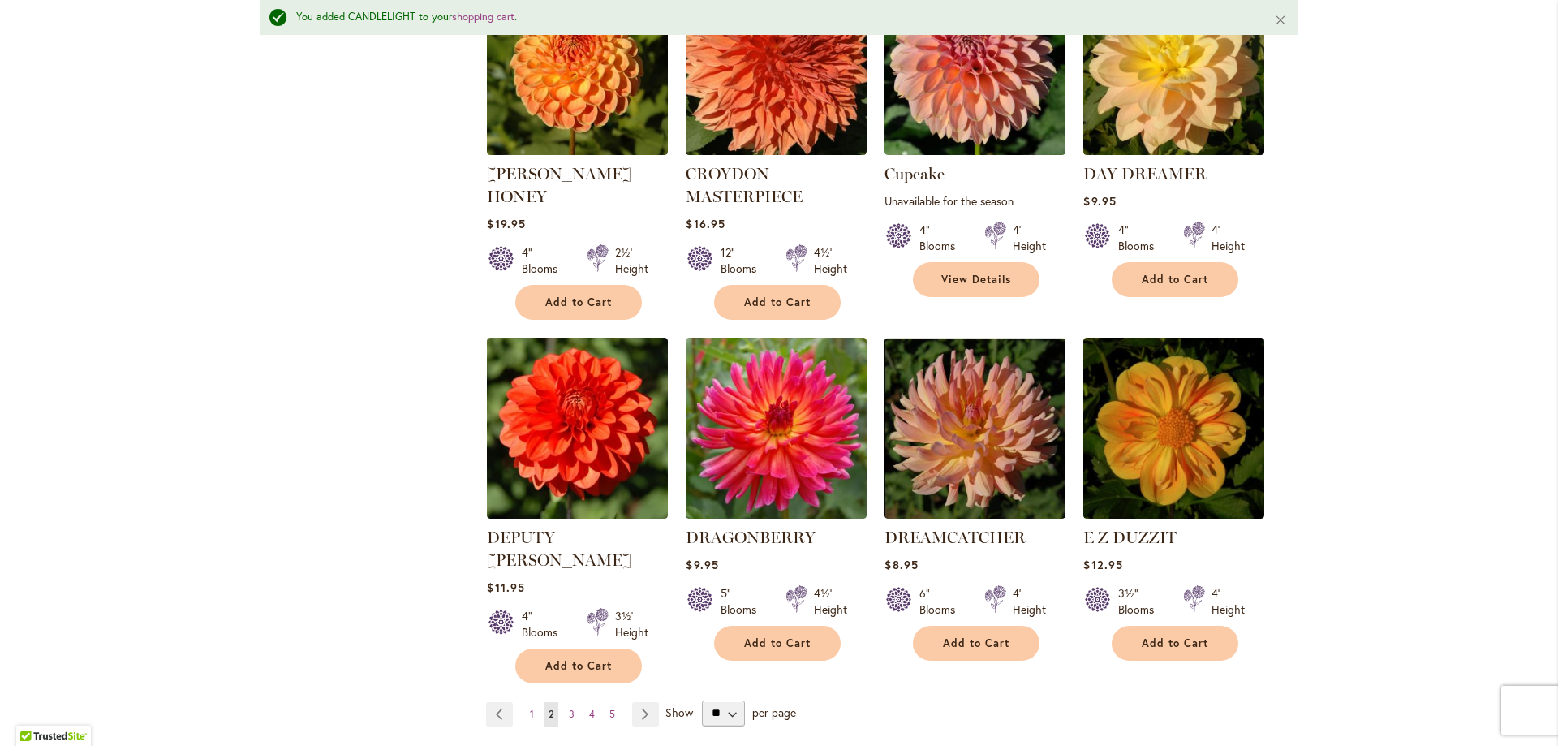
scroll to position [1179, 0]
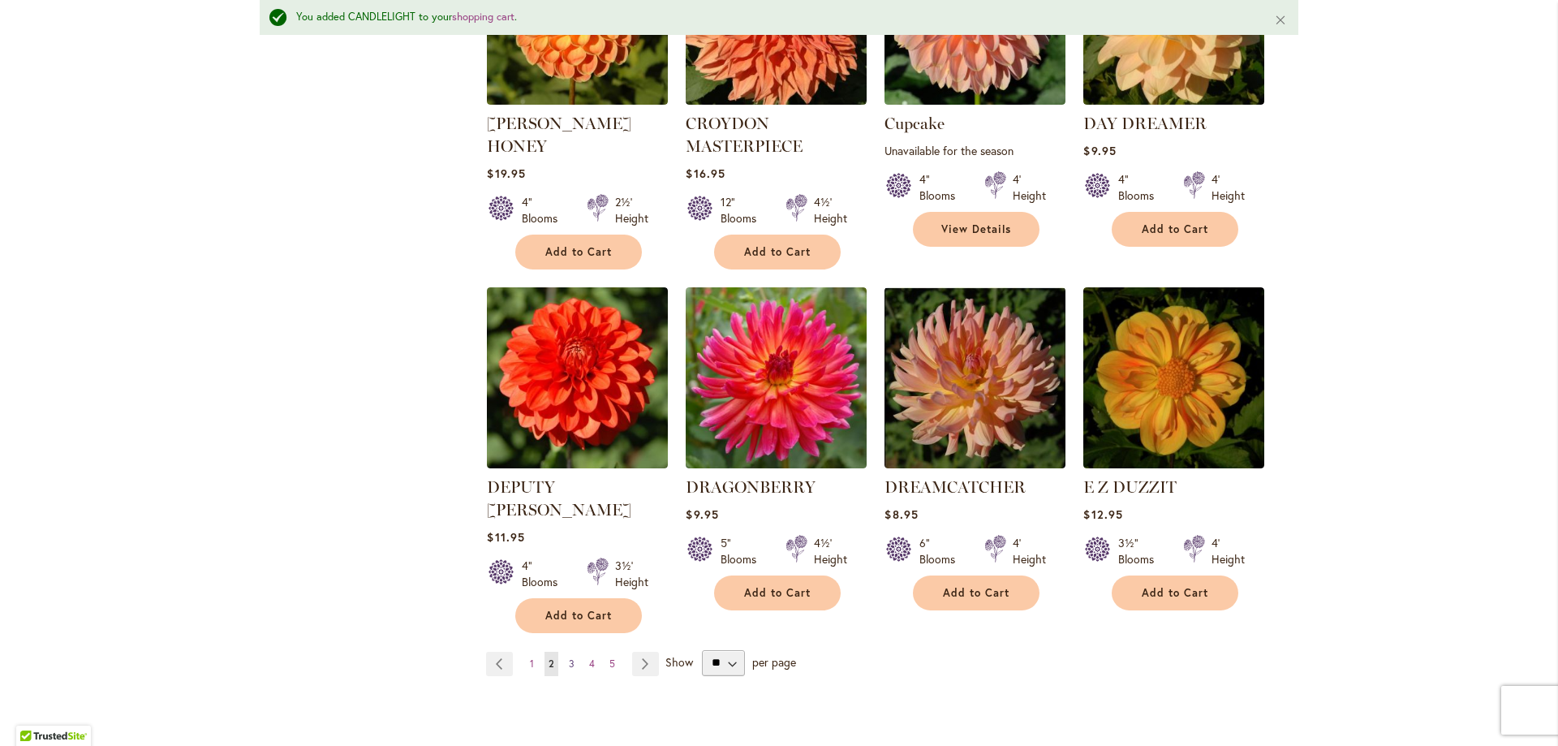
click at [565, 651] on link "Page 3" at bounding box center [572, 663] width 14 height 24
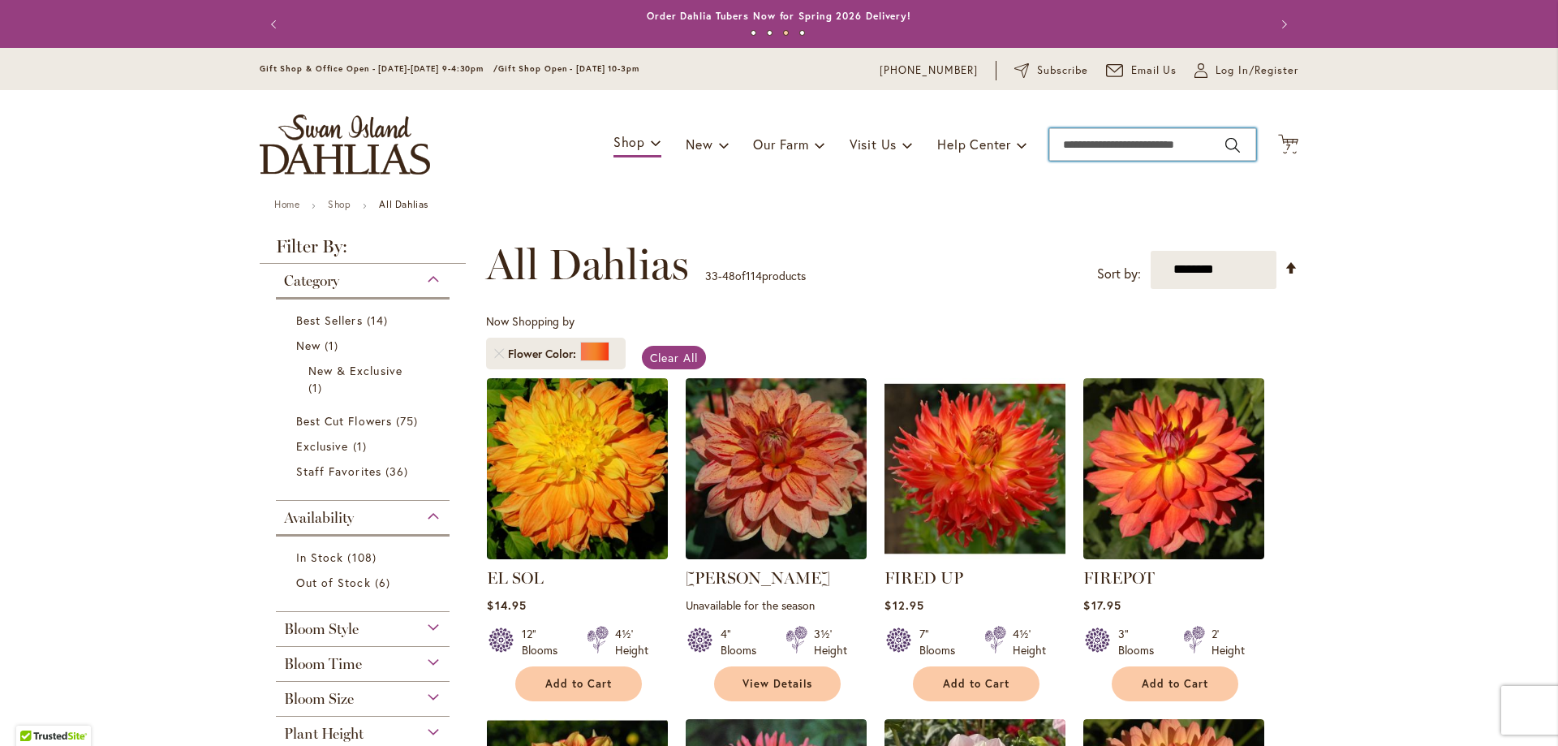
click at [1127, 159] on input "Search" at bounding box center [1152, 144] width 207 height 32
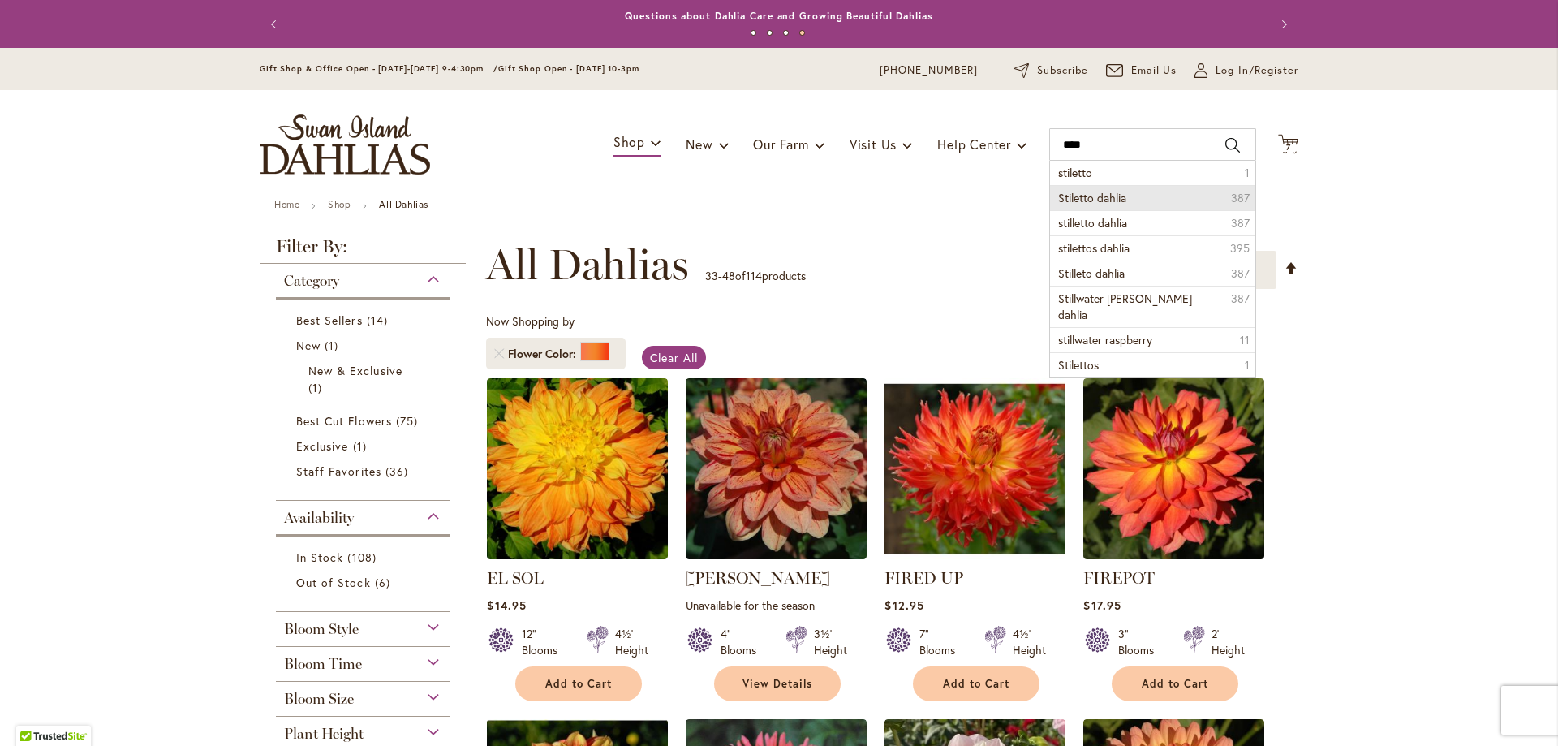
click at [1114, 194] on span "Stiletto dahlia" at bounding box center [1092, 197] width 68 height 15
type input "**********"
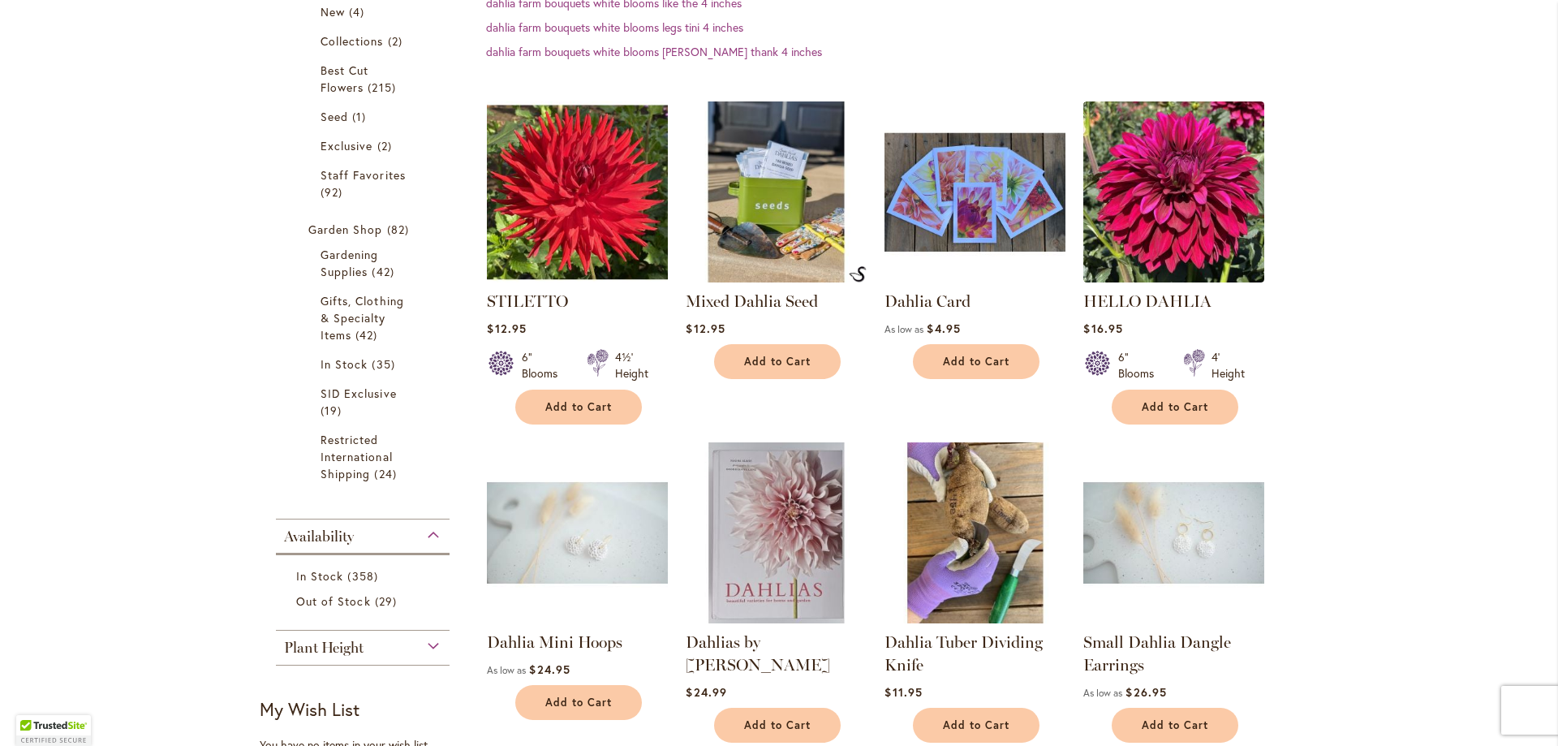
scroll to position [406, 0]
click at [600, 415] on button "Add to Cart" at bounding box center [578, 406] width 127 height 35
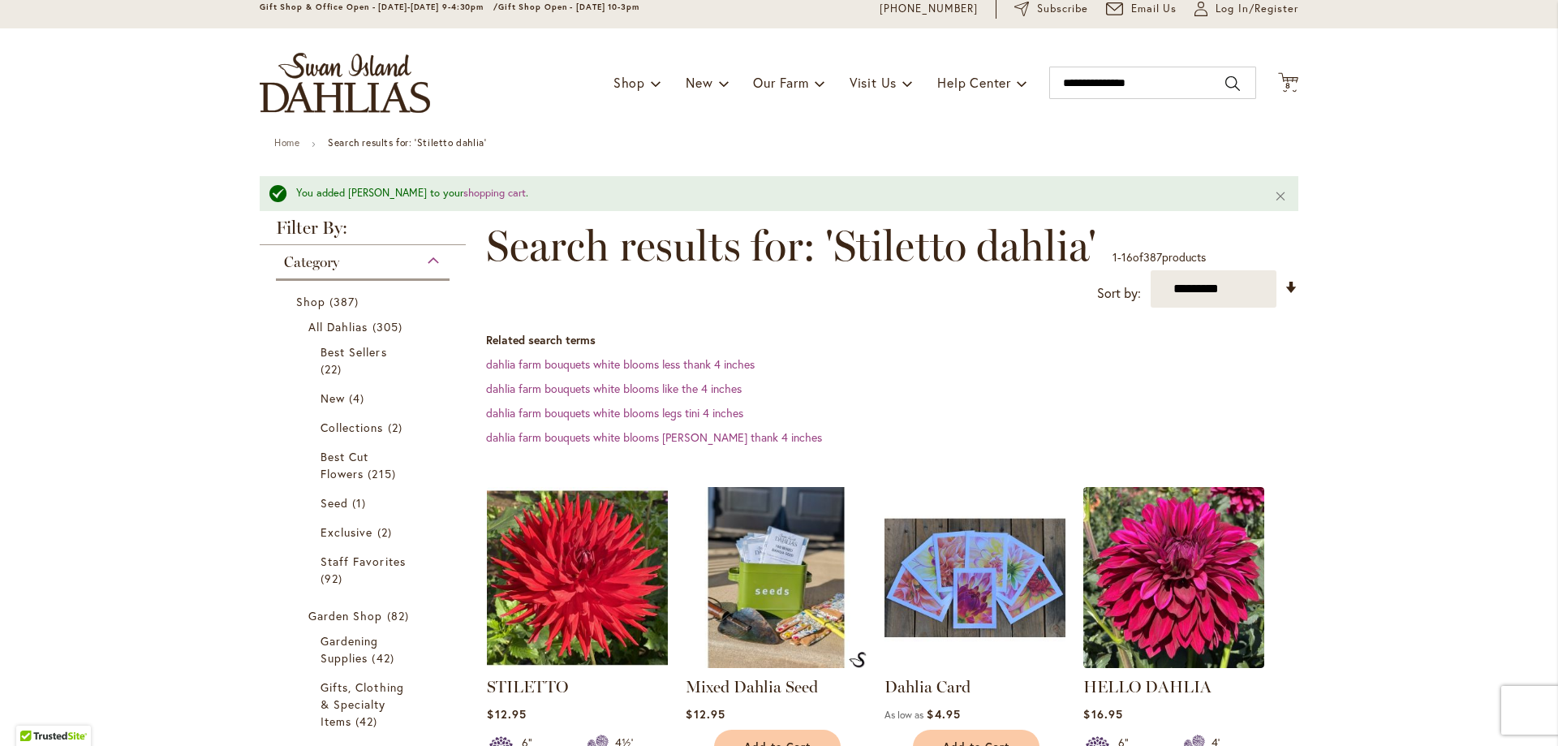
scroll to position [0, 0]
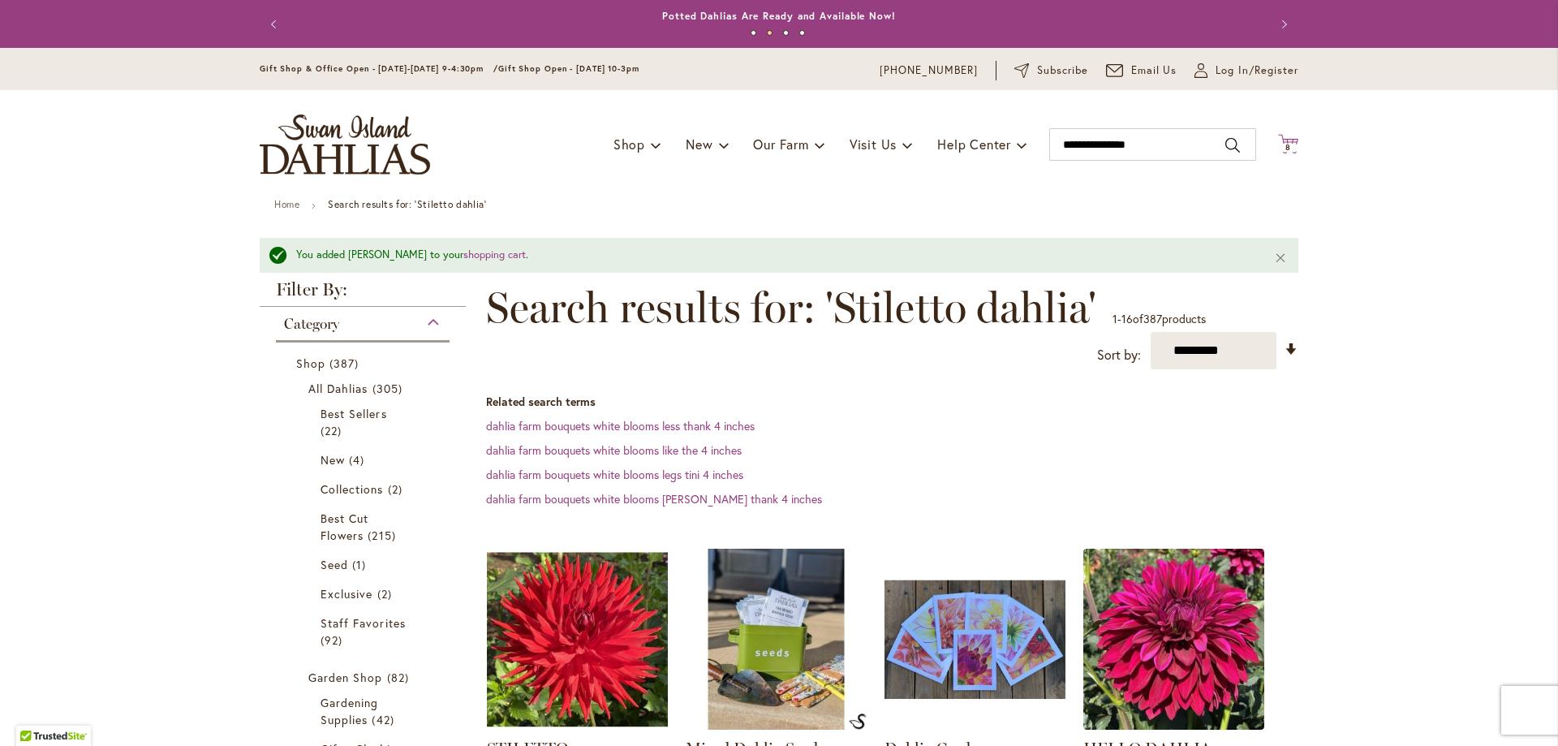
click at [1287, 150] on span "8 8 items" at bounding box center [1288, 148] width 16 height 8
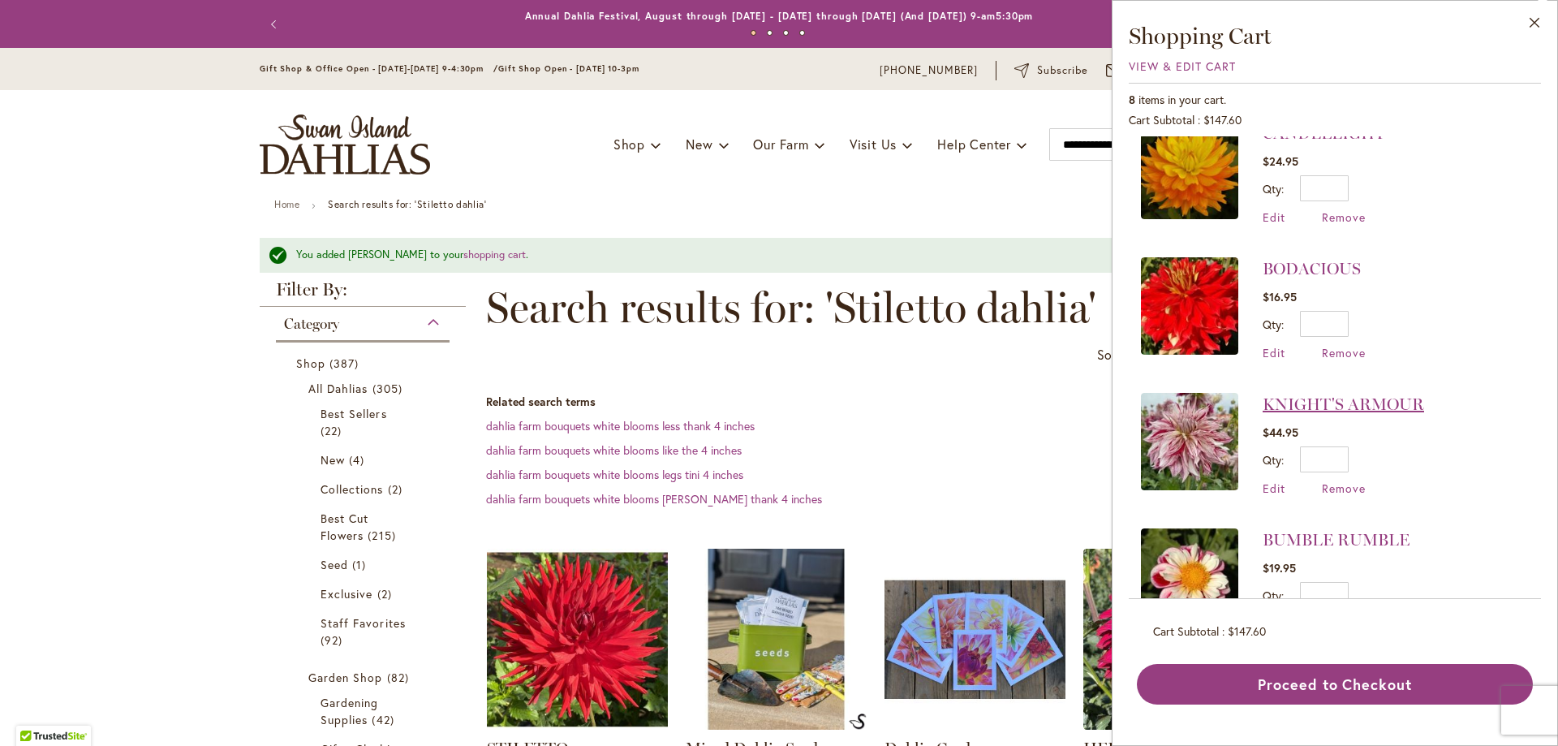
scroll to position [243, 0]
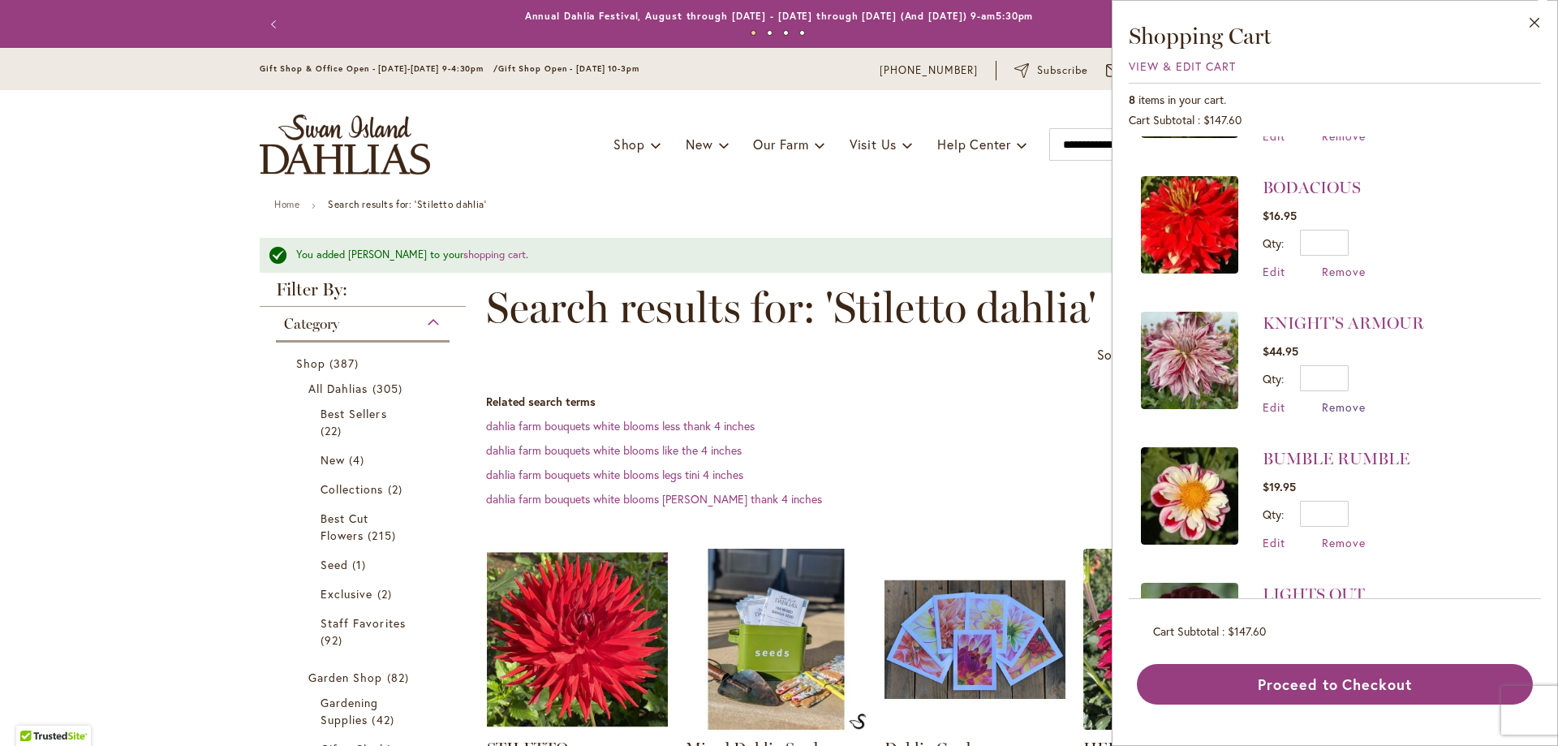
click at [1364, 405] on span "Remove" at bounding box center [1344, 406] width 44 height 15
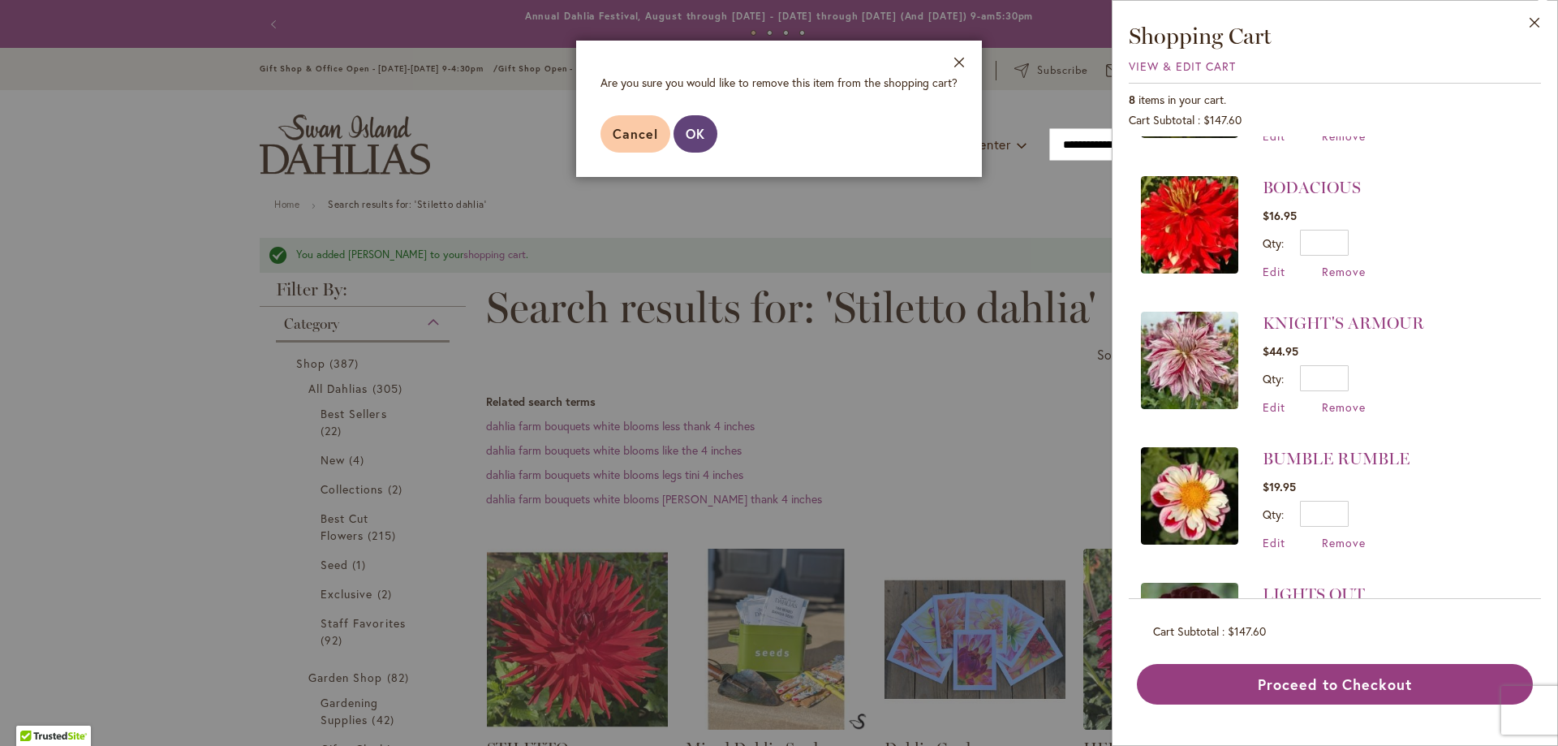
click at [694, 136] on span "OK" at bounding box center [695, 133] width 19 height 17
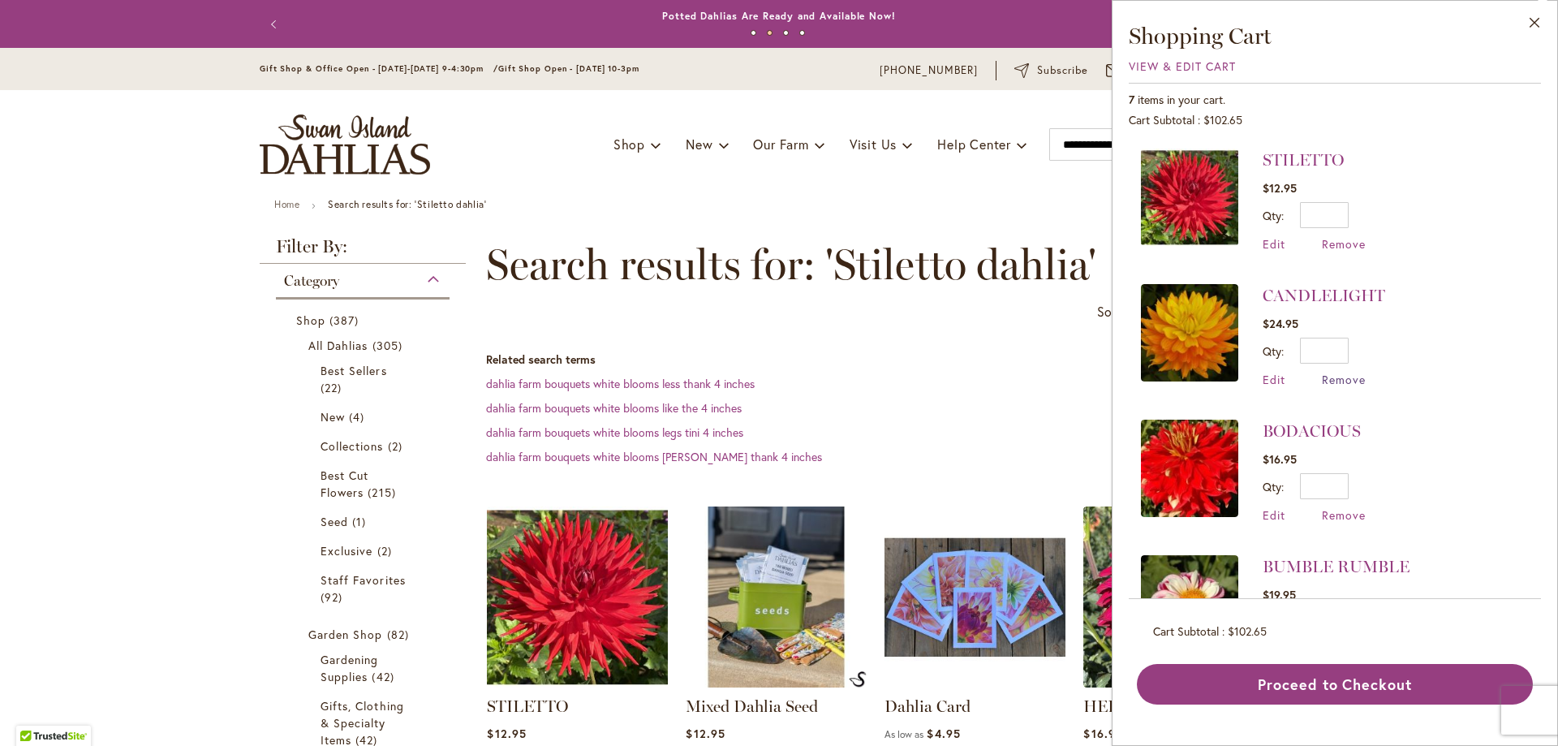
click at [1357, 380] on span "Remove" at bounding box center [1344, 379] width 44 height 15
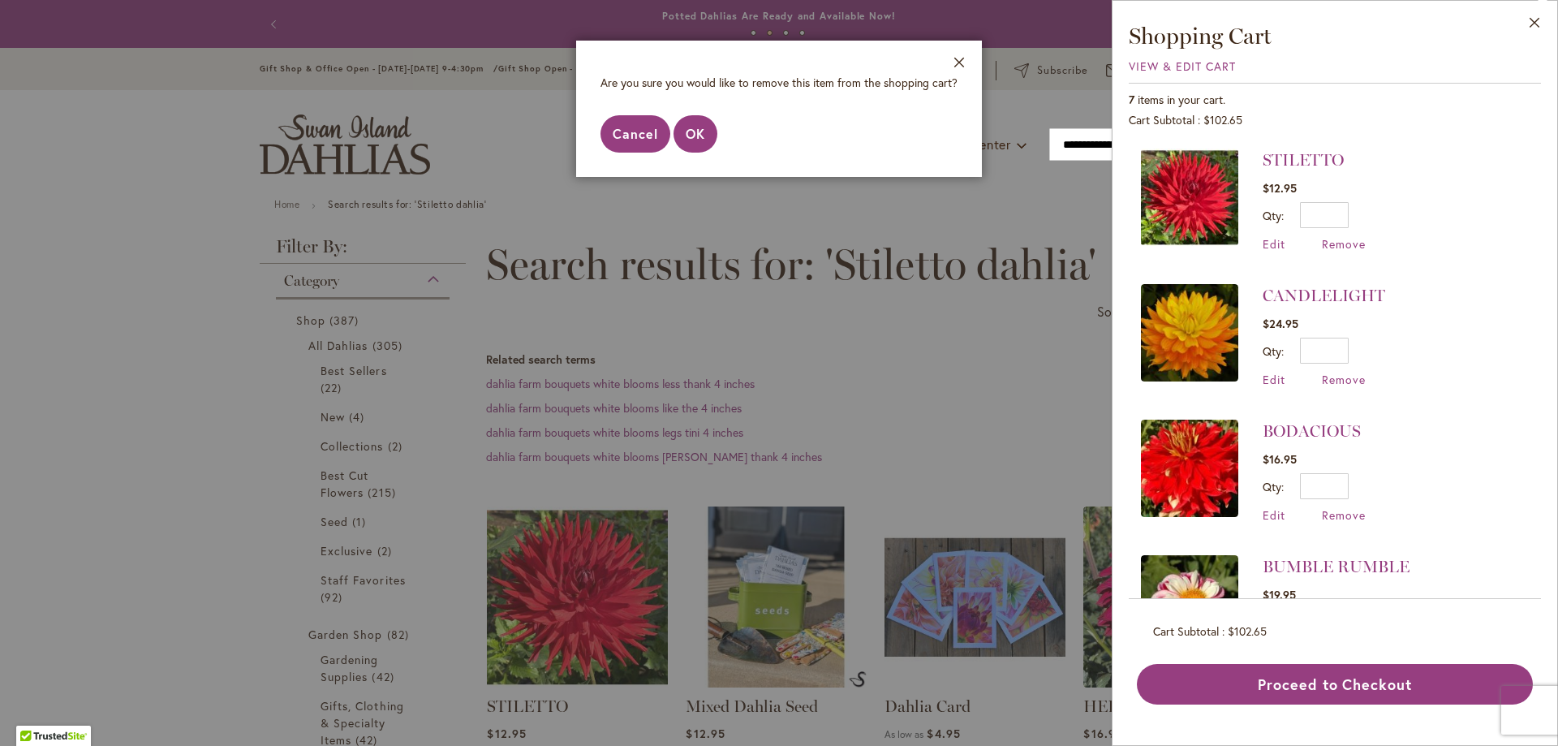
click at [649, 129] on span "Cancel" at bounding box center [635, 133] width 45 height 17
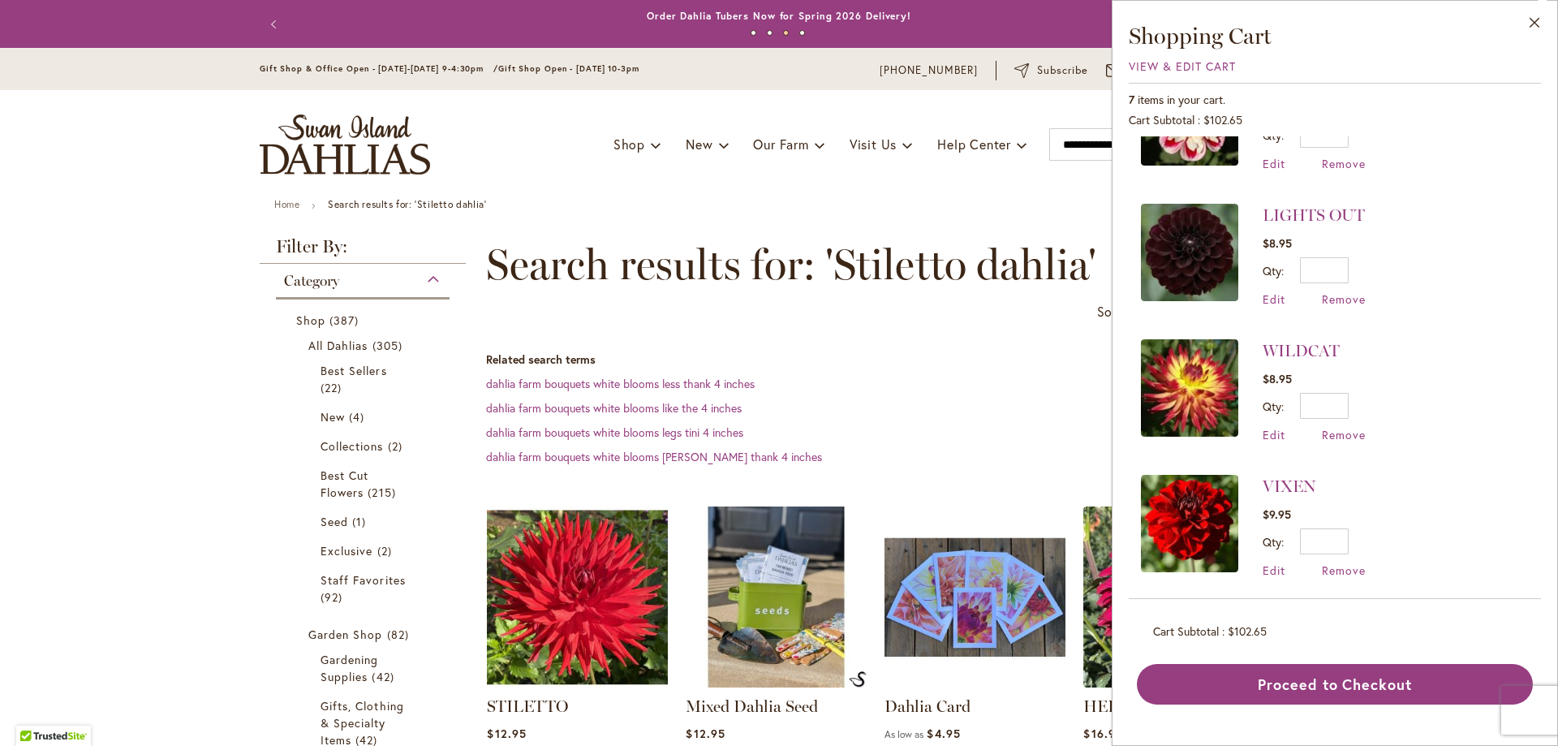
scroll to position [495, 0]
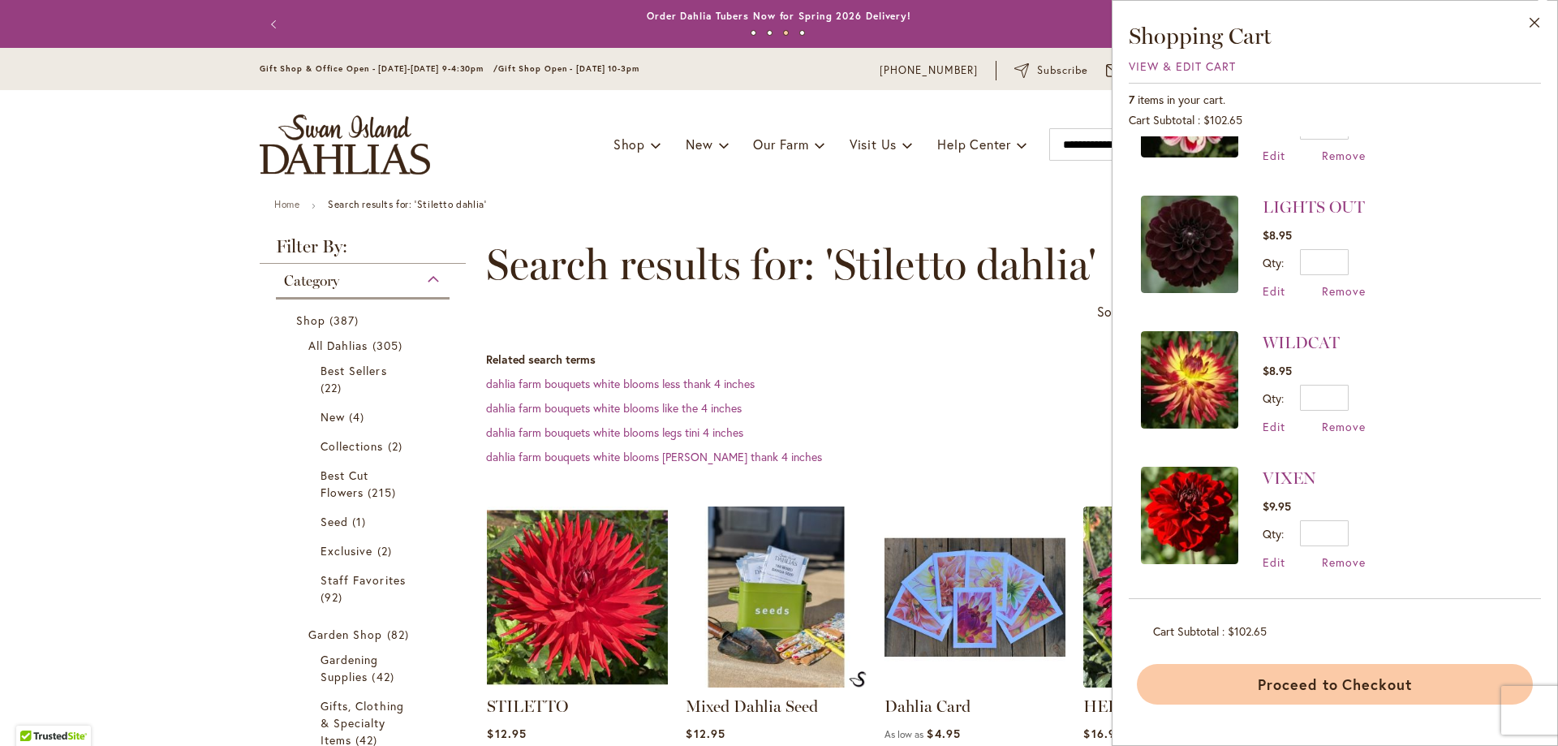
click at [1331, 699] on button "Proceed to Checkout" at bounding box center [1335, 684] width 396 height 41
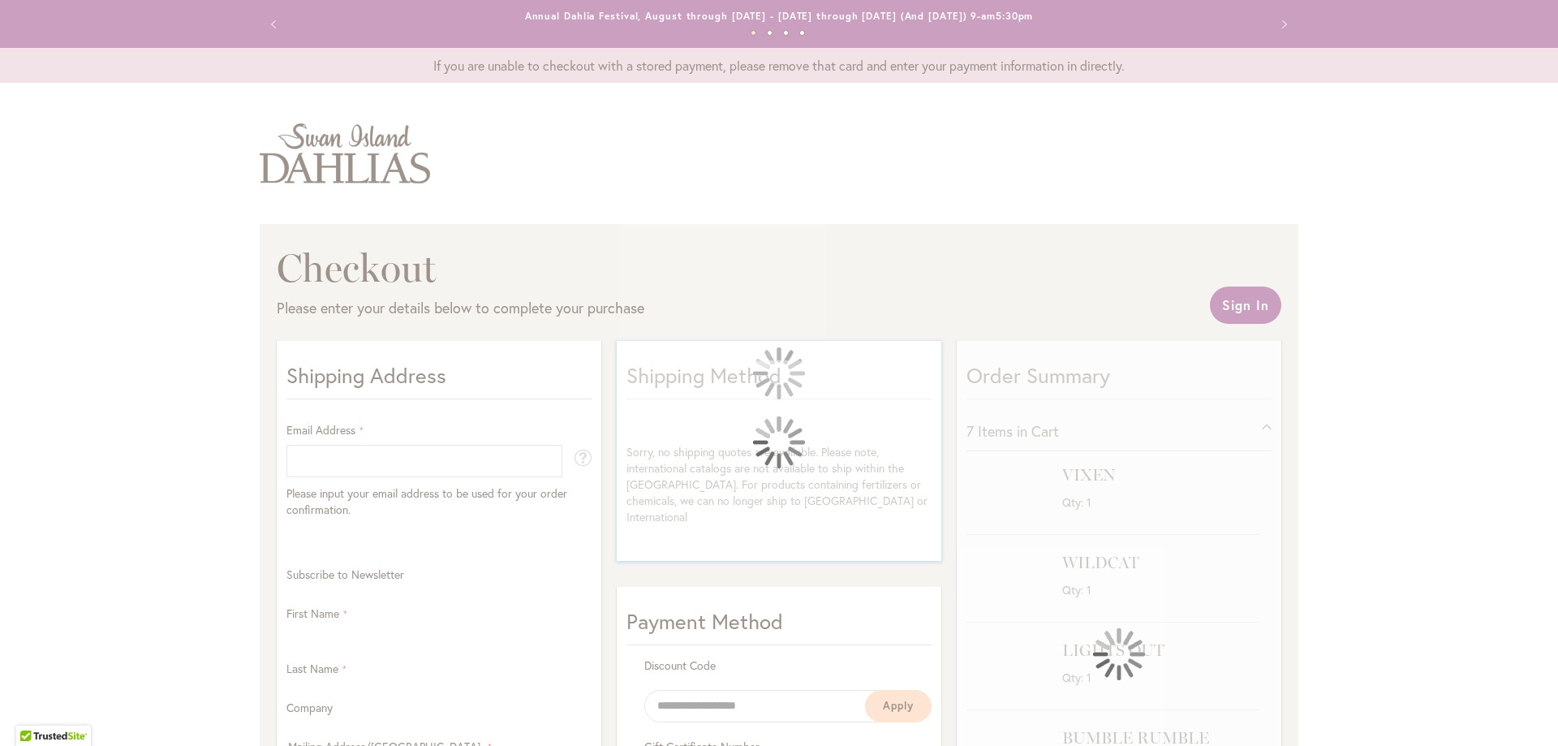
select select "**"
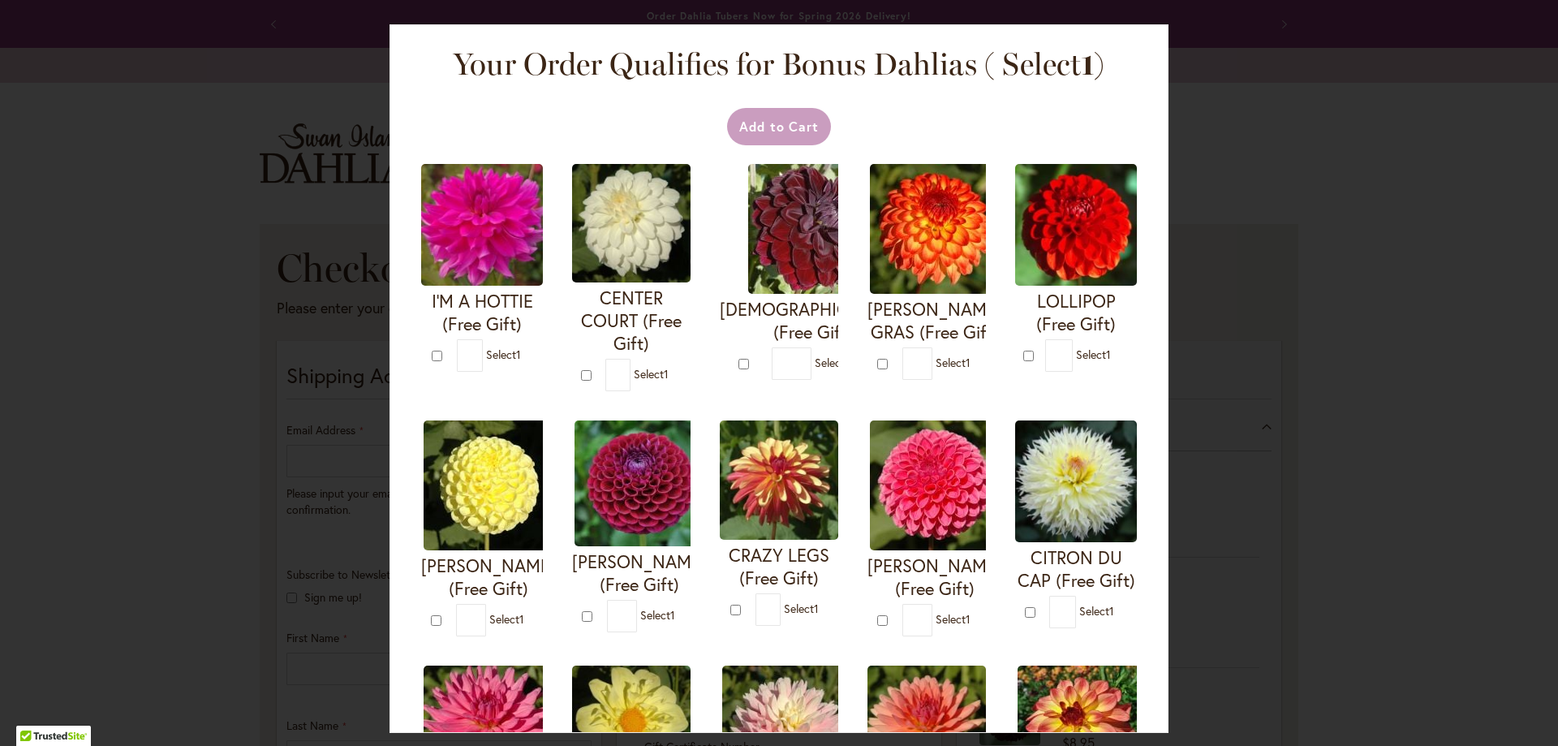
click at [0, 745] on div at bounding box center [0, 746] width 0 height 0
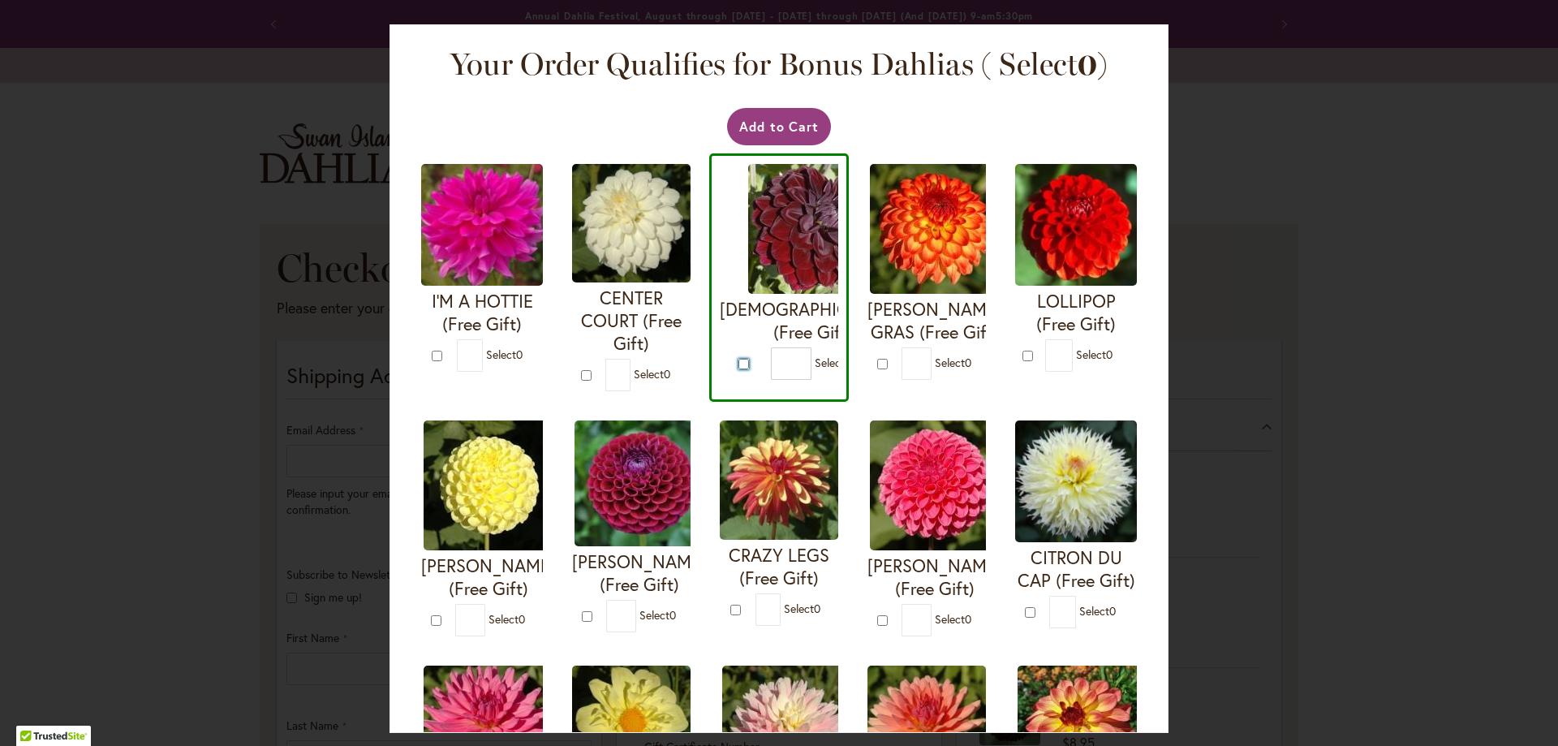
type input "*"
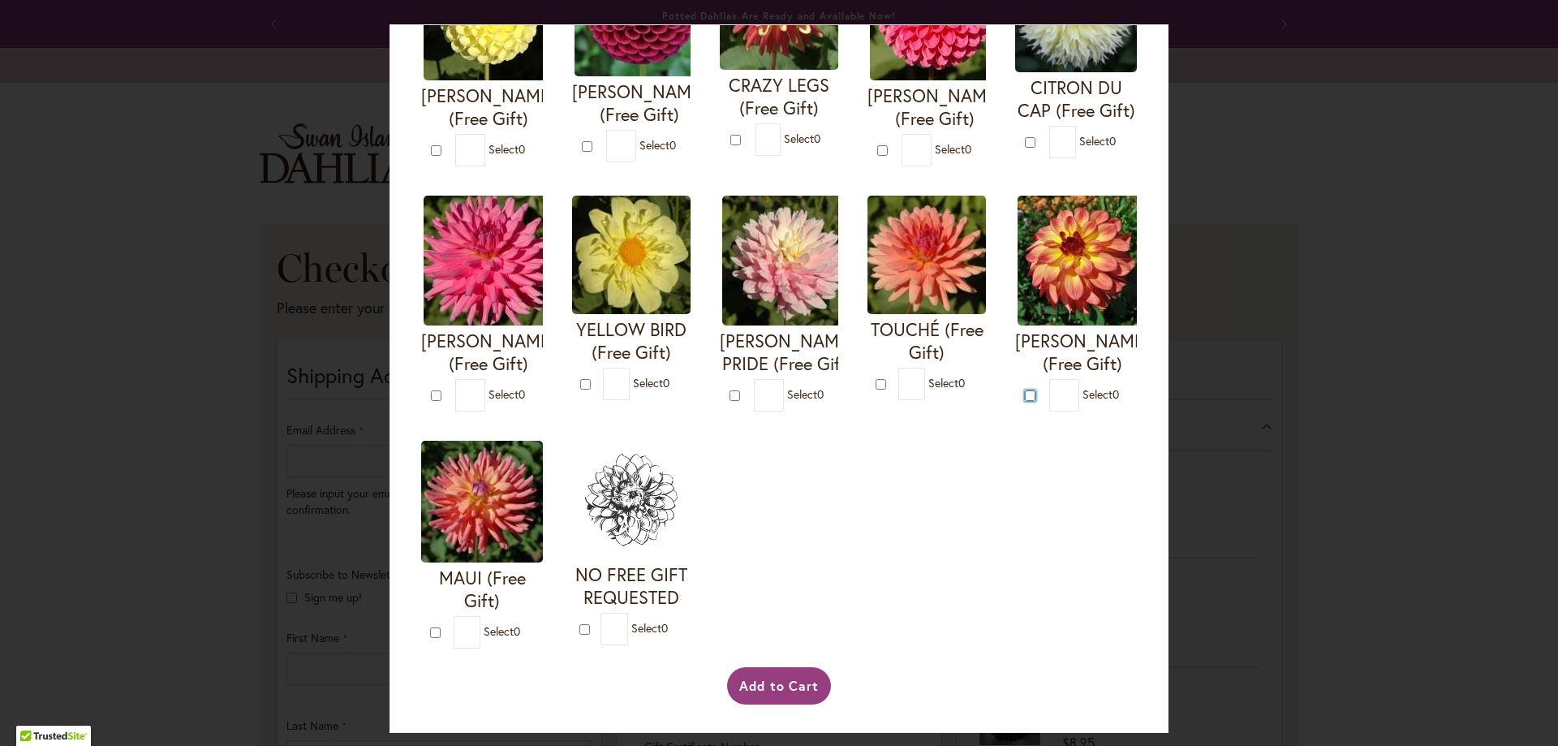
scroll to position [243, 0]
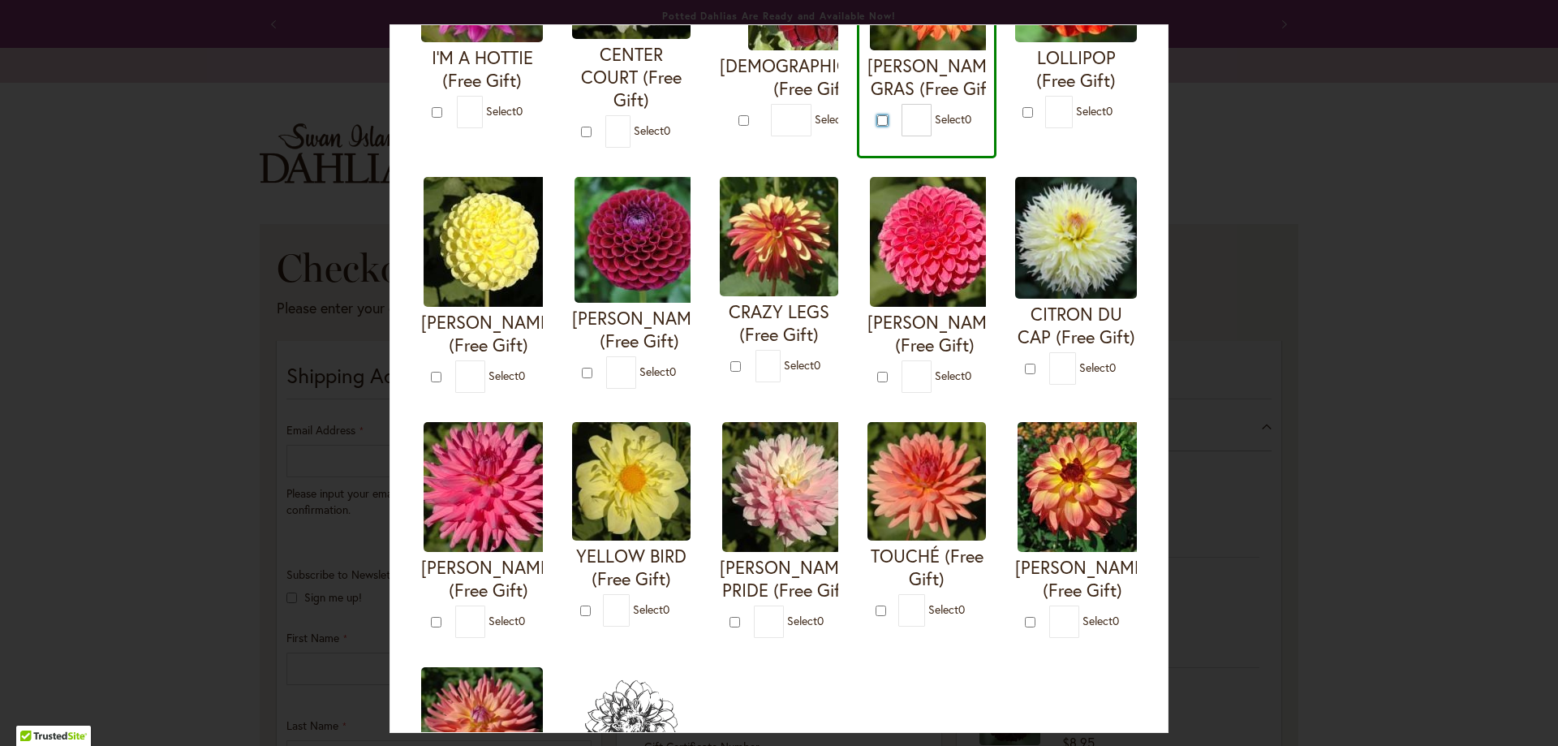
type input "*"
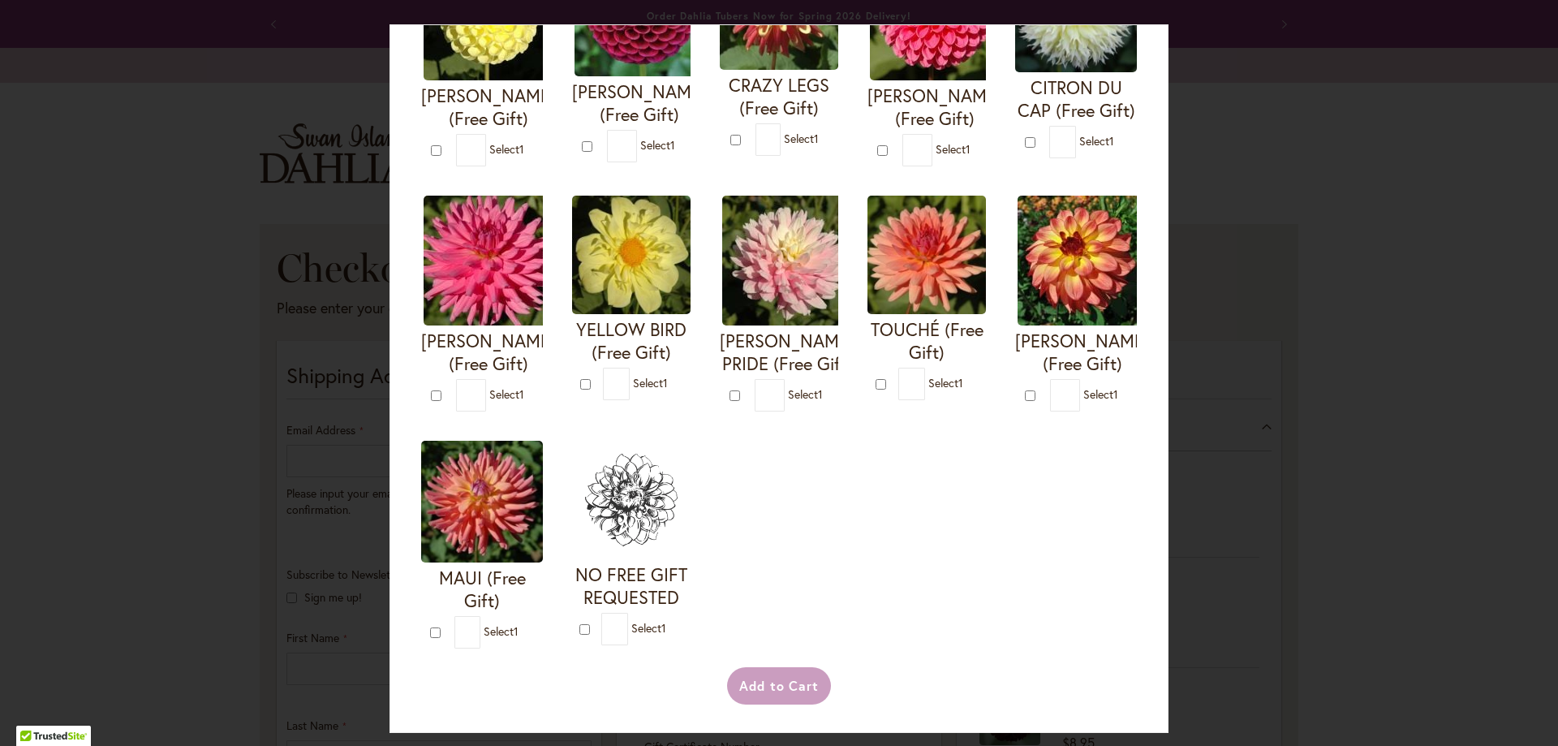
scroll to position [568, 0]
type input "*"
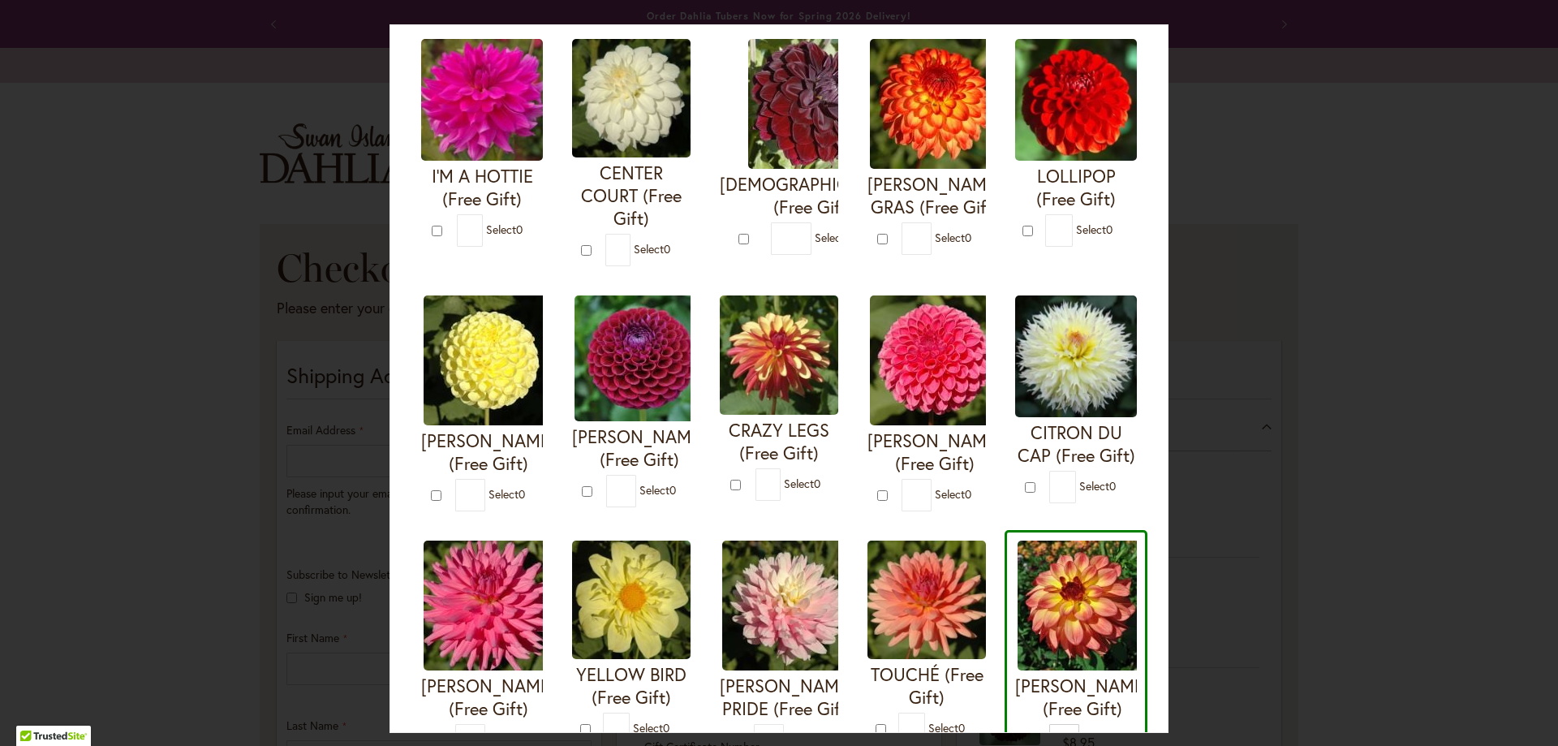
scroll to position [0, 0]
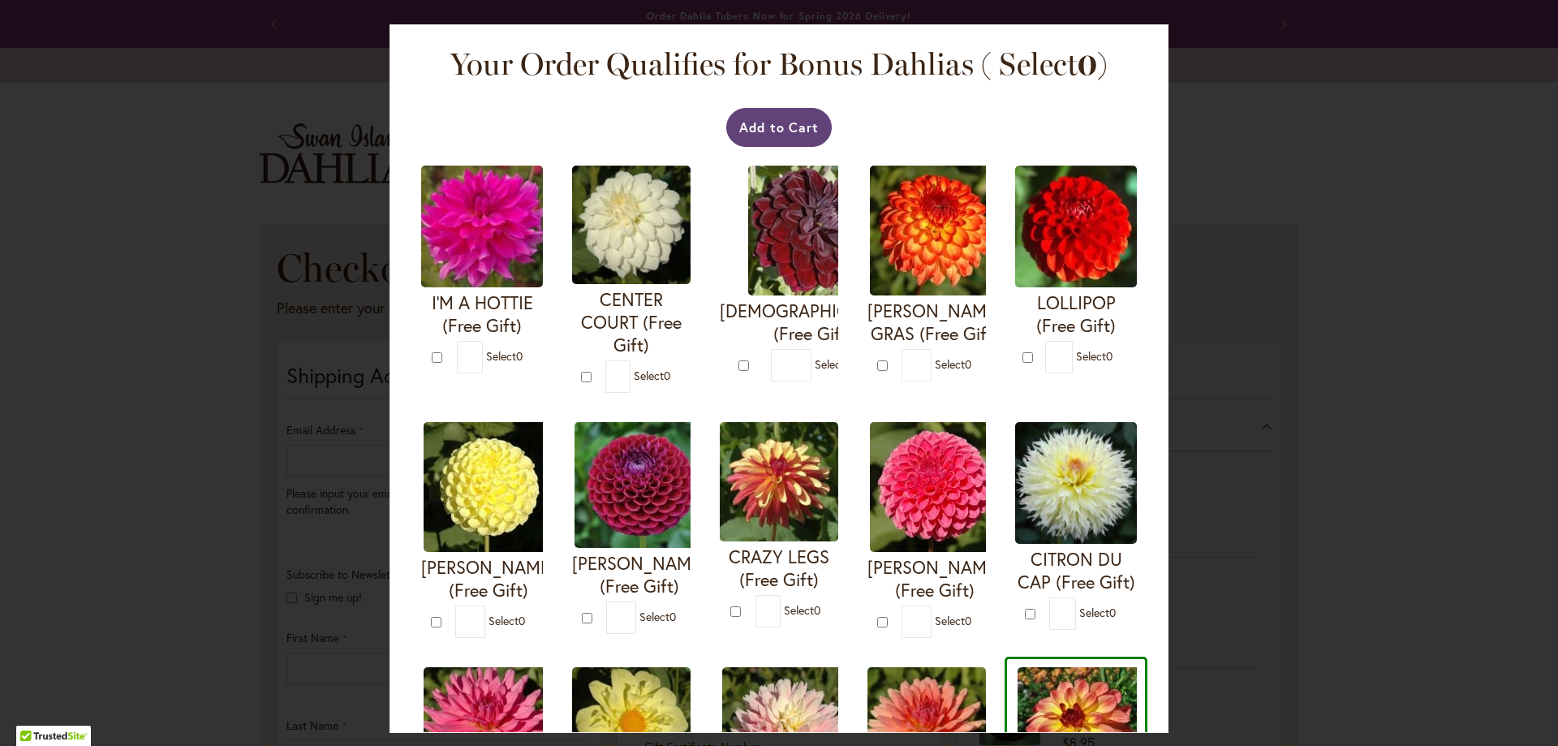
click at [794, 114] on button "Add to Cart" at bounding box center [779, 127] width 106 height 39
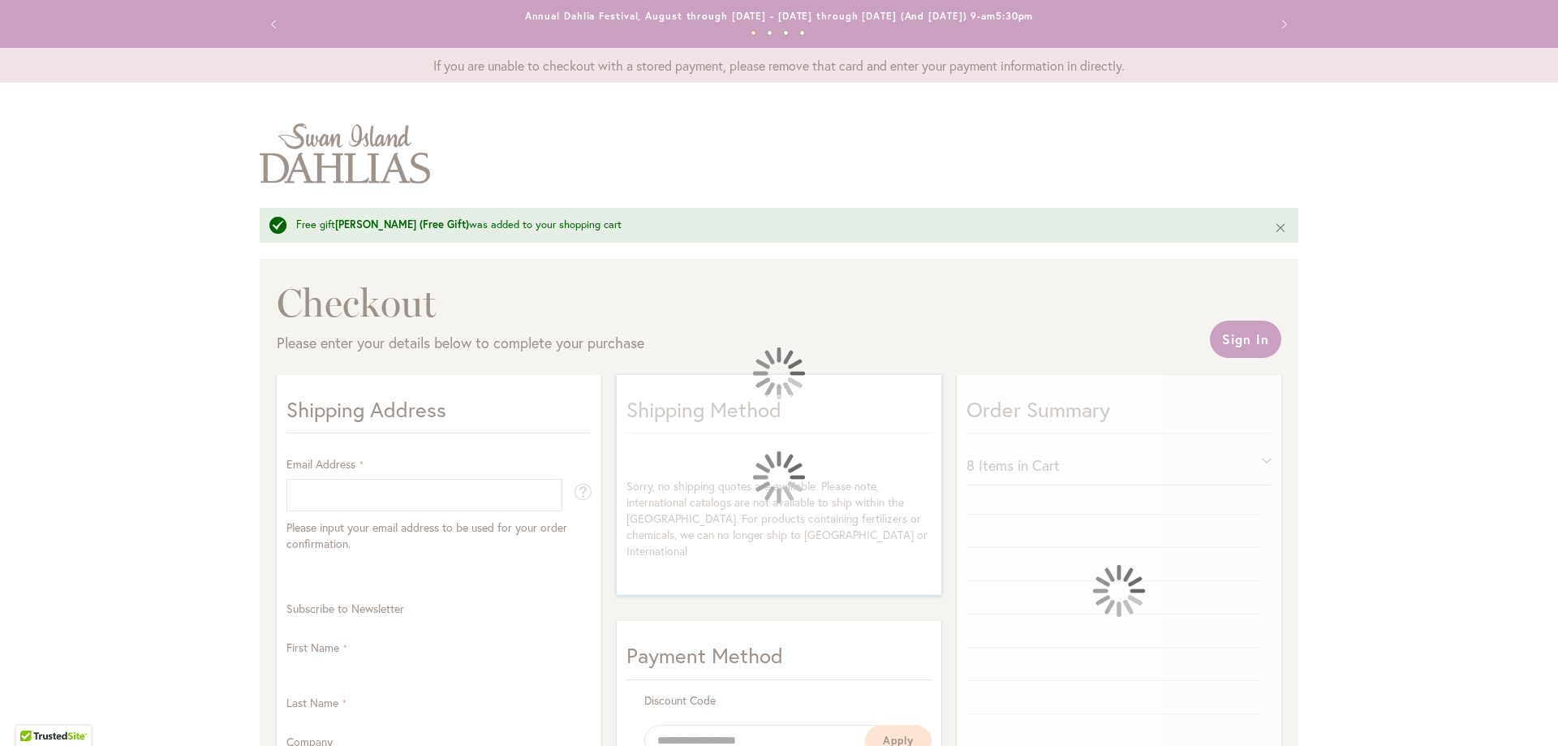
select select "**"
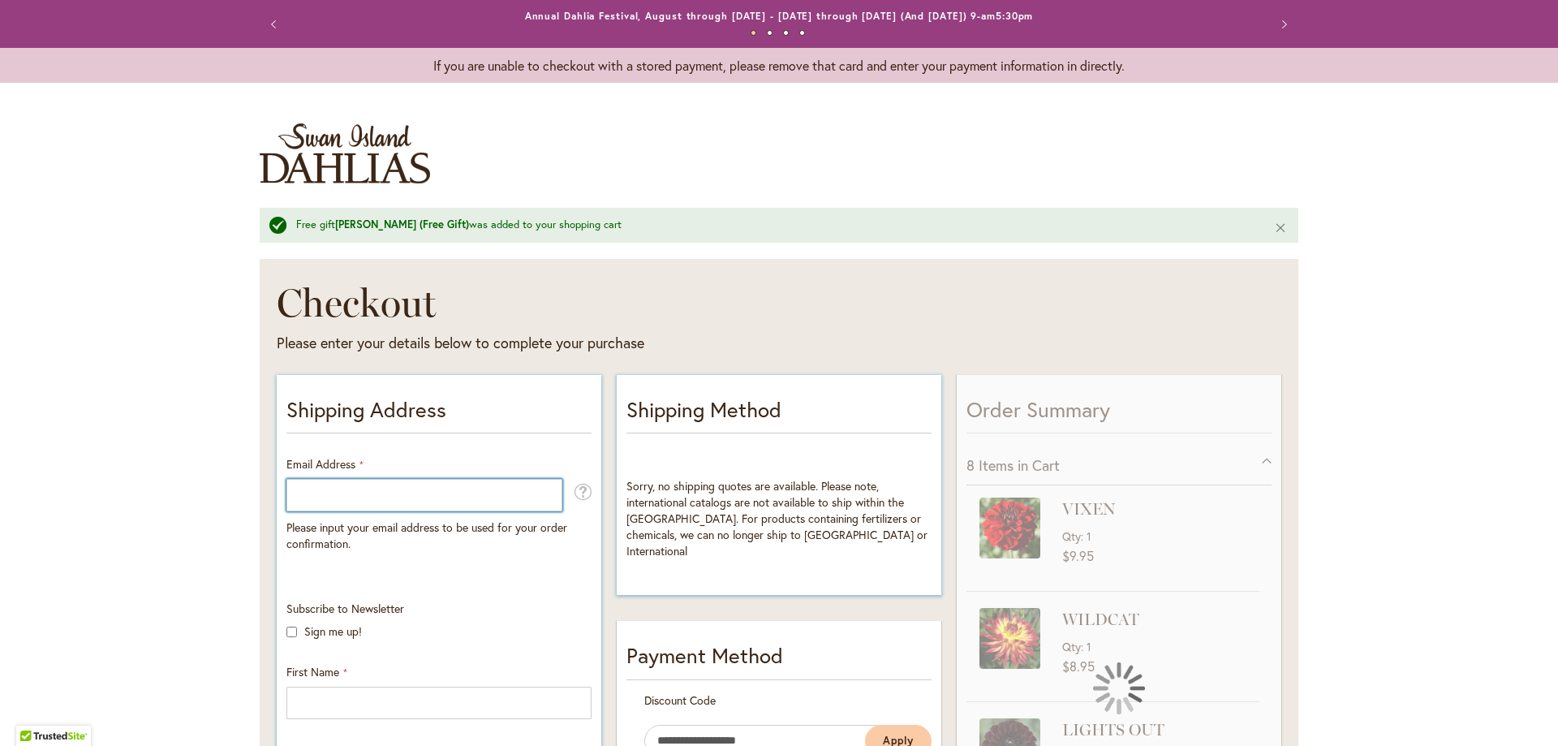
click at [428, 492] on input "Email Address" at bounding box center [424, 495] width 276 height 32
type input "**********"
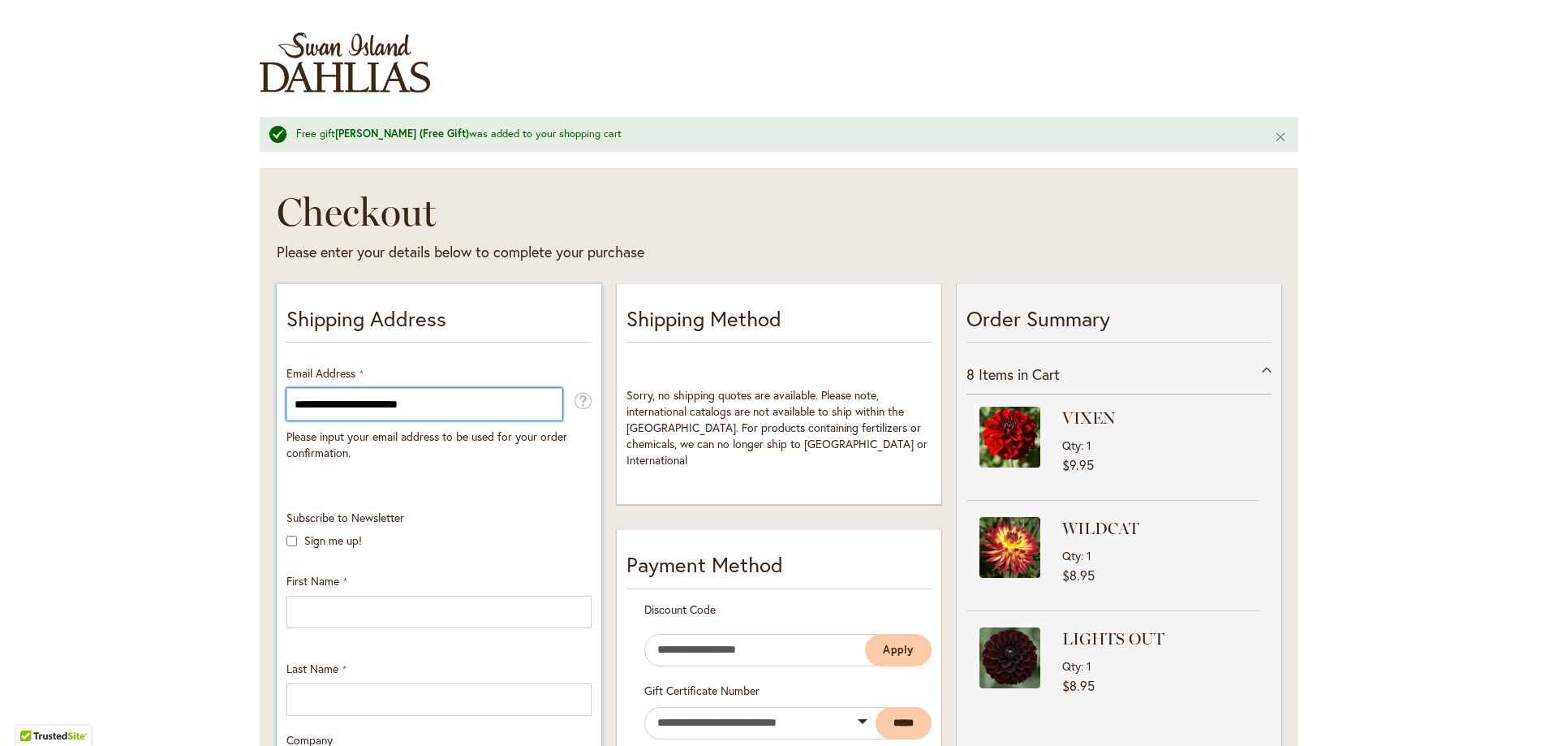
scroll to position [243, 0]
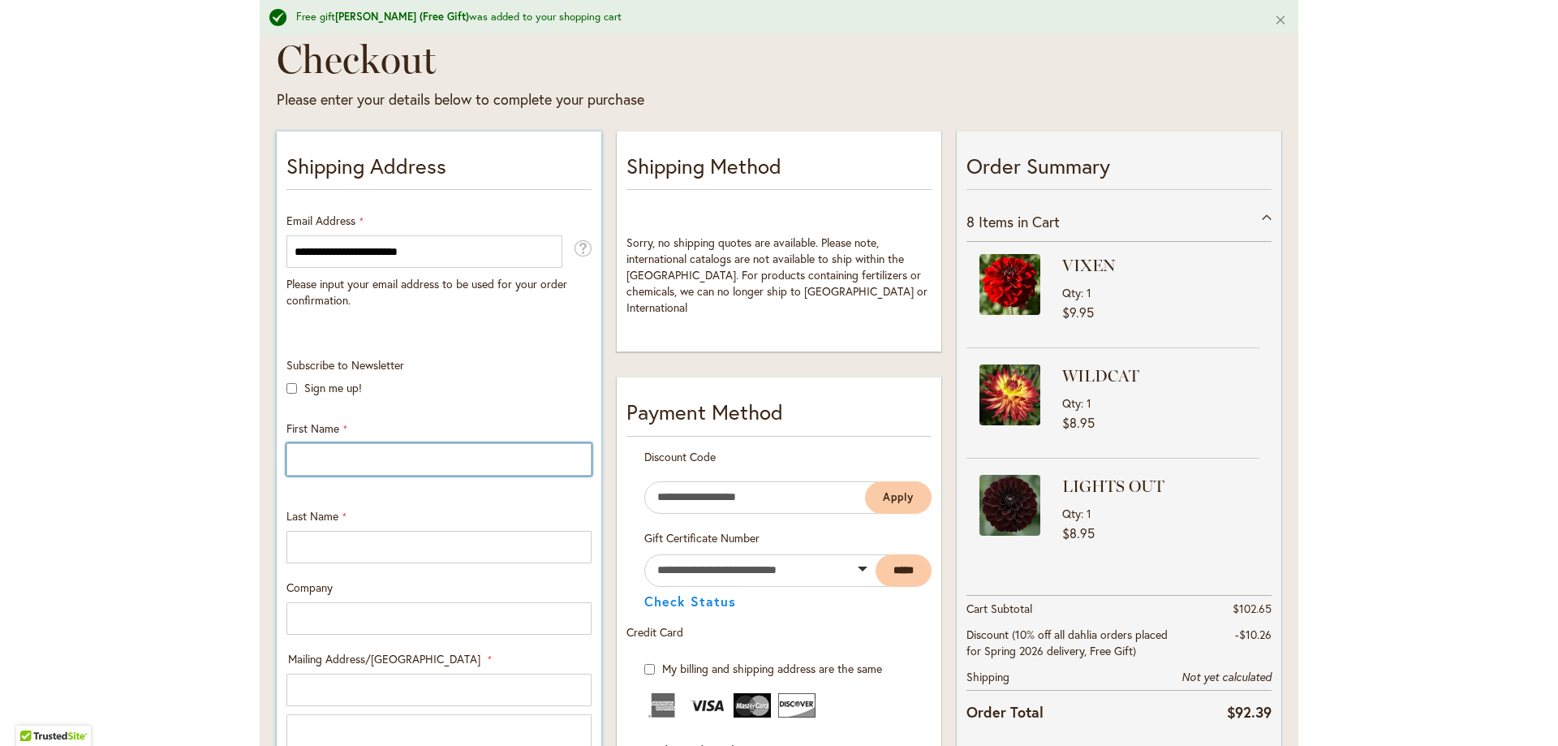
drag, startPoint x: 331, startPoint y: 450, endPoint x: 338, endPoint y: 444, distance: 9.8
click at [331, 450] on input "First Name" at bounding box center [438, 459] width 305 height 32
type input "*****"
type input "******"
type input "**********"
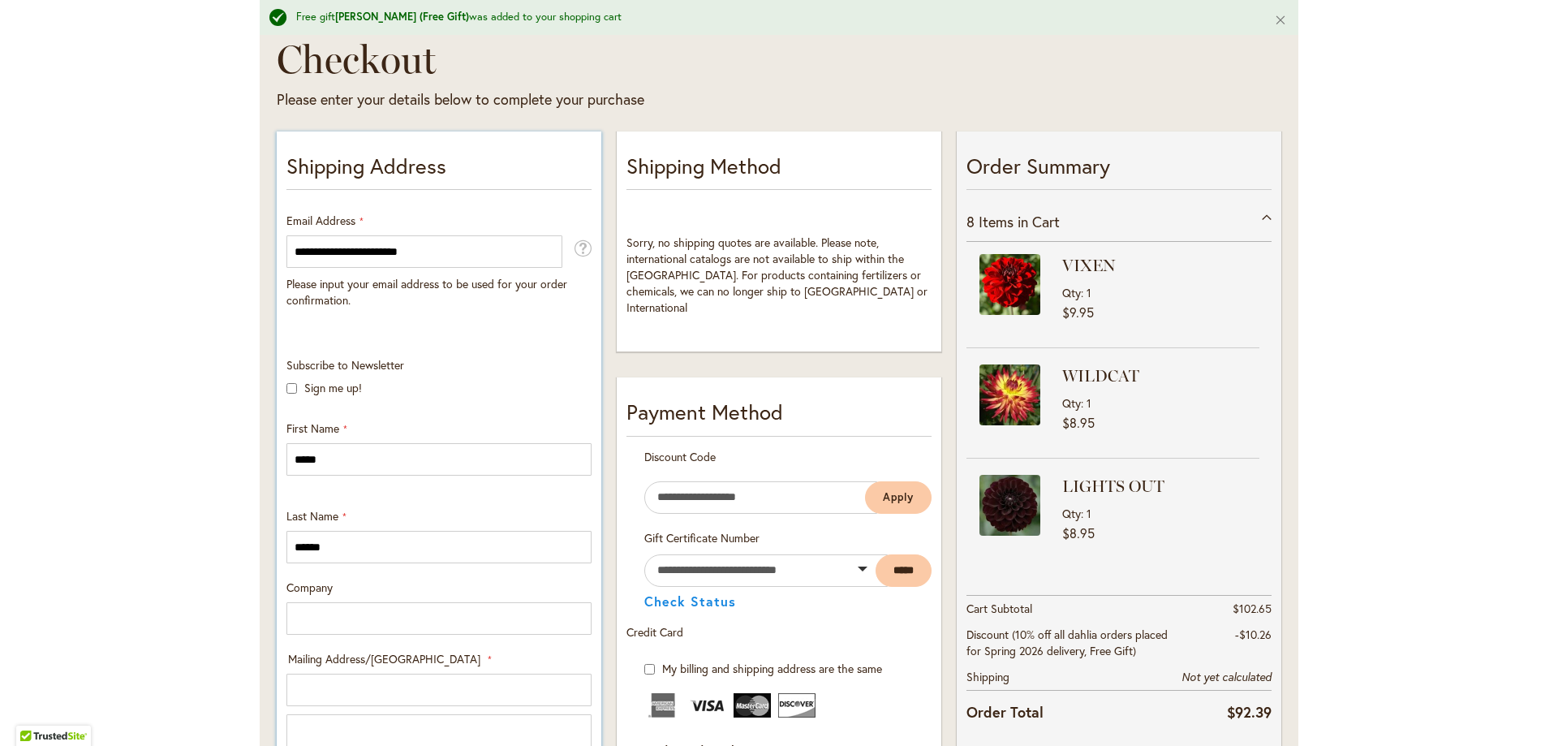
type input "**********"
select select "**"
type input "*****"
type input "**********"
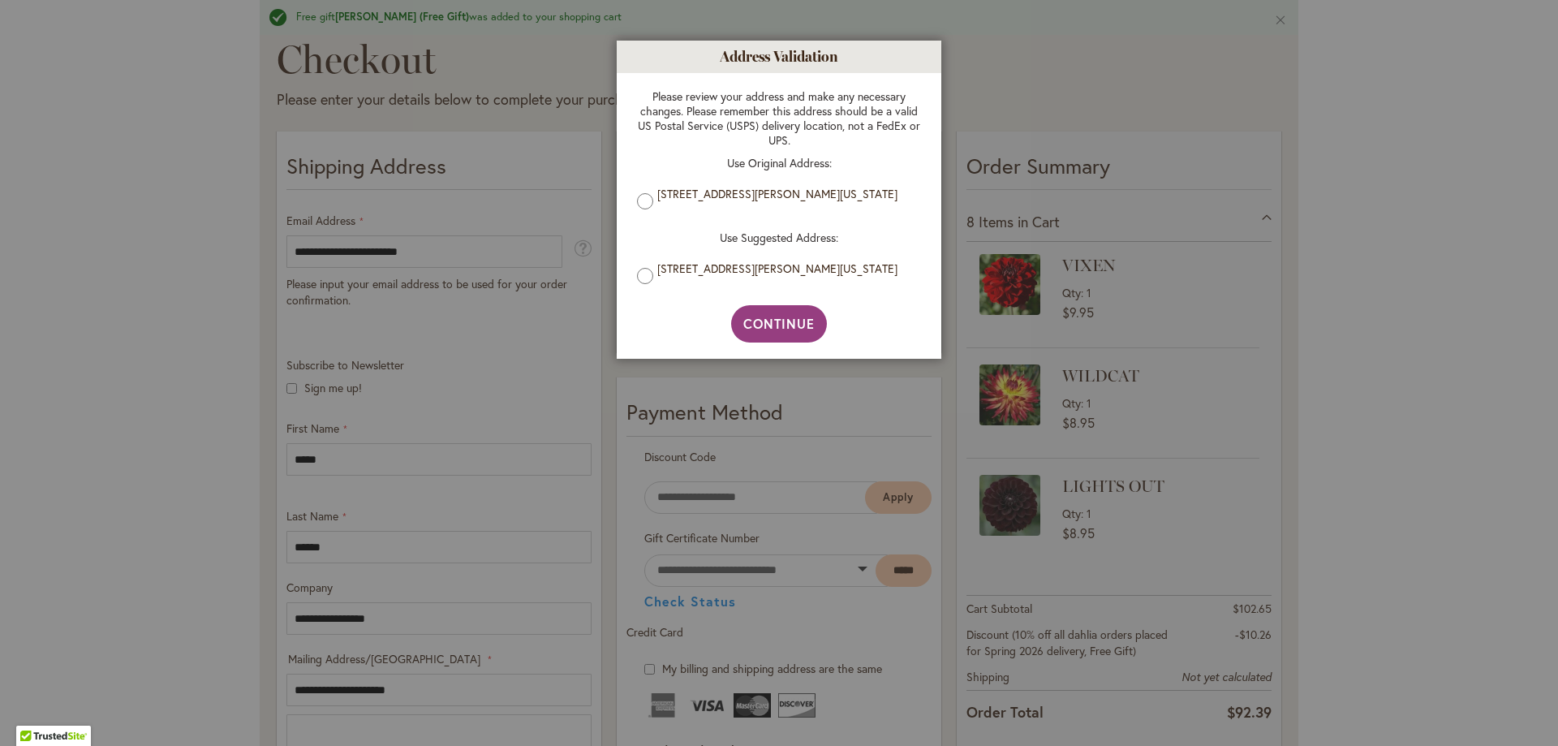
drag, startPoint x: 402, startPoint y: 586, endPoint x: 269, endPoint y: 599, distance: 132.9
click at [269, 600] on div at bounding box center [779, 373] width 1558 height 746
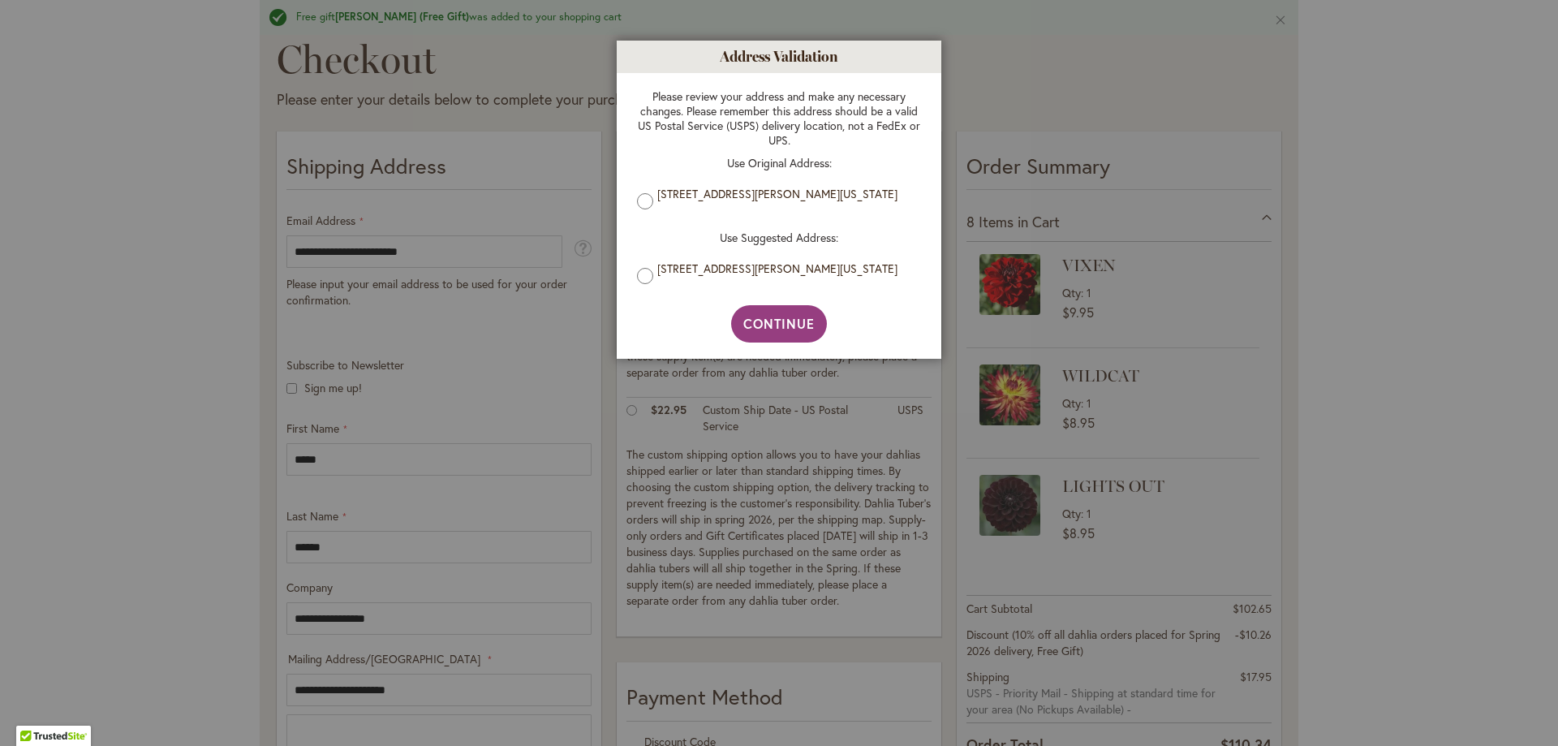
click at [634, 200] on div "Please review your address and make any necessary changes. Please remember this…" at bounding box center [779, 189] width 316 height 232
click at [630, 196] on div "Please review your address and make any necessary changes. Please remember this…" at bounding box center [779, 189] width 316 height 232
click at [780, 329] on span "Continue" at bounding box center [779, 323] width 72 height 17
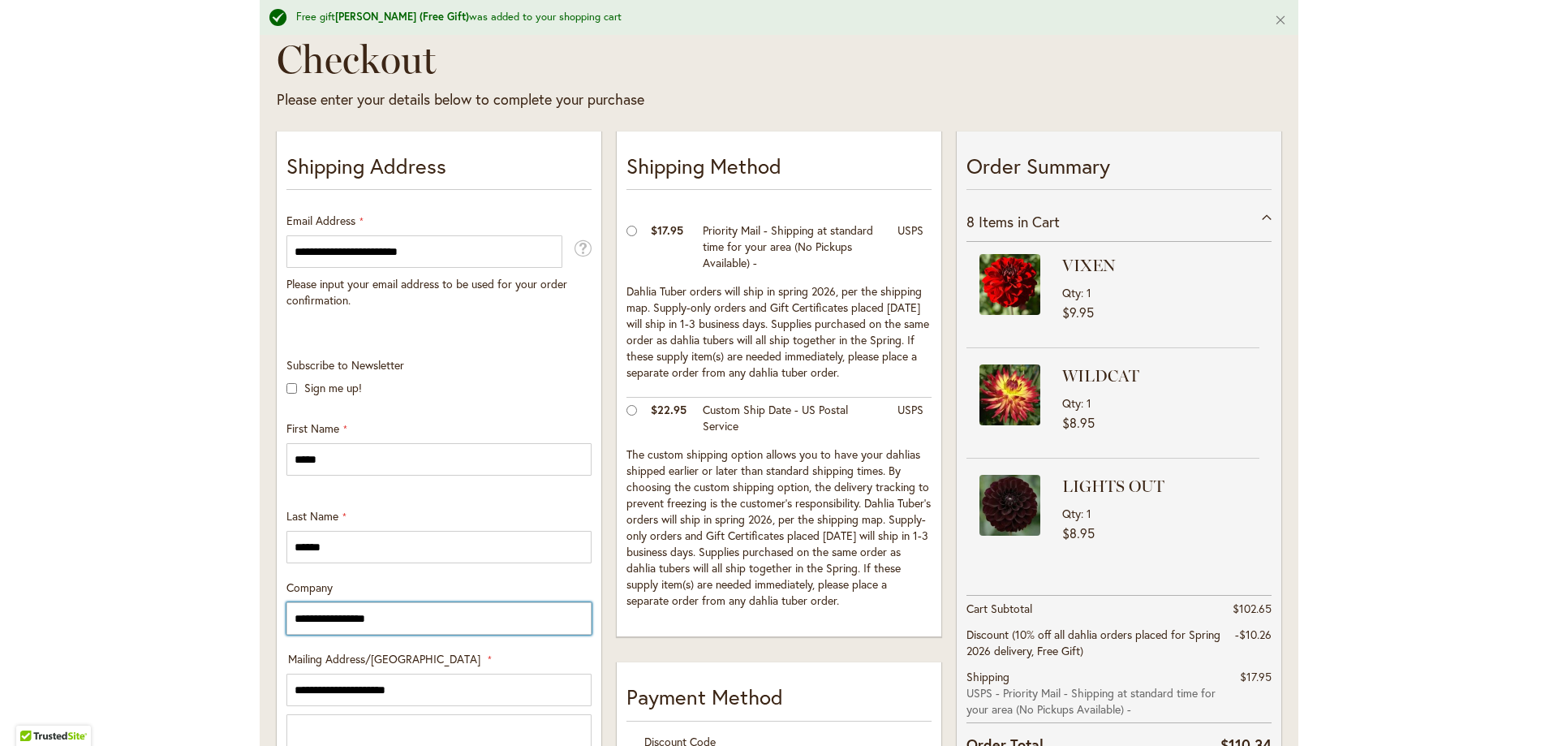
drag, startPoint x: 432, startPoint y: 613, endPoint x: 55, endPoint y: 587, distance: 378.1
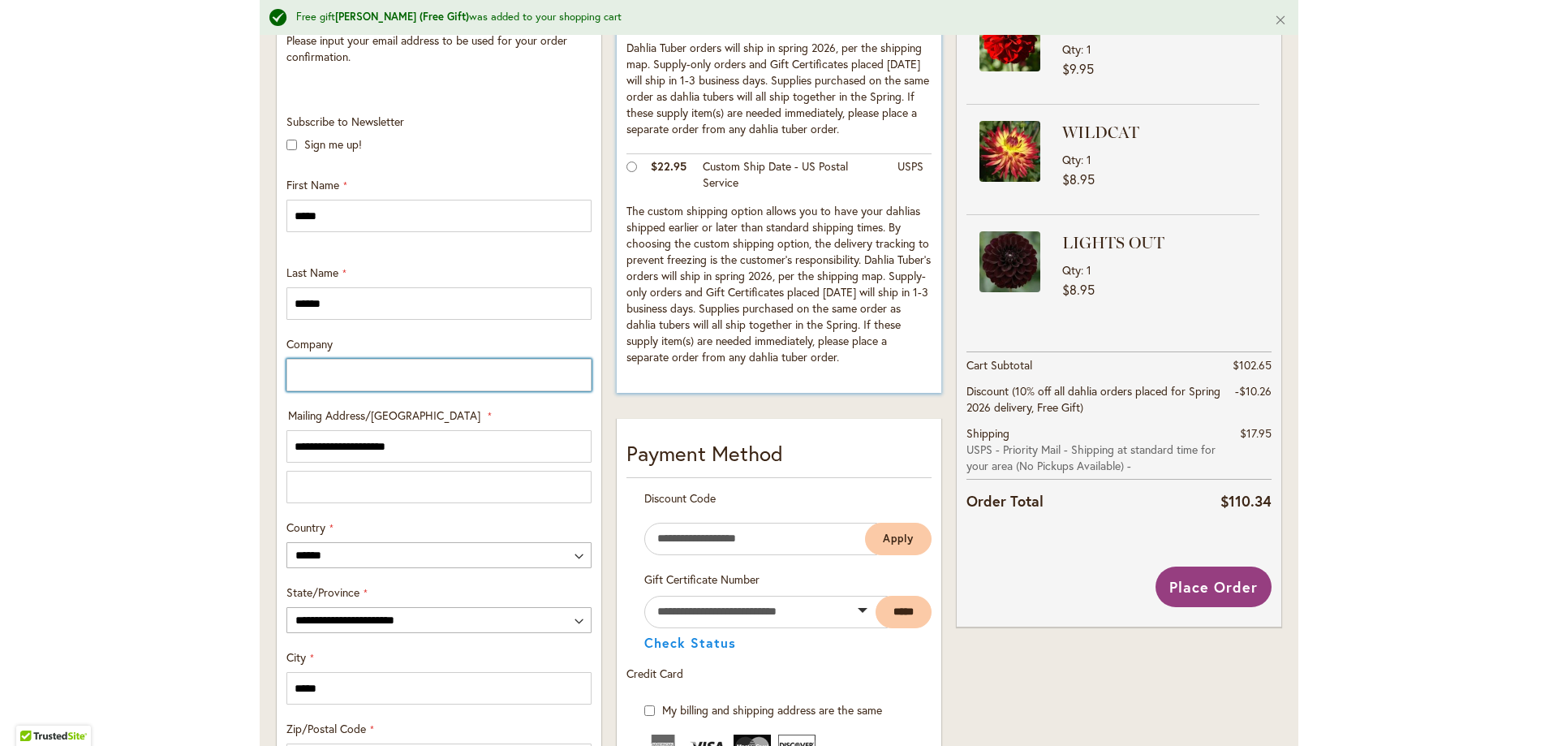
scroll to position [649, 0]
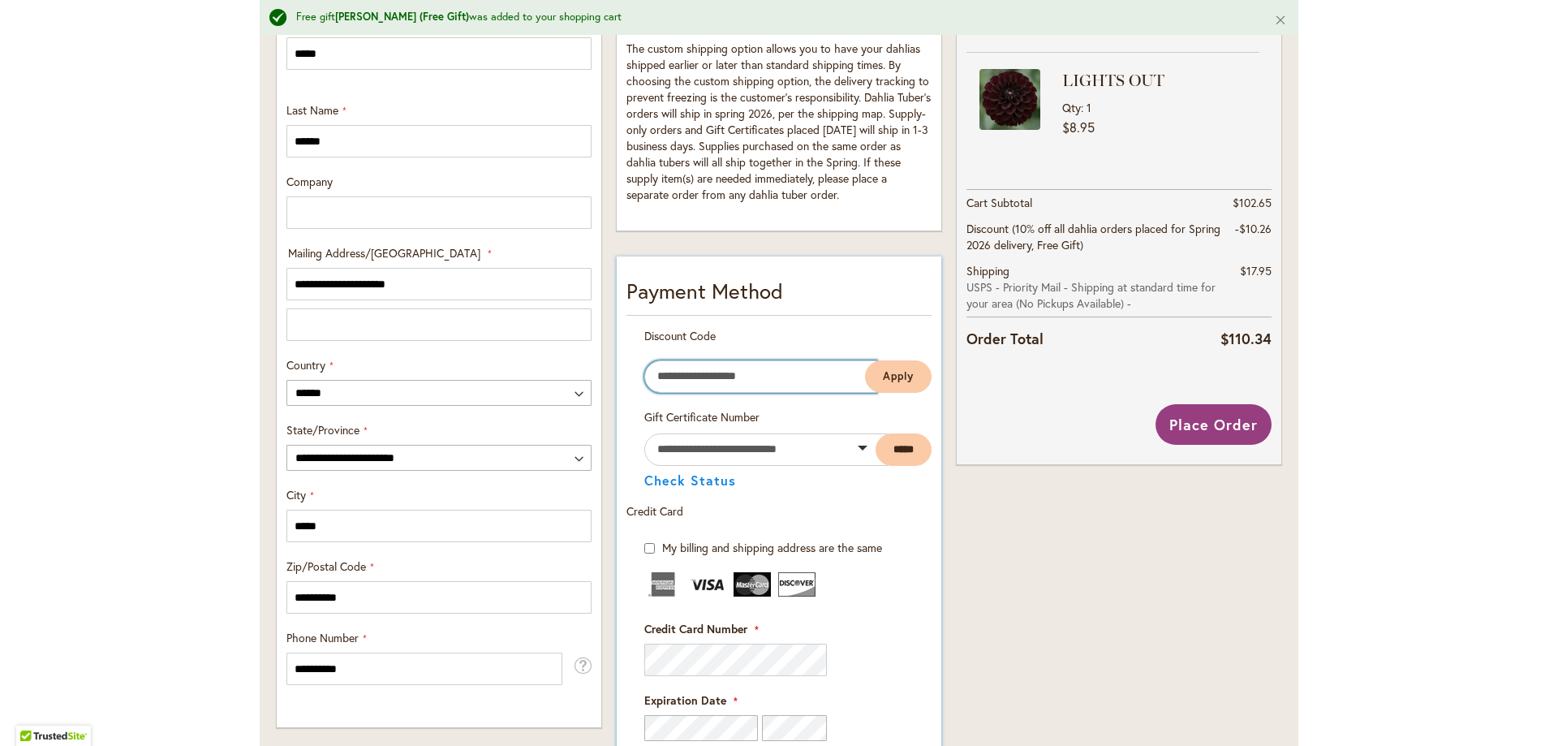
click at [737, 378] on input "Enter discount code" at bounding box center [760, 376] width 233 height 32
click at [714, 391] on input "Enter discount code" at bounding box center [760, 376] width 233 height 32
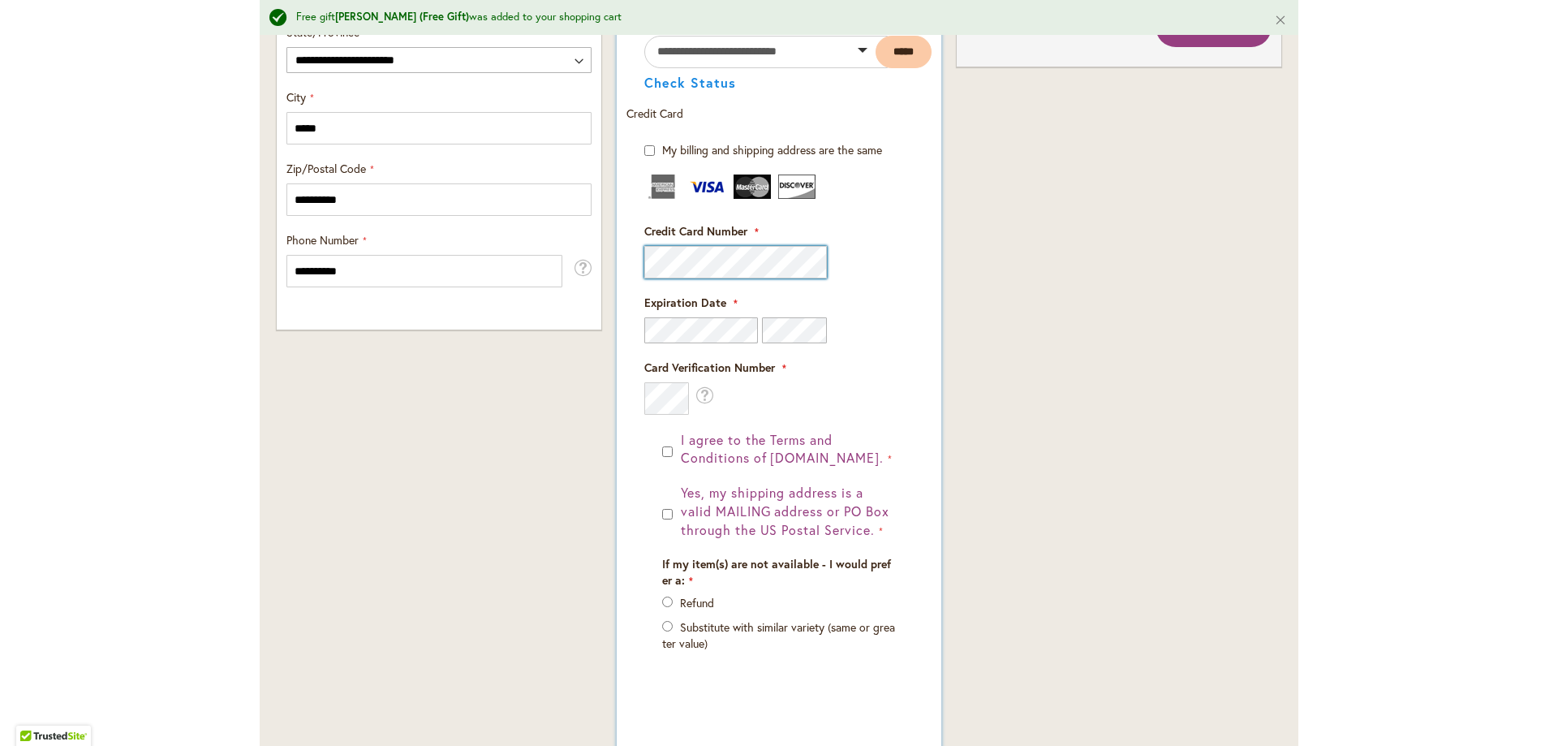
scroll to position [1136, 0]
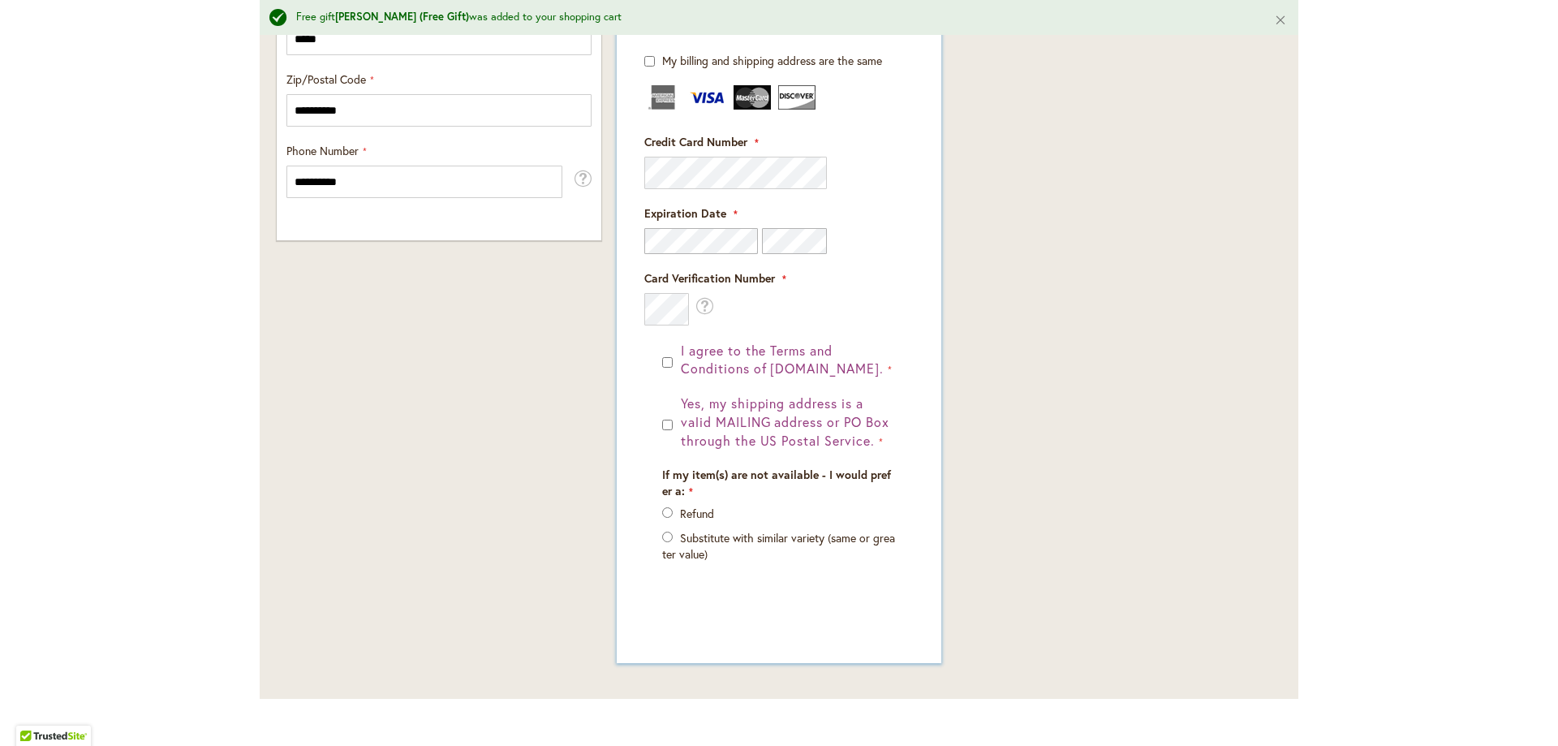
click at [651, 427] on div "I agree to the Terms and Conditions of dahlias.com. Yes, my shipping address is…" at bounding box center [778, 476] width 269 height 269
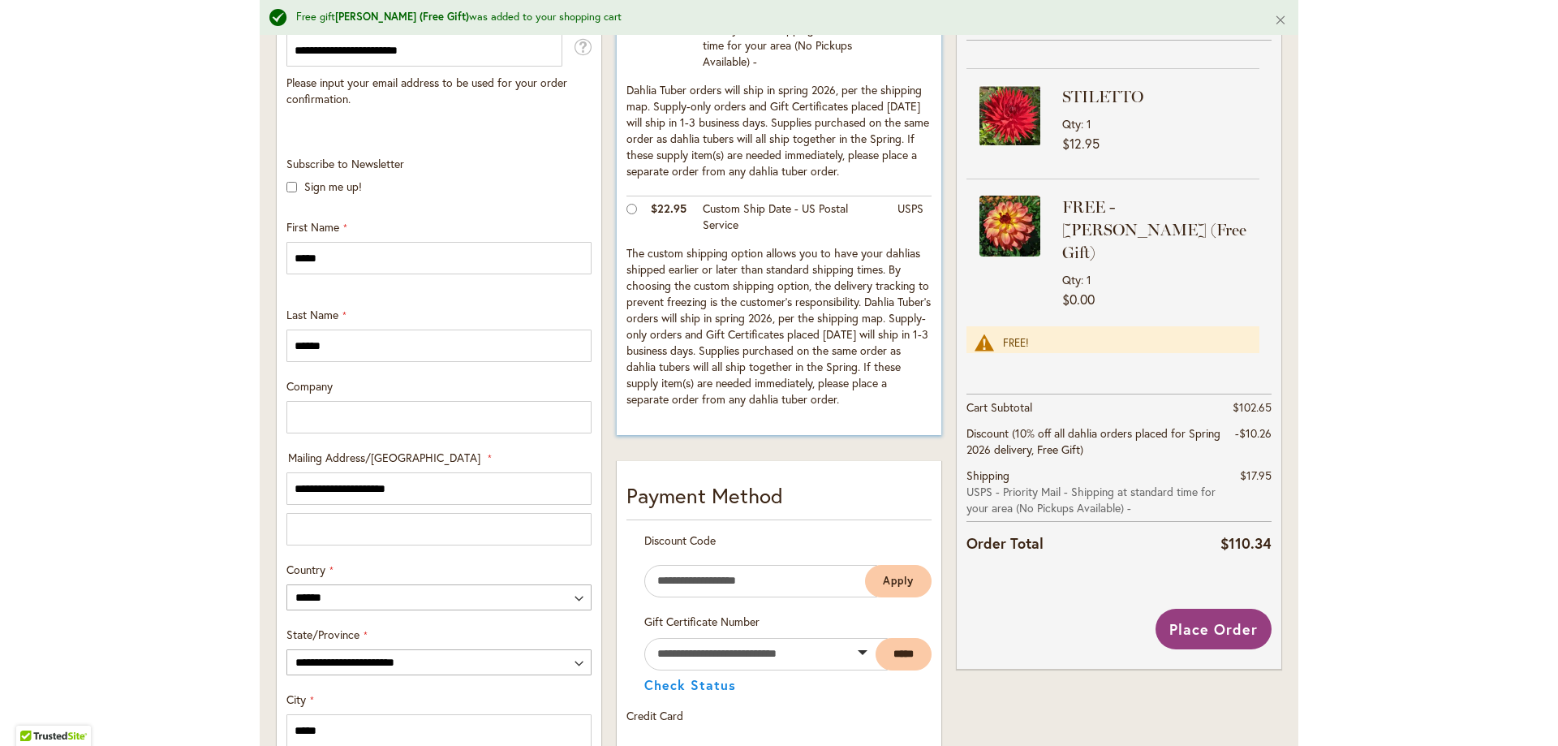
scroll to position [406, 0]
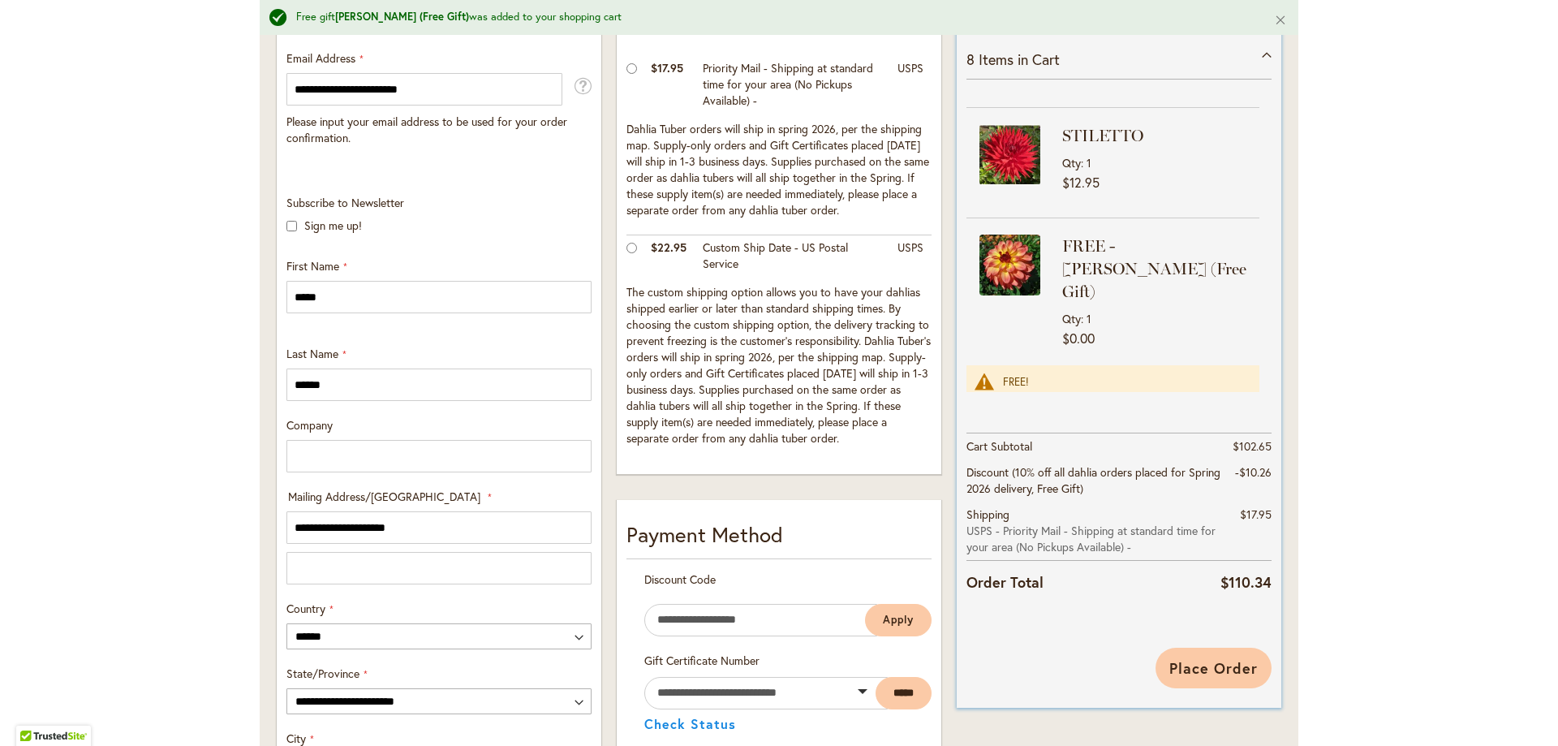
click at [1227, 668] on span "Place Order" at bounding box center [1213, 667] width 88 height 19
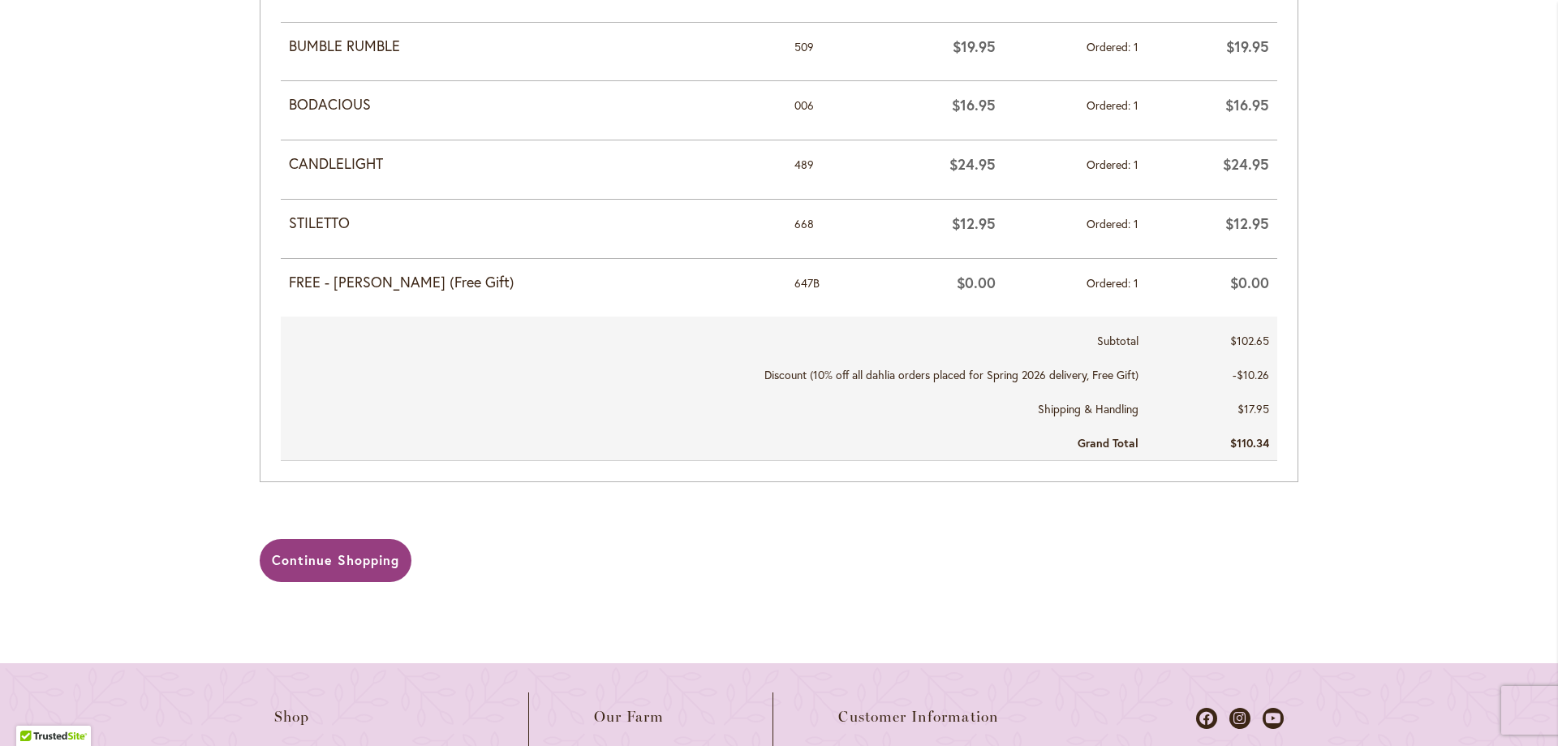
scroll to position [1055, 0]
